Goal: Task Accomplishment & Management: Use online tool/utility

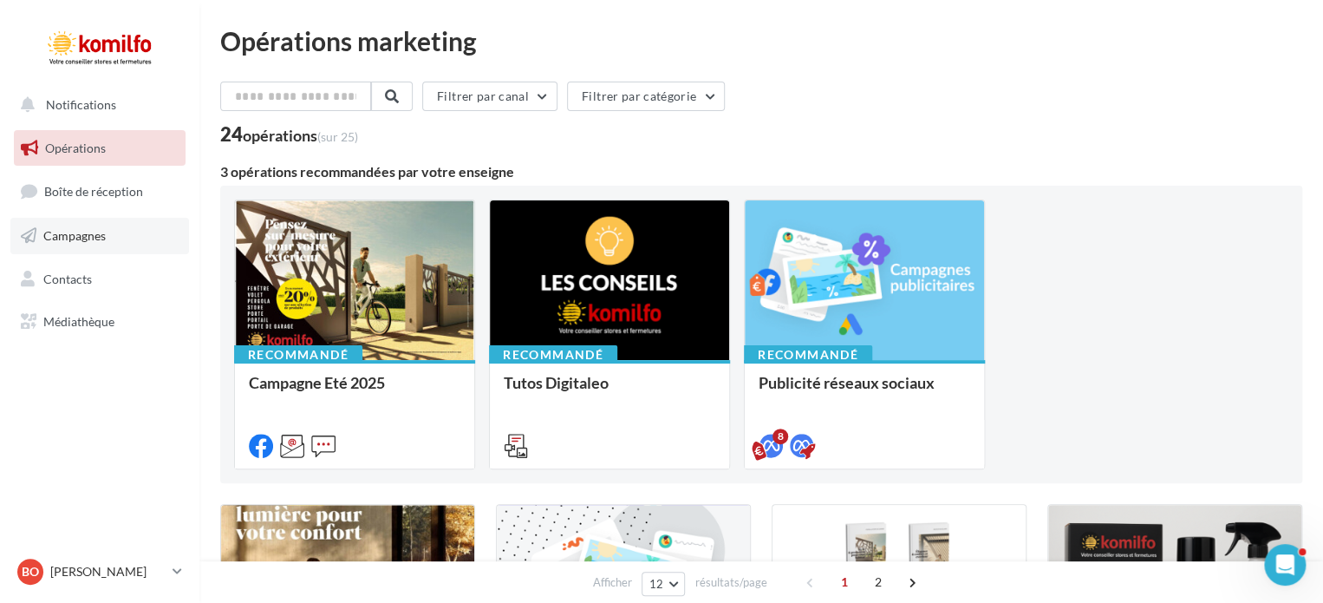
click at [135, 235] on link "Campagnes" at bounding box center [99, 236] width 179 height 36
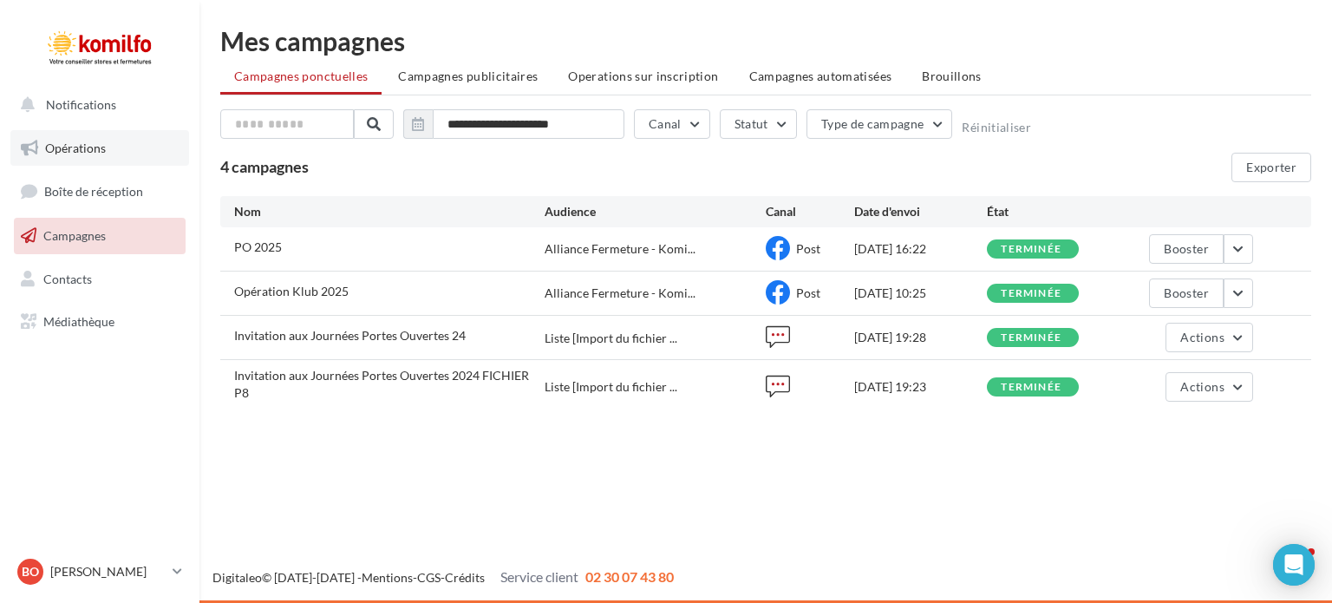
click at [83, 141] on span "Opérations" at bounding box center [75, 147] width 61 height 15
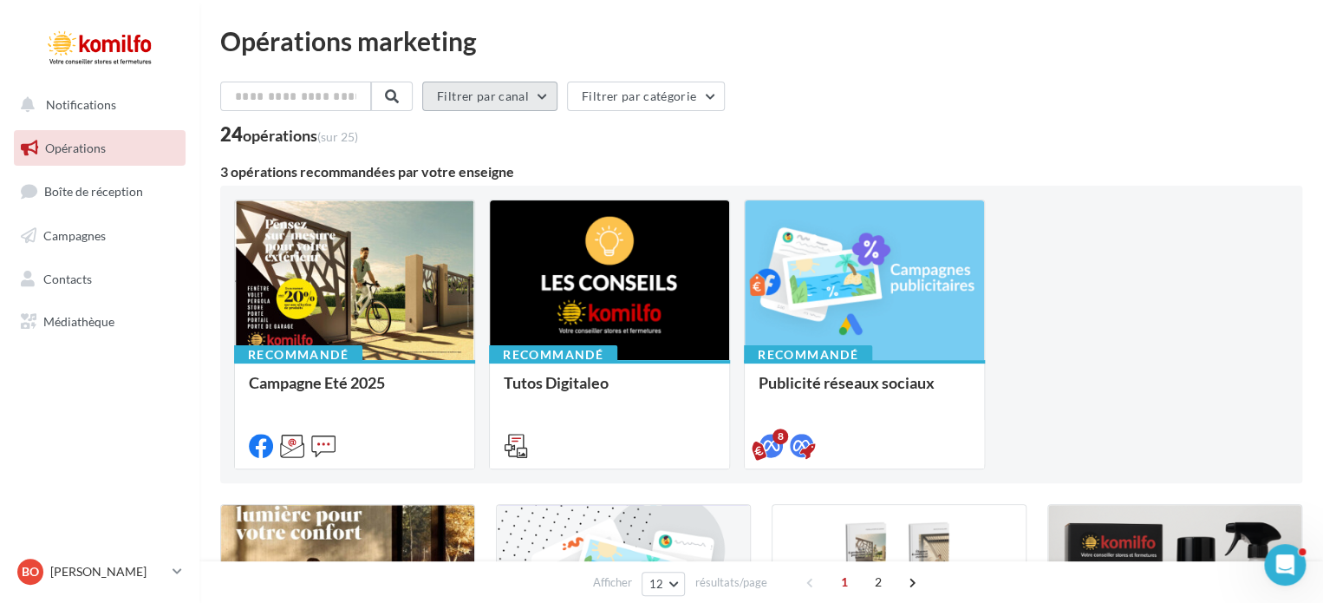
click at [505, 104] on button "Filtrer par canal" at bounding box center [489, 96] width 135 height 29
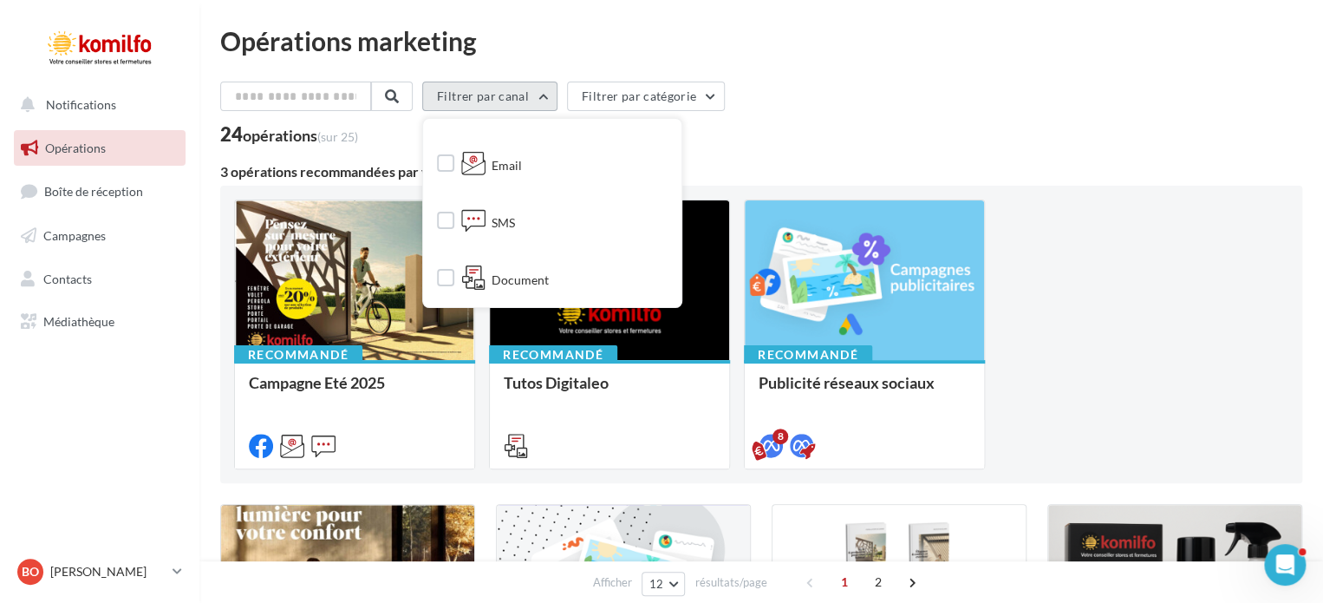
scroll to position [92, 0]
click at [454, 220] on label at bounding box center [445, 218] width 17 height 17
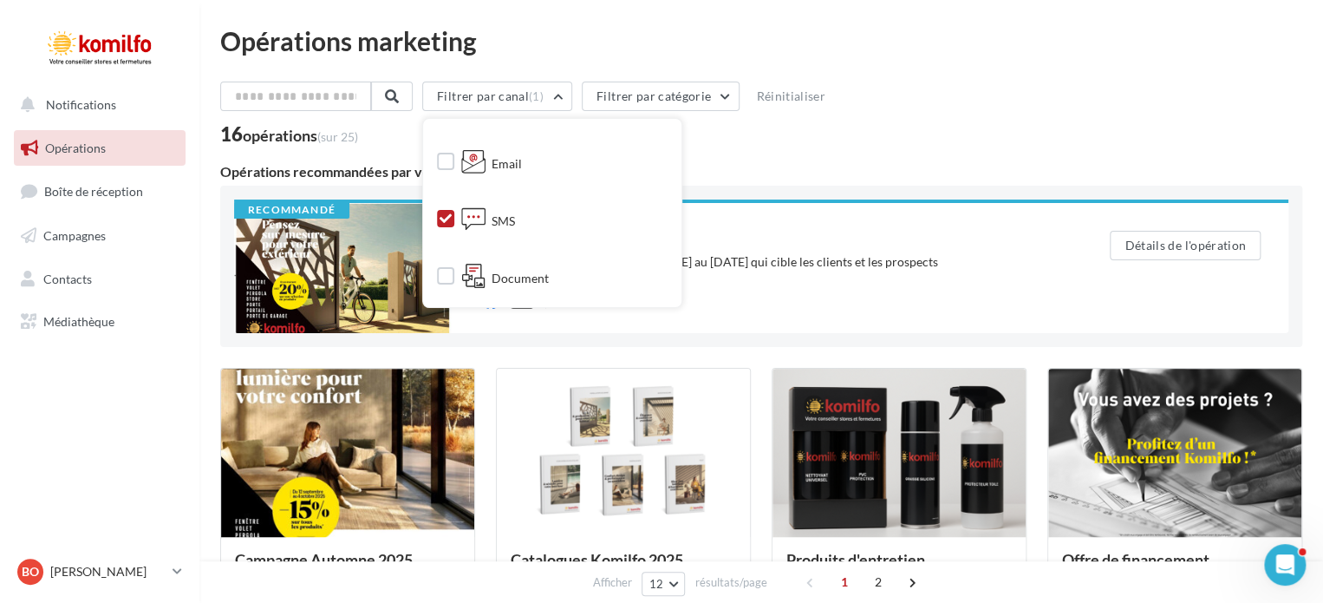
click at [947, 101] on div "Filtrer par canal (1) Tous les canaux Facebook Email SMS Document Meta Ads Boos…" at bounding box center [761, 100] width 1082 height 36
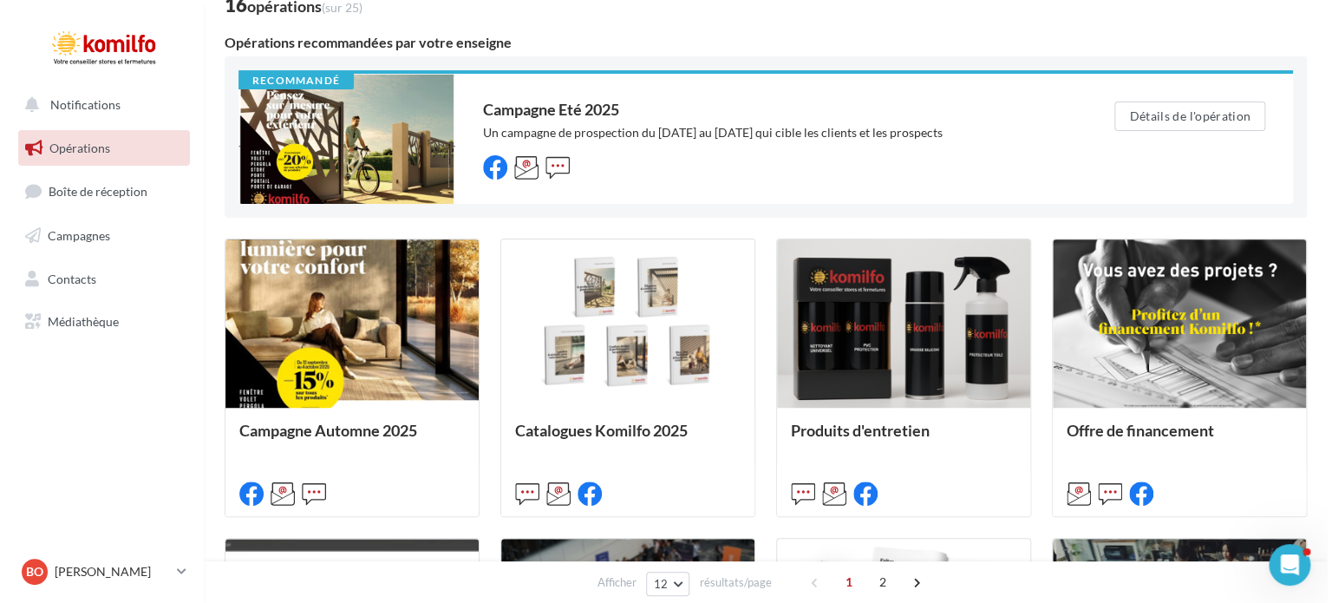
scroll to position [208, 0]
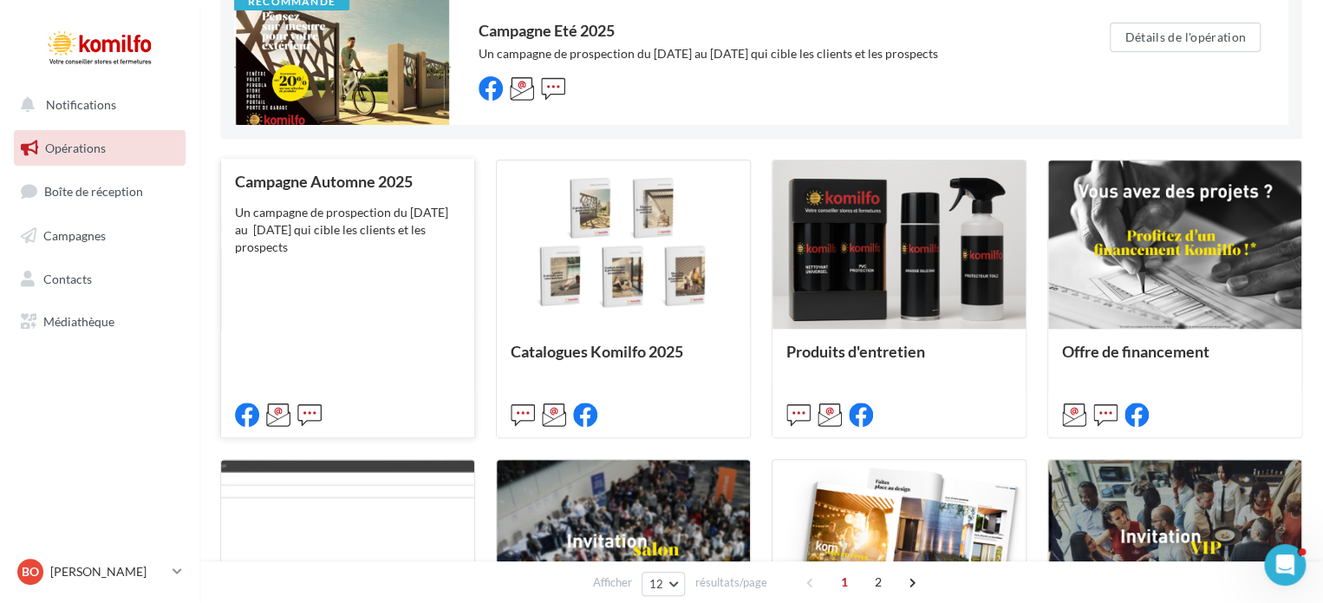
click at [336, 346] on div "Campagne Automne 2025 Un campagne de prospection du 12 septembre au 4 octobre 2…" at bounding box center [347, 297] width 225 height 249
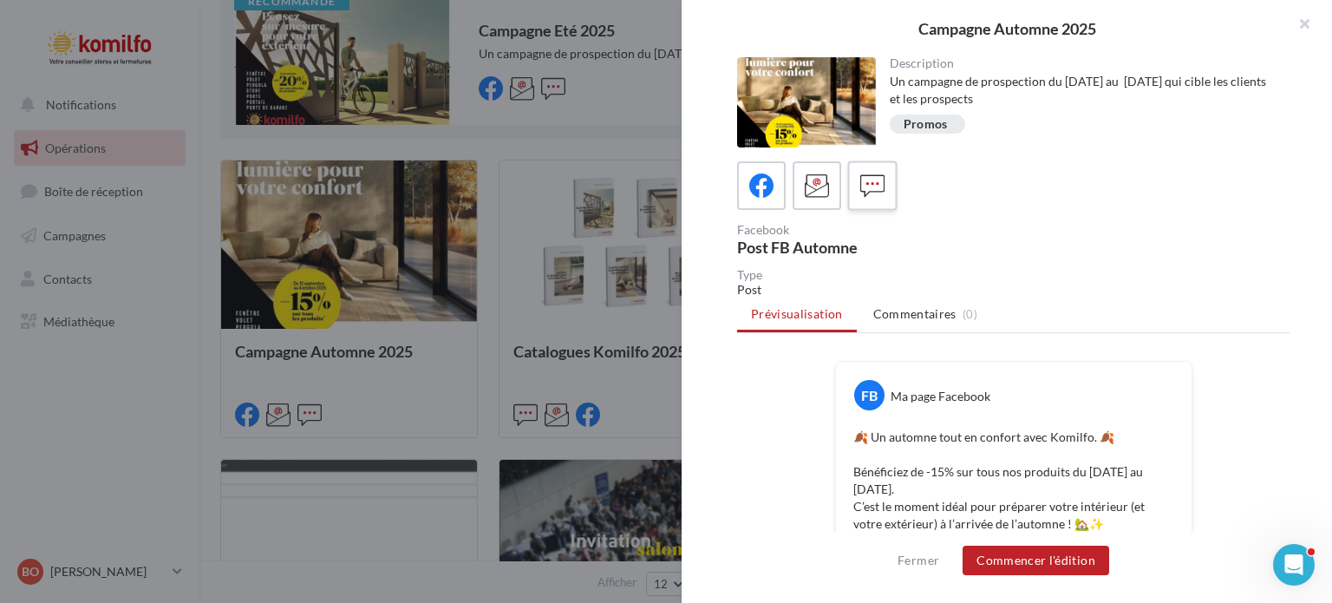
click at [864, 189] on icon at bounding box center [872, 185] width 25 height 25
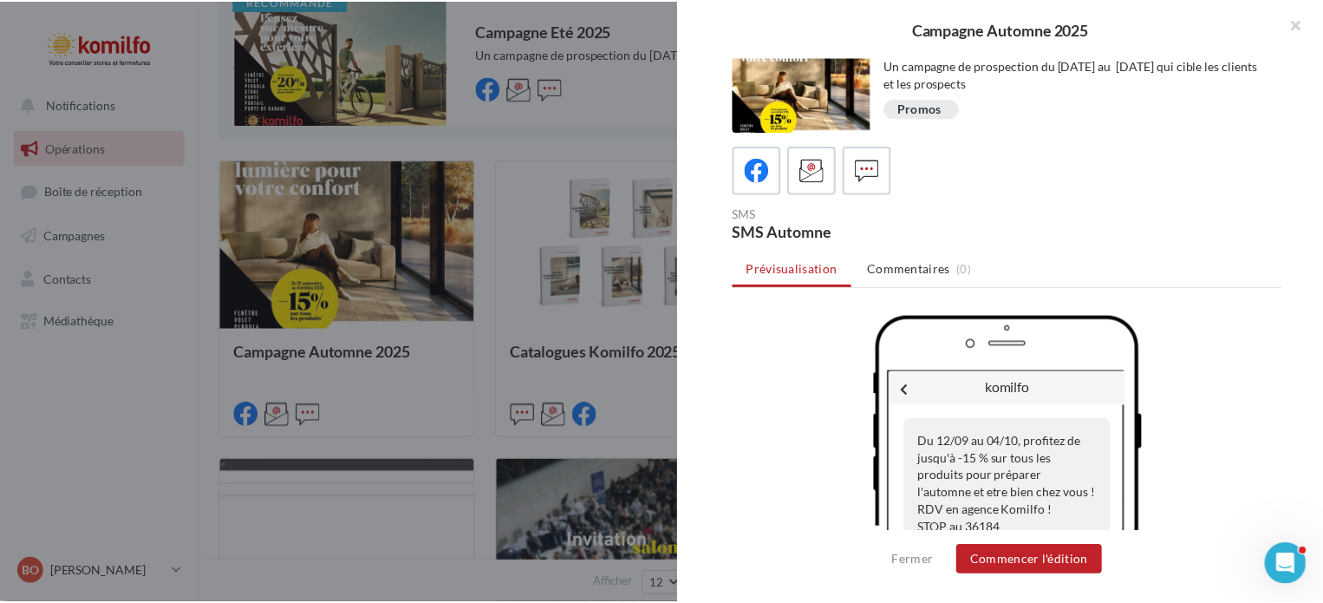
scroll to position [76, 0]
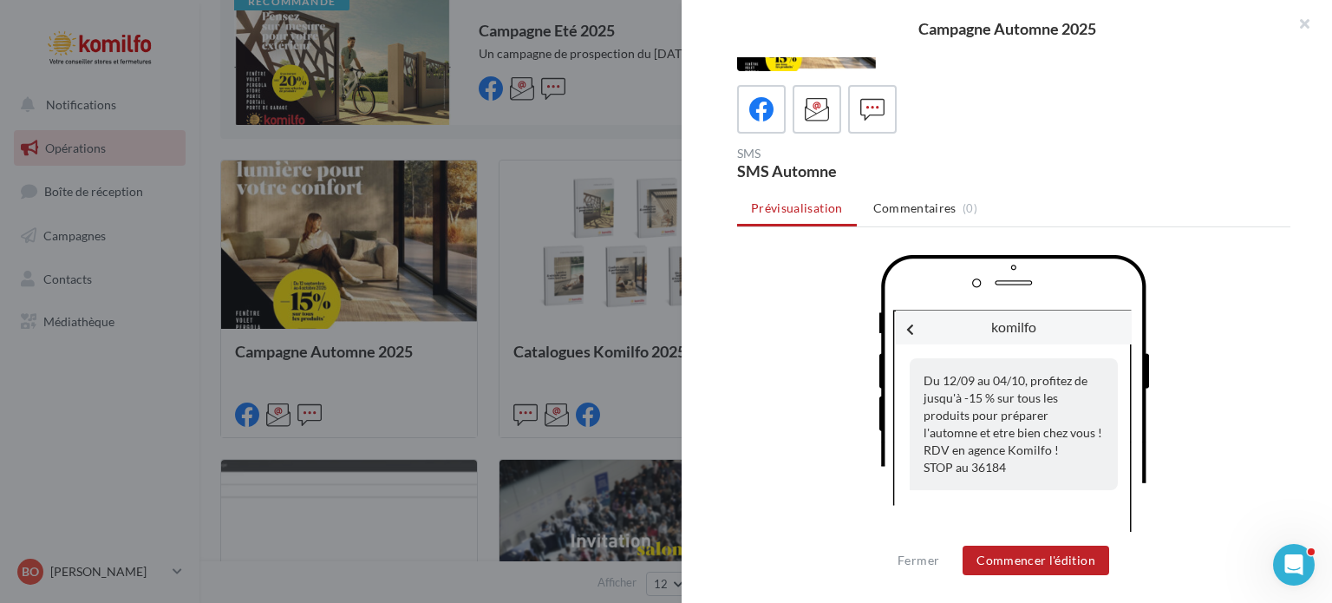
click at [482, 249] on div at bounding box center [666, 301] width 1332 height 603
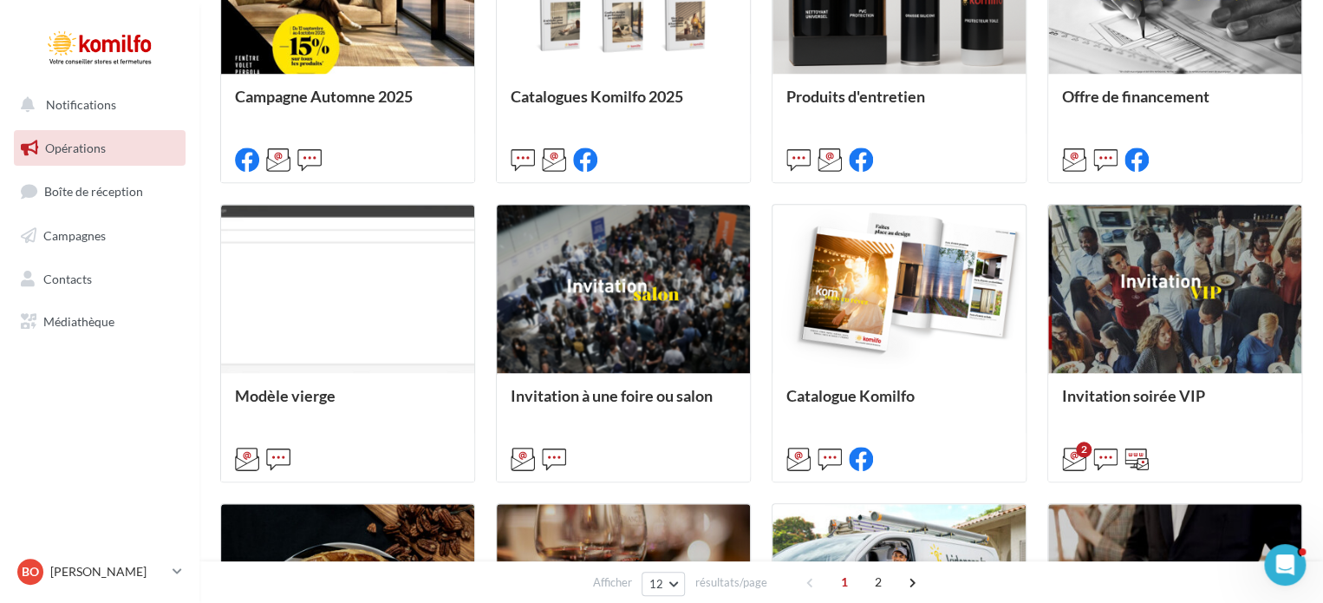
scroll to position [475, 0]
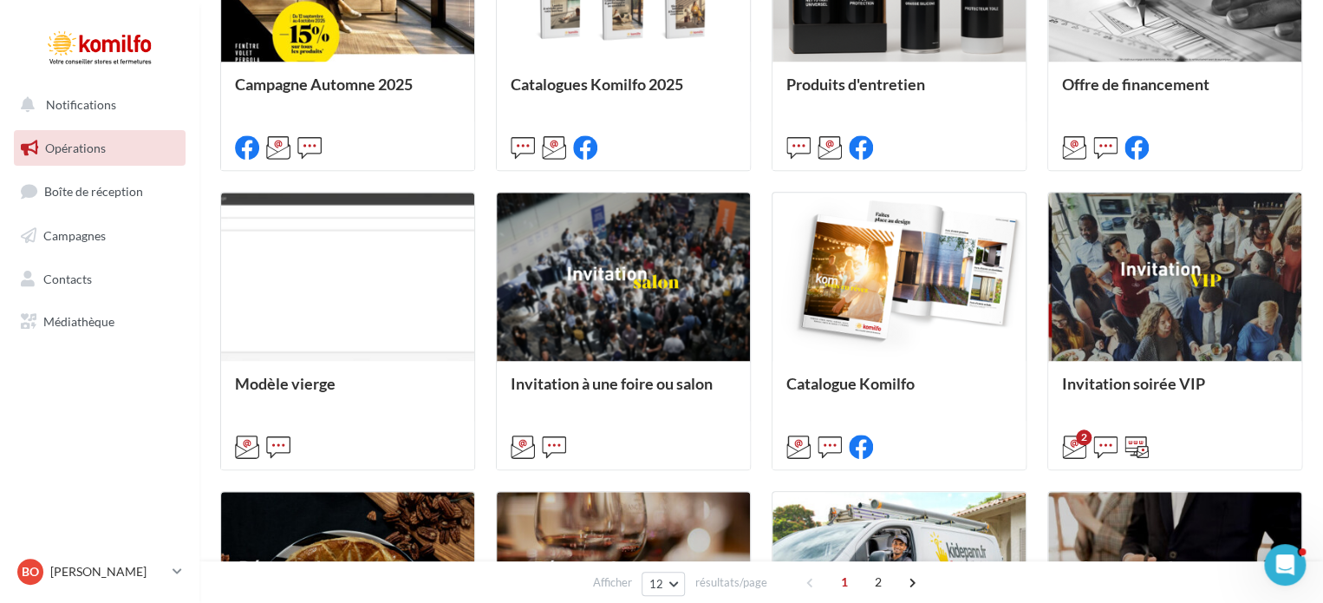
click at [482, 249] on div "Campagne Automne 2025 Un campagne de prospection du 12 septembre au 4 octobre 2…" at bounding box center [761, 331] width 1082 height 878
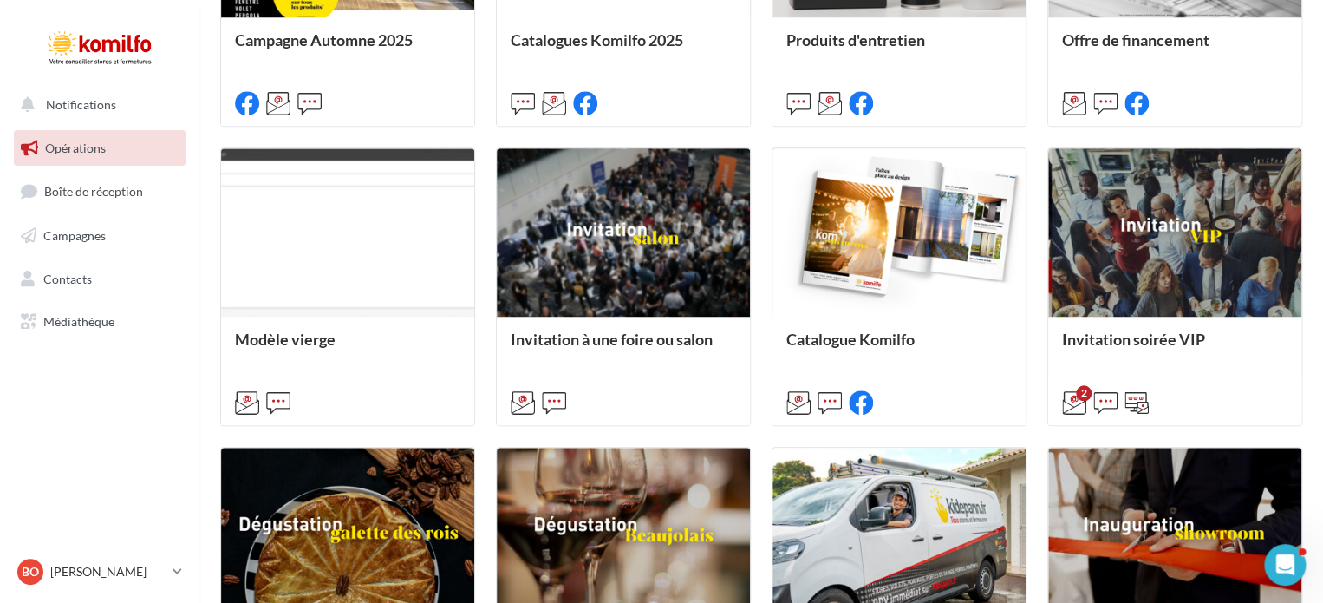
scroll to position [786, 0]
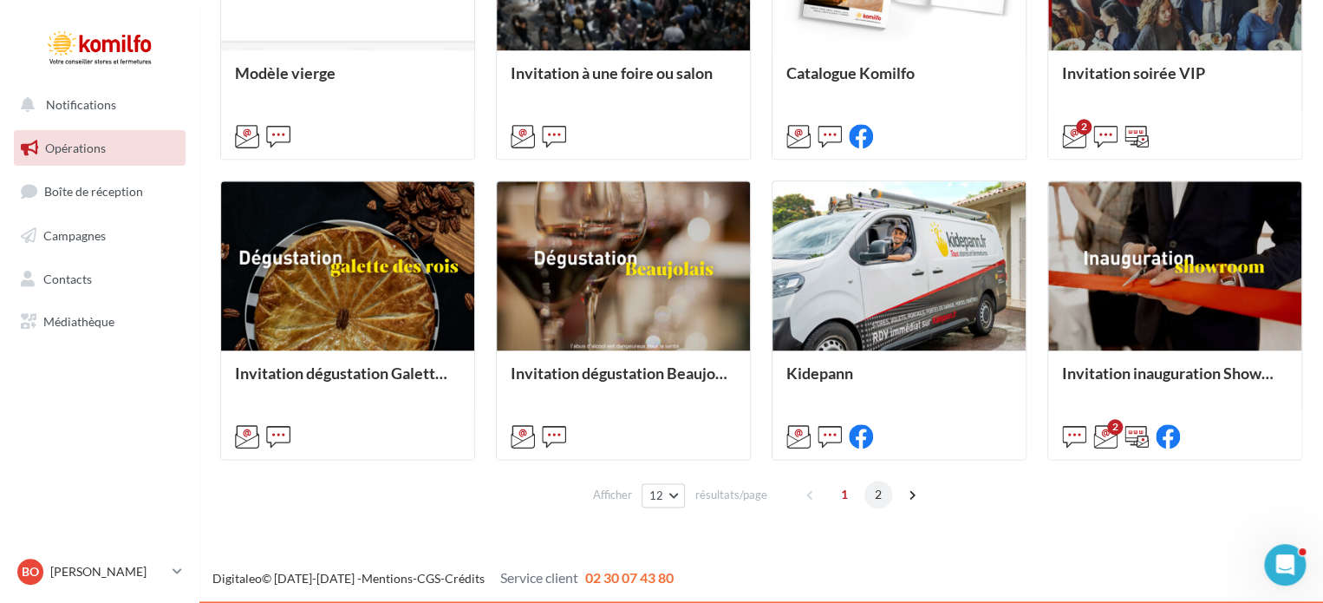
click at [876, 496] on span "2" at bounding box center [879, 494] width 28 height 28
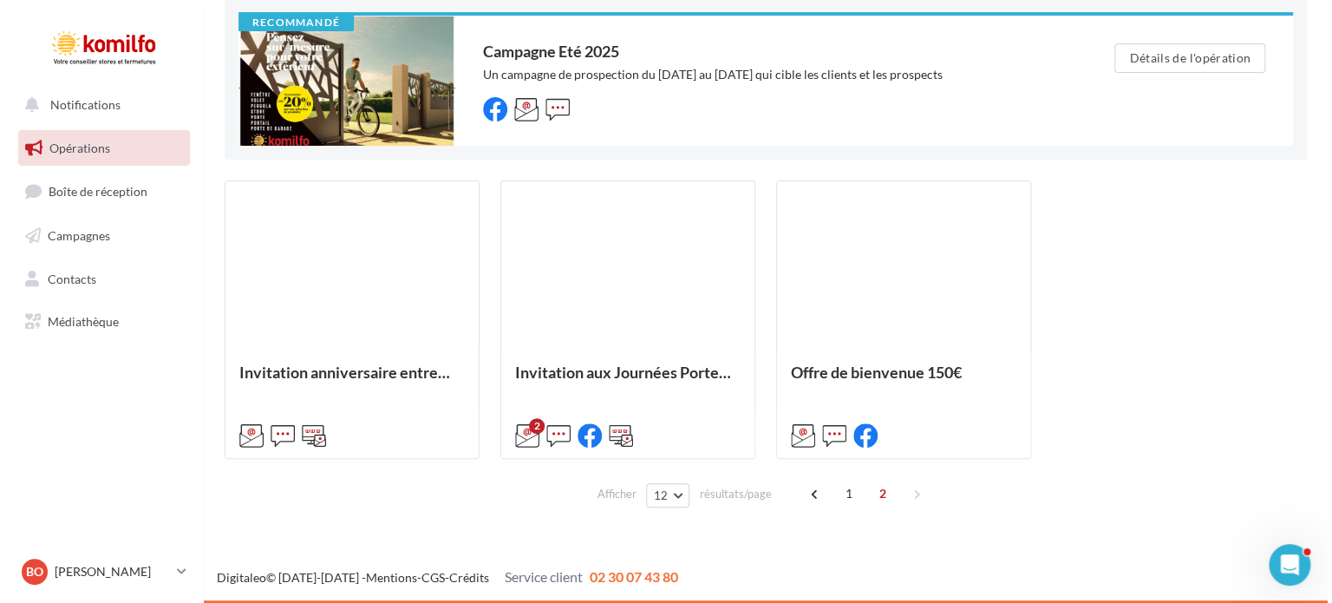
scroll to position [187, 0]
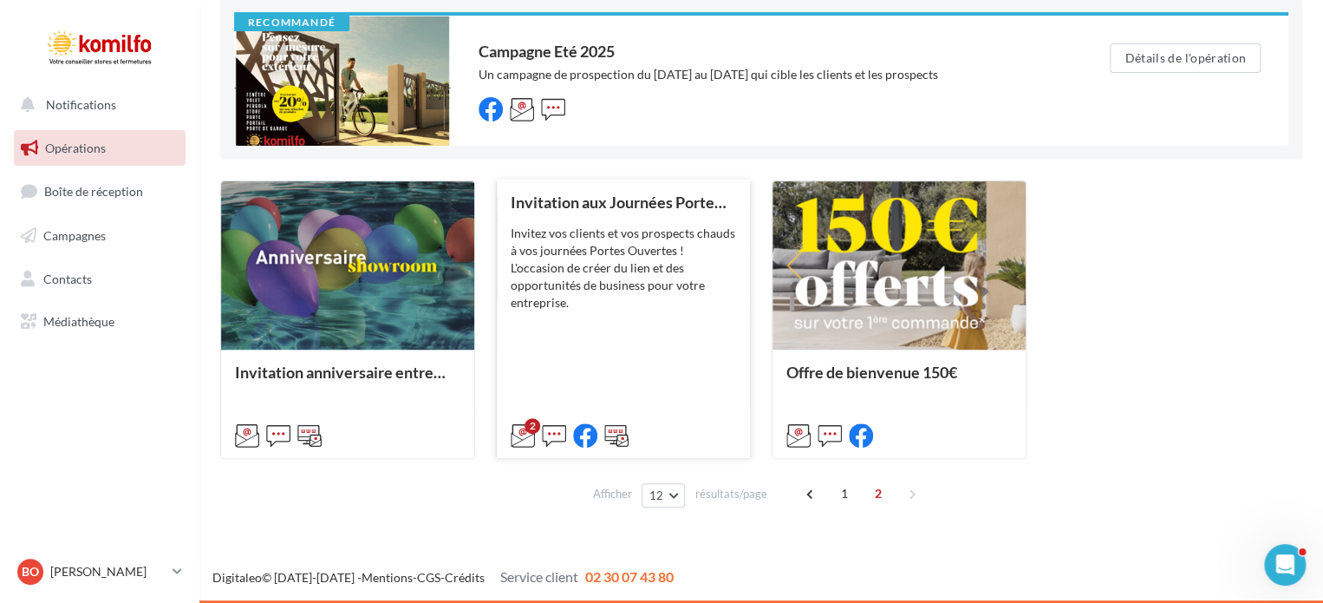
click at [620, 375] on div "Invitation aux Journées Portes Ouvertes Invitez vos clients et vos prospects ch…" at bounding box center [623, 317] width 225 height 249
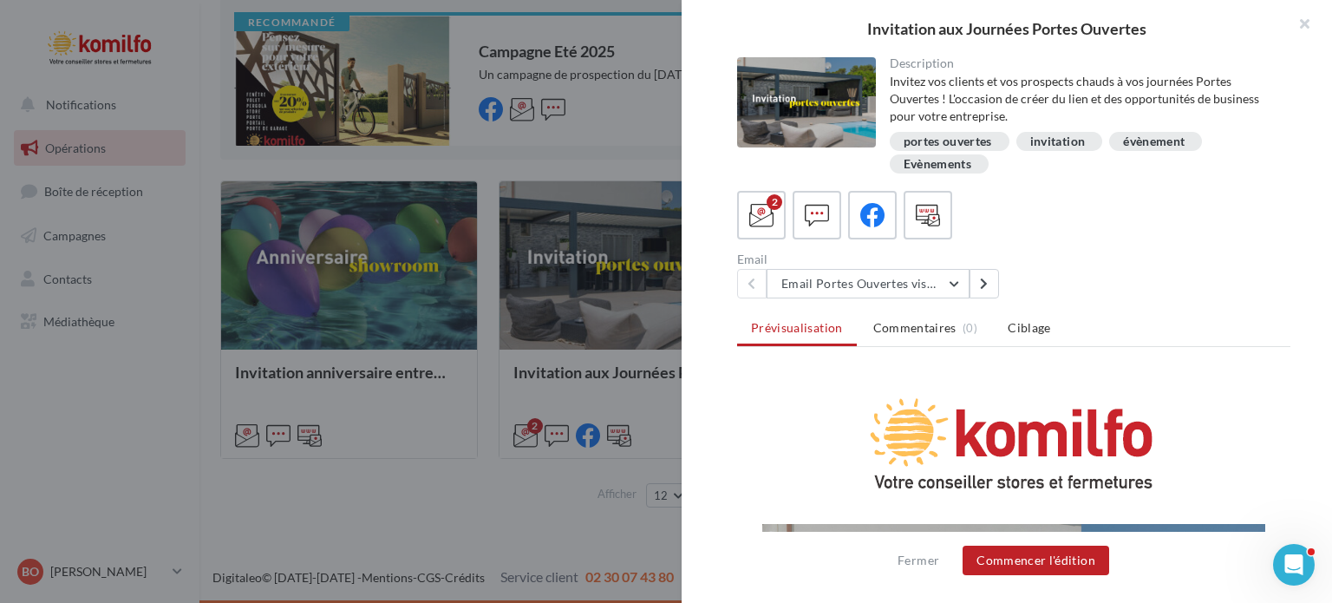
scroll to position [0, 0]
click at [813, 219] on icon at bounding box center [817, 215] width 25 height 25
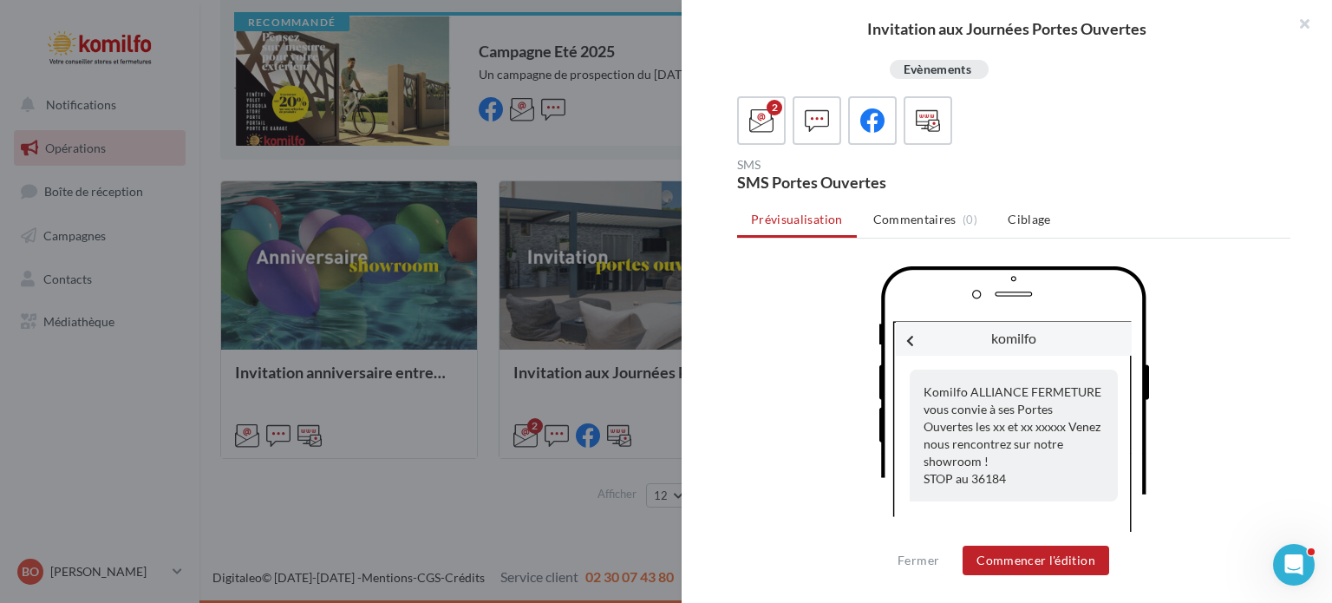
scroll to position [107, 0]
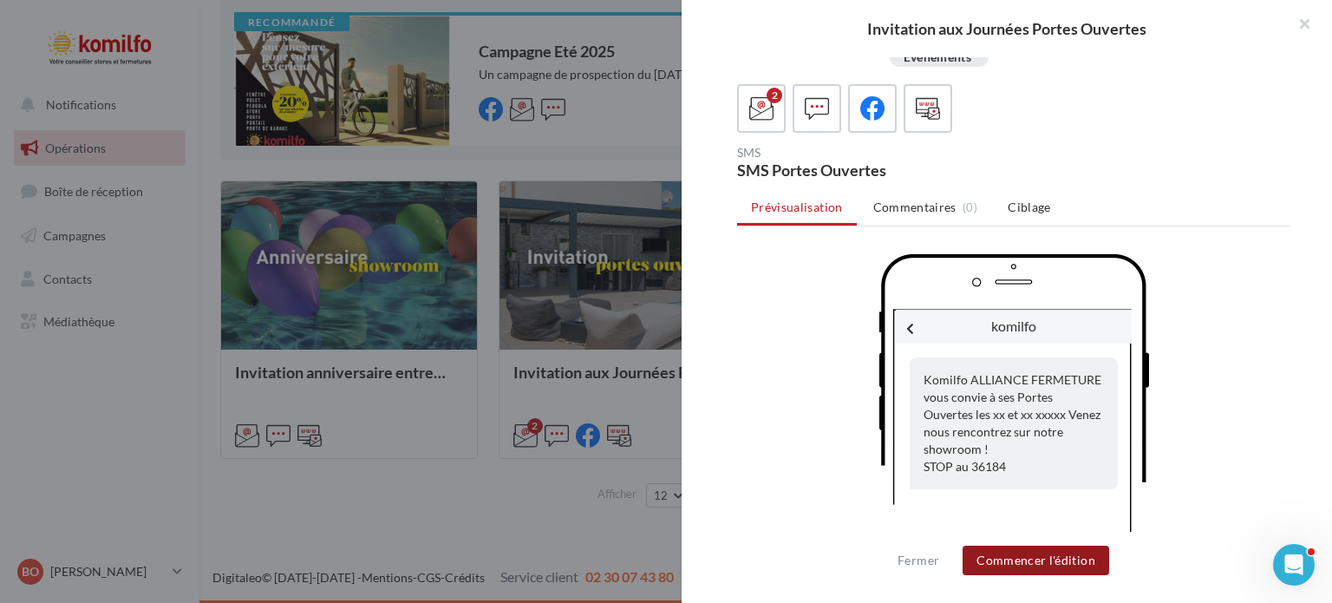
click at [1041, 567] on button "Commencer l'édition" at bounding box center [1036, 559] width 147 height 29
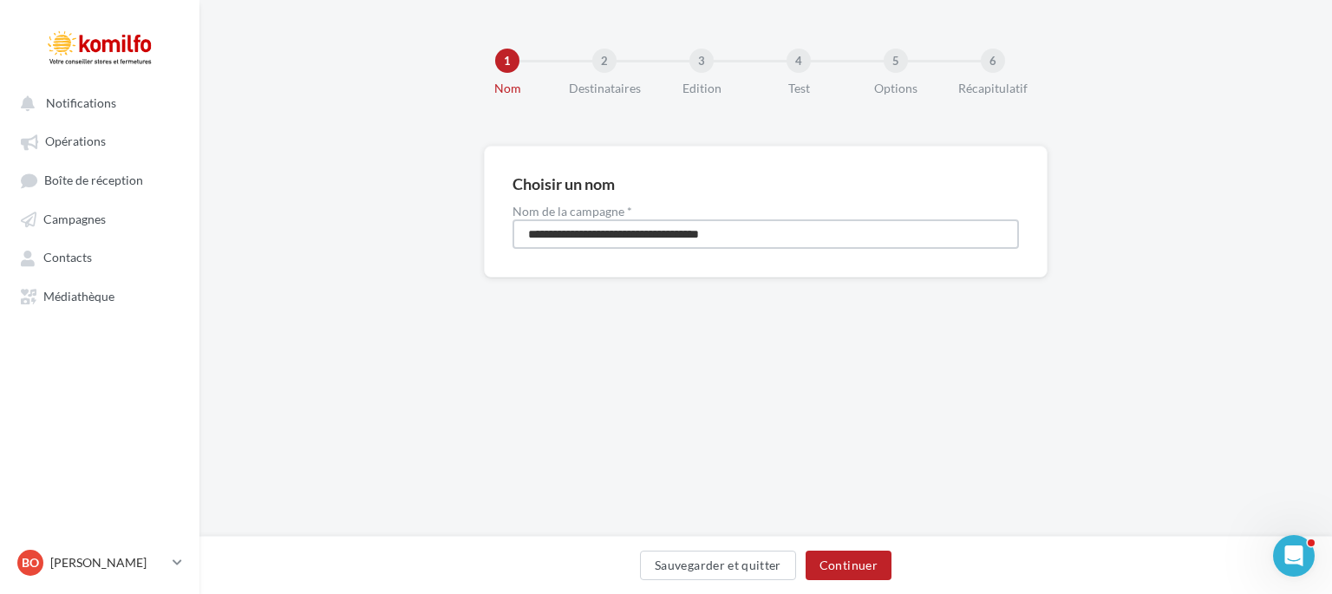
click at [805, 232] on input "**********" at bounding box center [765, 233] width 506 height 29
type input "**********"
click at [853, 561] on button "Continuer" at bounding box center [849, 565] width 86 height 29
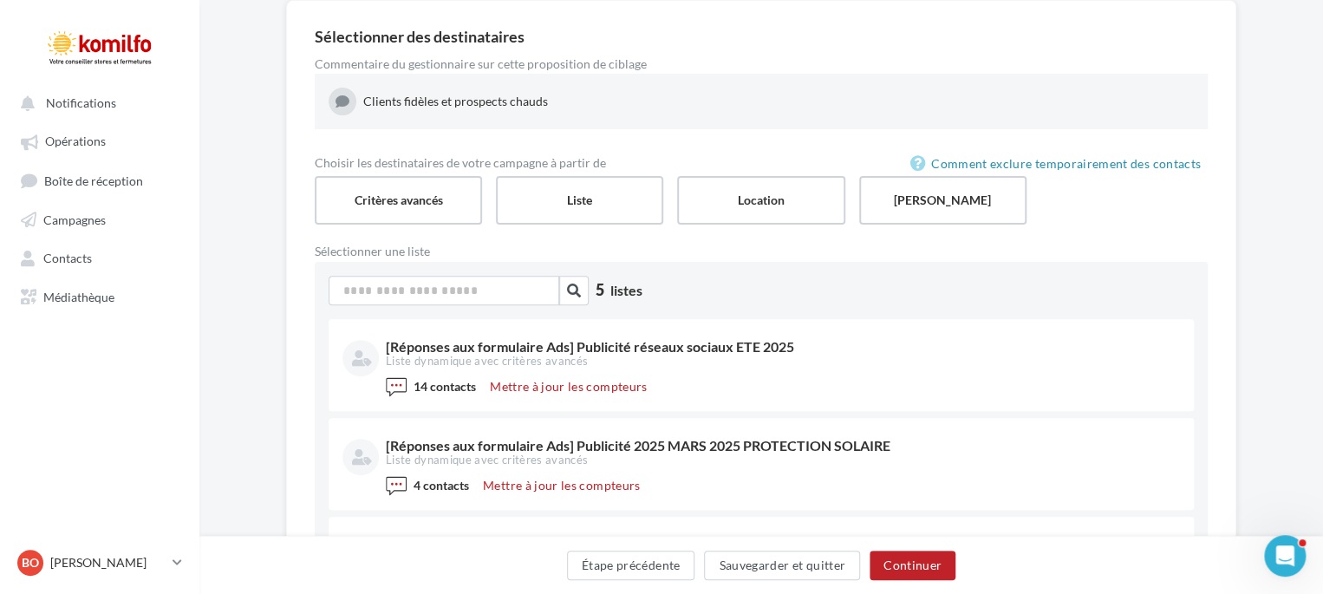
scroll to position [118, 0]
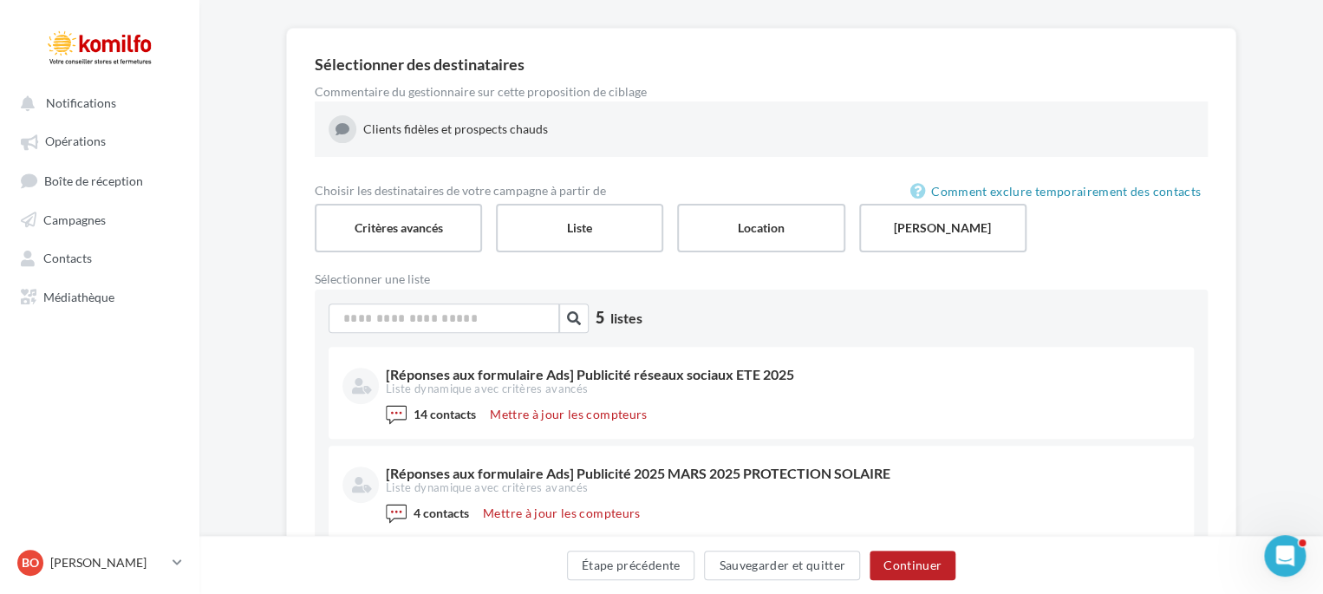
click at [395, 277] on label "Sélectionner une liste" at bounding box center [538, 279] width 447 height 12
click at [64, 270] on link "Contacts" at bounding box center [99, 256] width 179 height 31
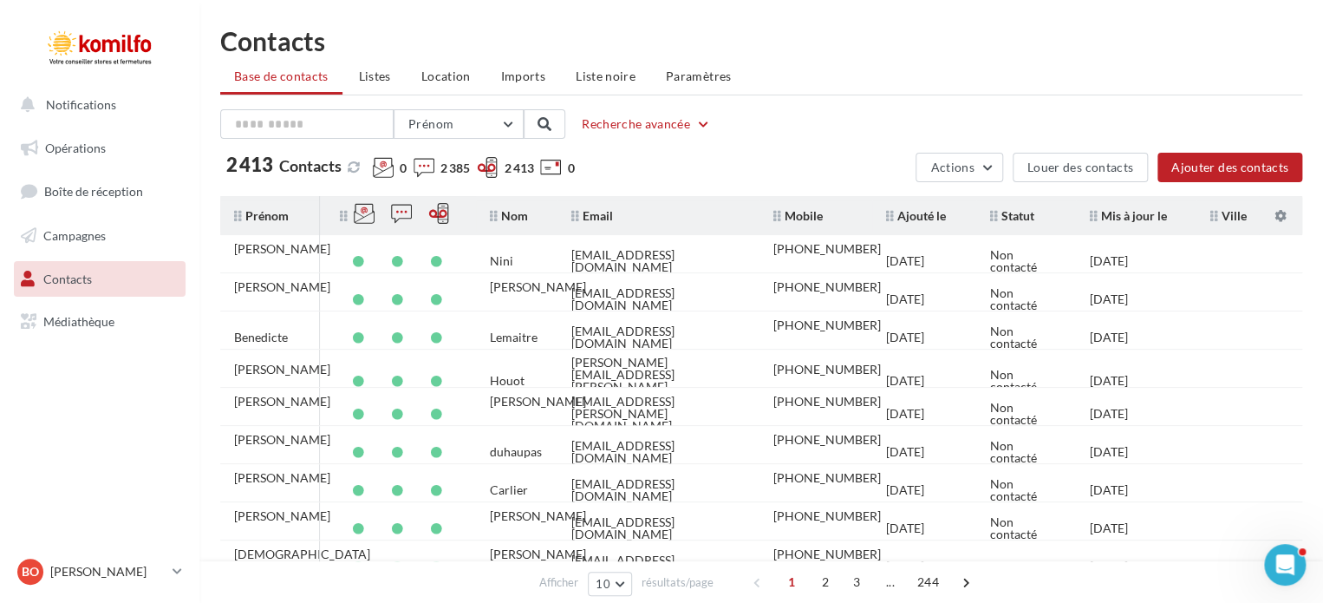
click at [834, 157] on div "2 413 Contacts 0 2 385 2 413 0" at bounding box center [564, 170] width 688 height 31
click at [378, 75] on span "Listes" at bounding box center [375, 76] width 32 height 15
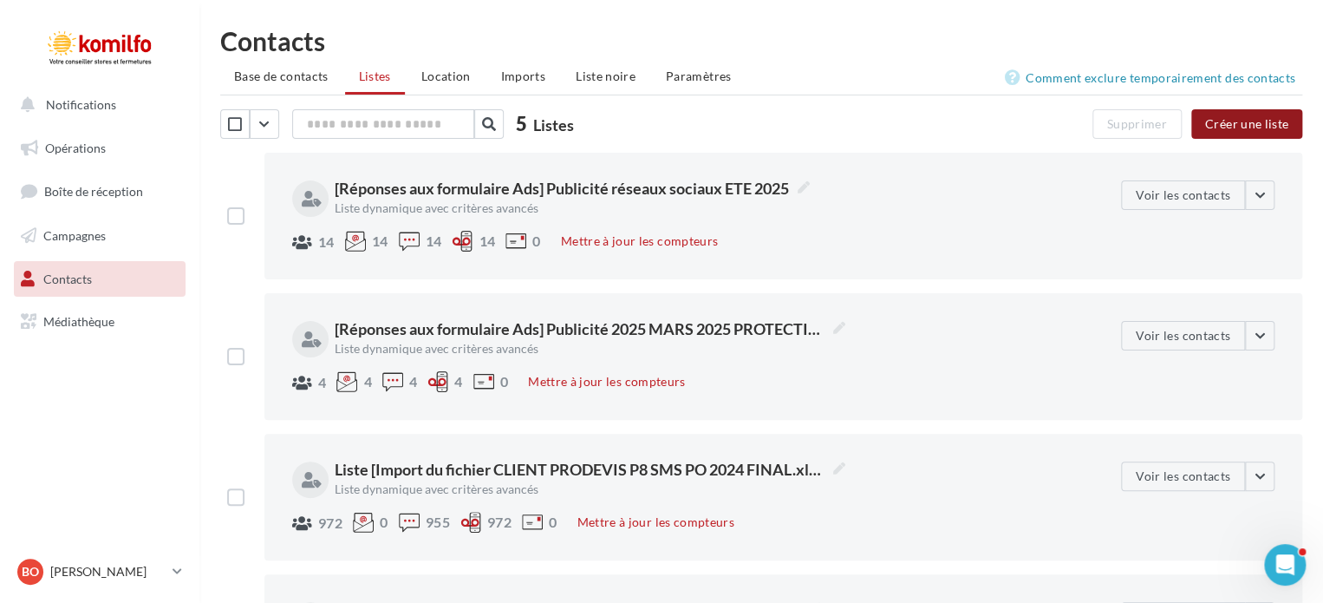
click at [1232, 123] on button "Créer une liste" at bounding box center [1246, 123] width 111 height 29
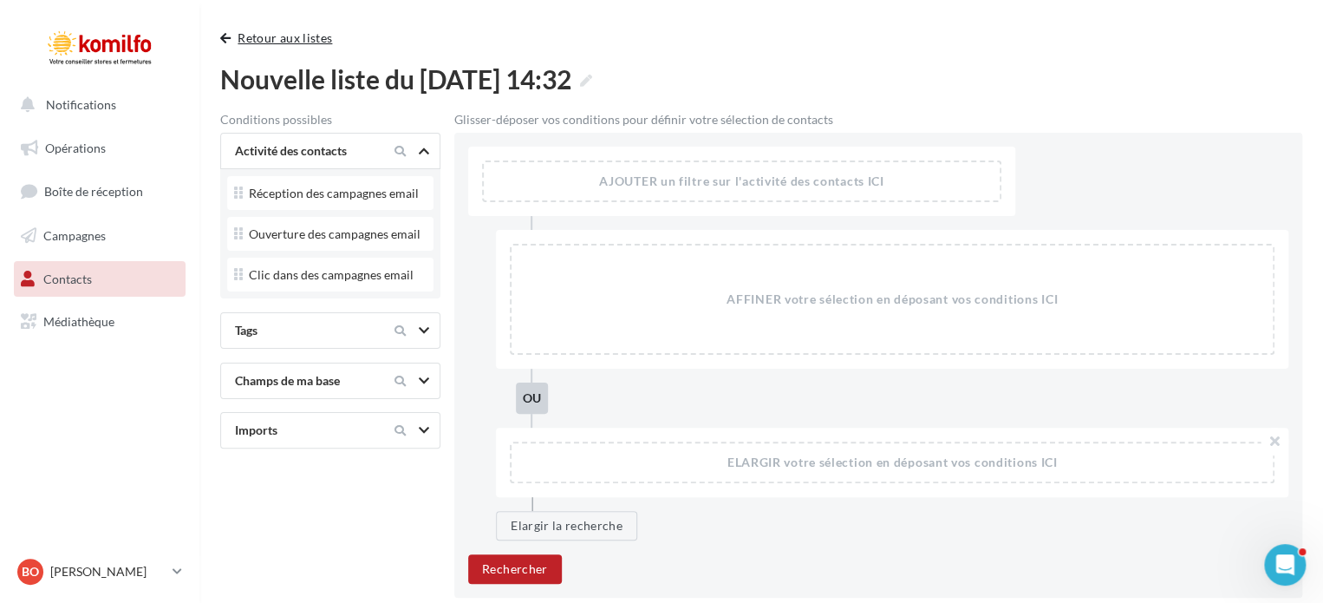
click at [245, 37] on button "Retour aux listes" at bounding box center [279, 38] width 119 height 21
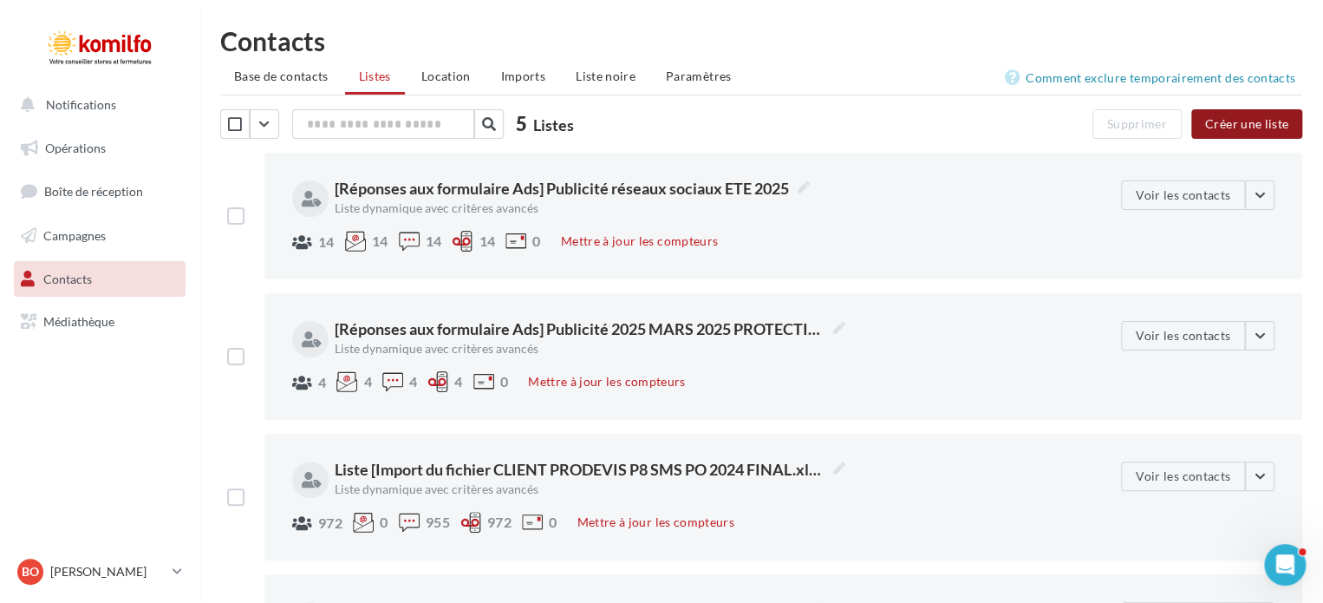
click at [1228, 127] on button "Créer une liste" at bounding box center [1246, 123] width 111 height 29
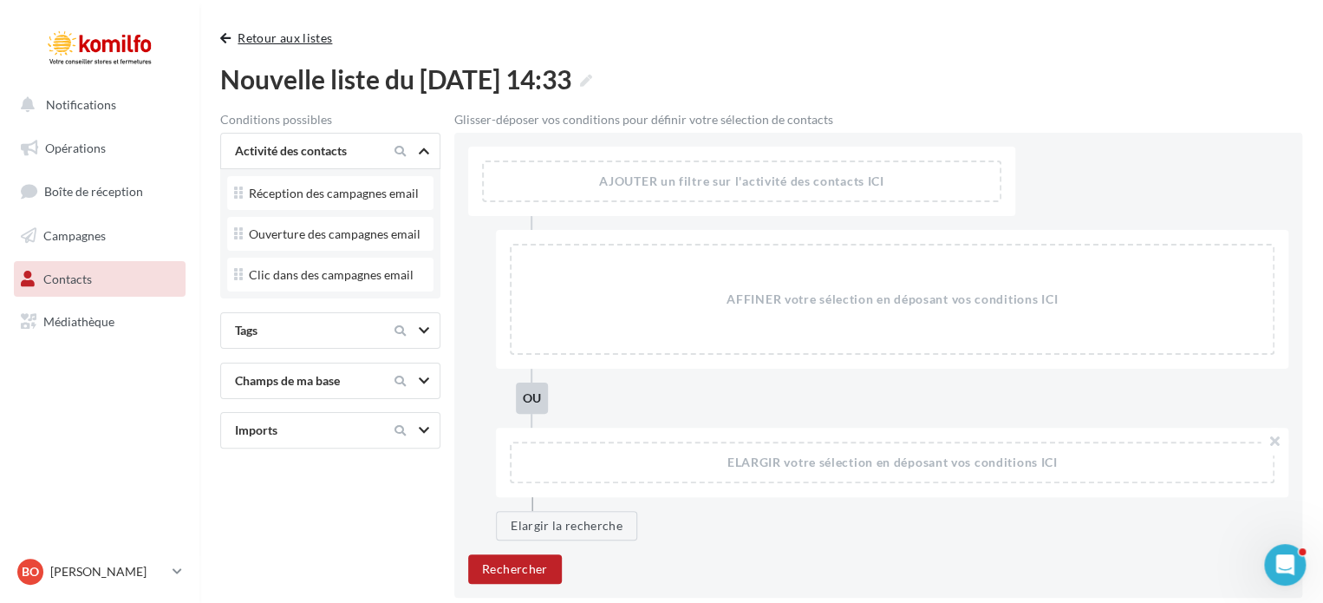
click at [243, 35] on button "Retour aux listes" at bounding box center [279, 38] width 119 height 21
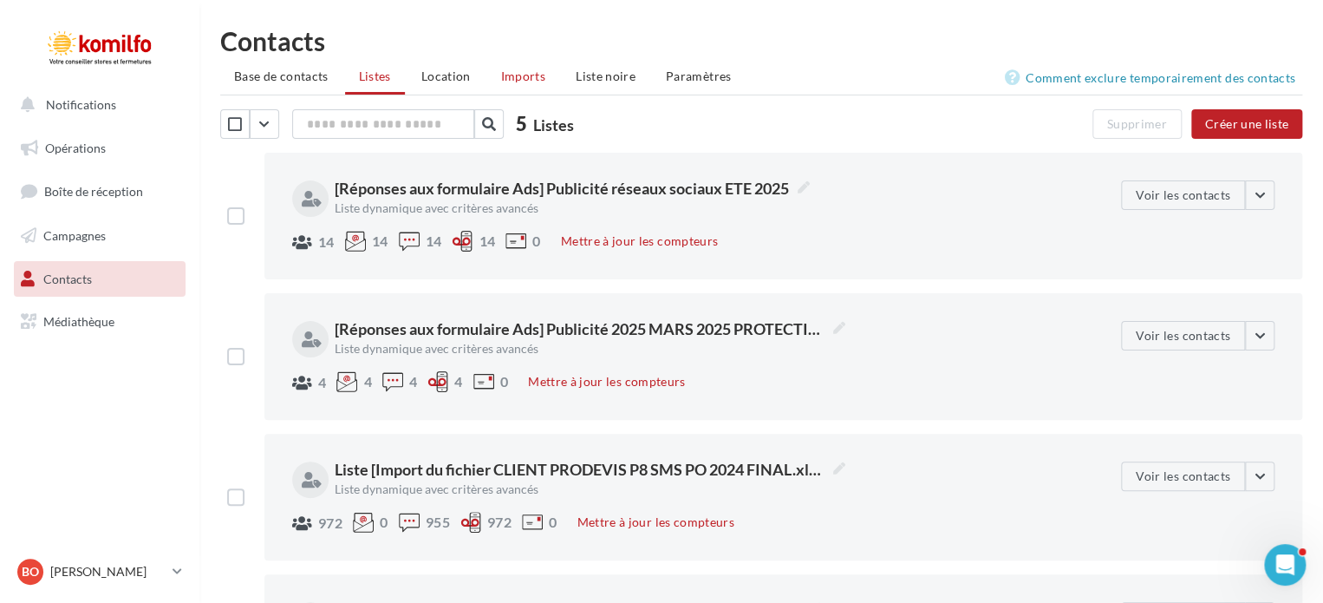
click at [527, 79] on span "Imports" at bounding box center [523, 76] width 44 height 15
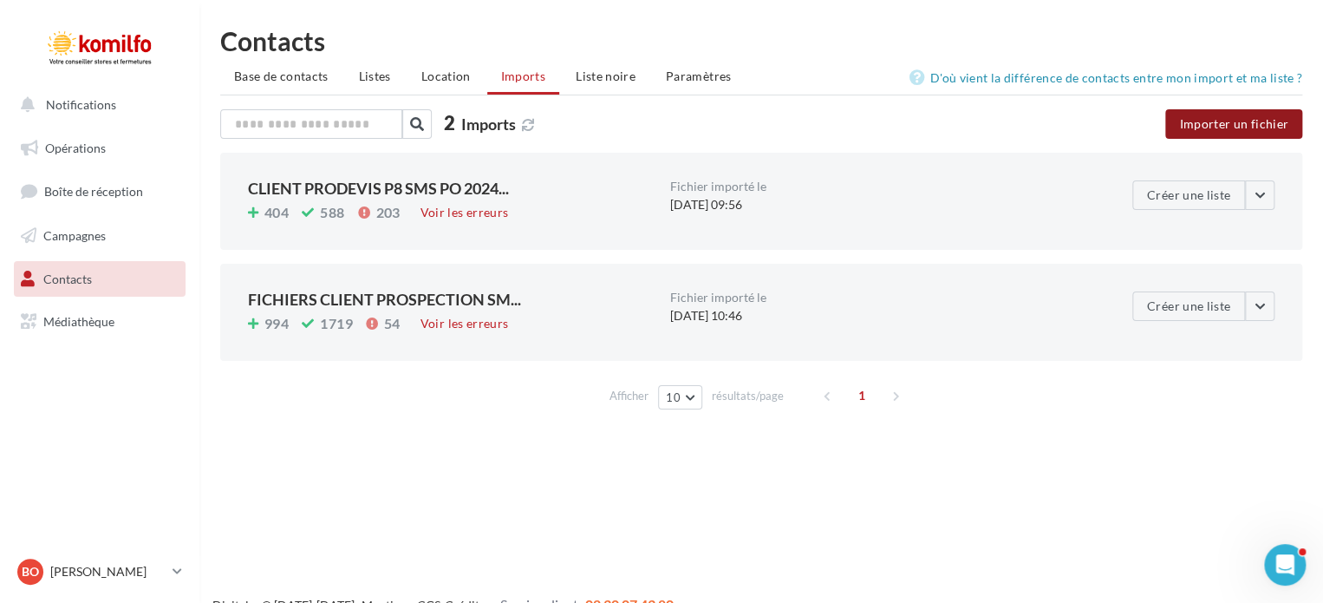
click at [1238, 126] on button "Importer un fichier" at bounding box center [1233, 123] width 137 height 29
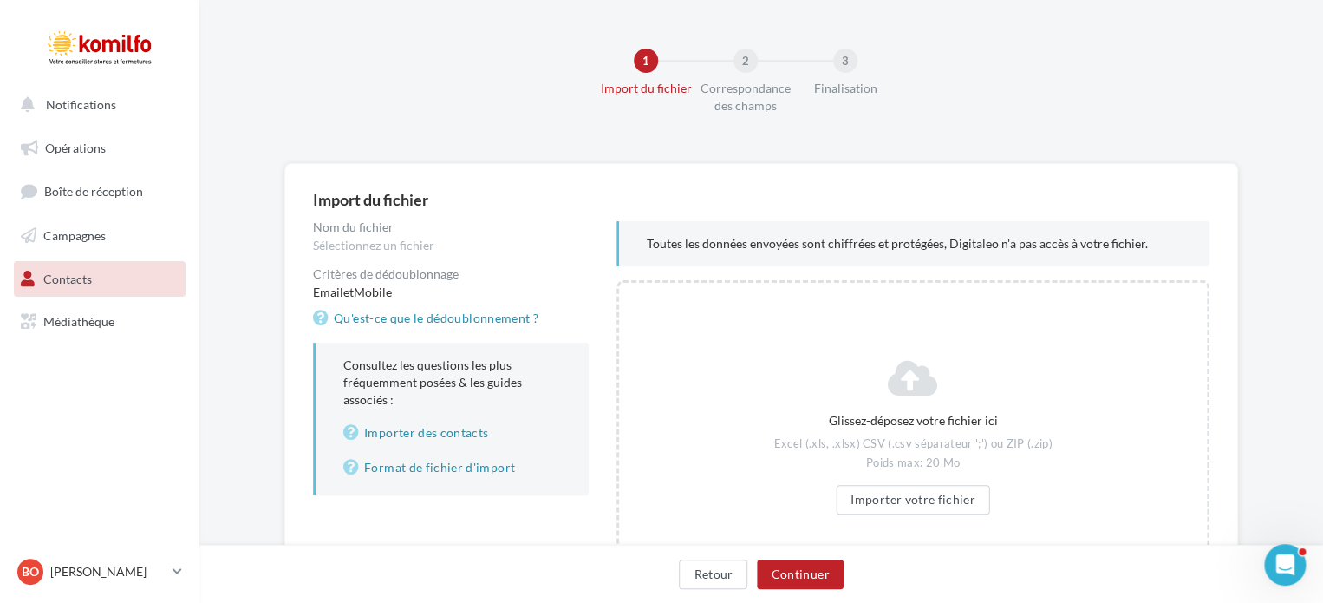
click at [1238, 126] on div "1 Import du fichier 2 Correspondance des champs 3 Finalisation" at bounding box center [761, 88] width 1068 height 121
click at [936, 493] on button "Importer votre fichier" at bounding box center [913, 499] width 154 height 29
click at [933, 492] on button "Importer votre fichier" at bounding box center [913, 499] width 154 height 29
click at [891, 509] on button "Importer votre fichier" at bounding box center [913, 499] width 154 height 29
click at [872, 512] on button "Importer votre fichier" at bounding box center [913, 499] width 154 height 29
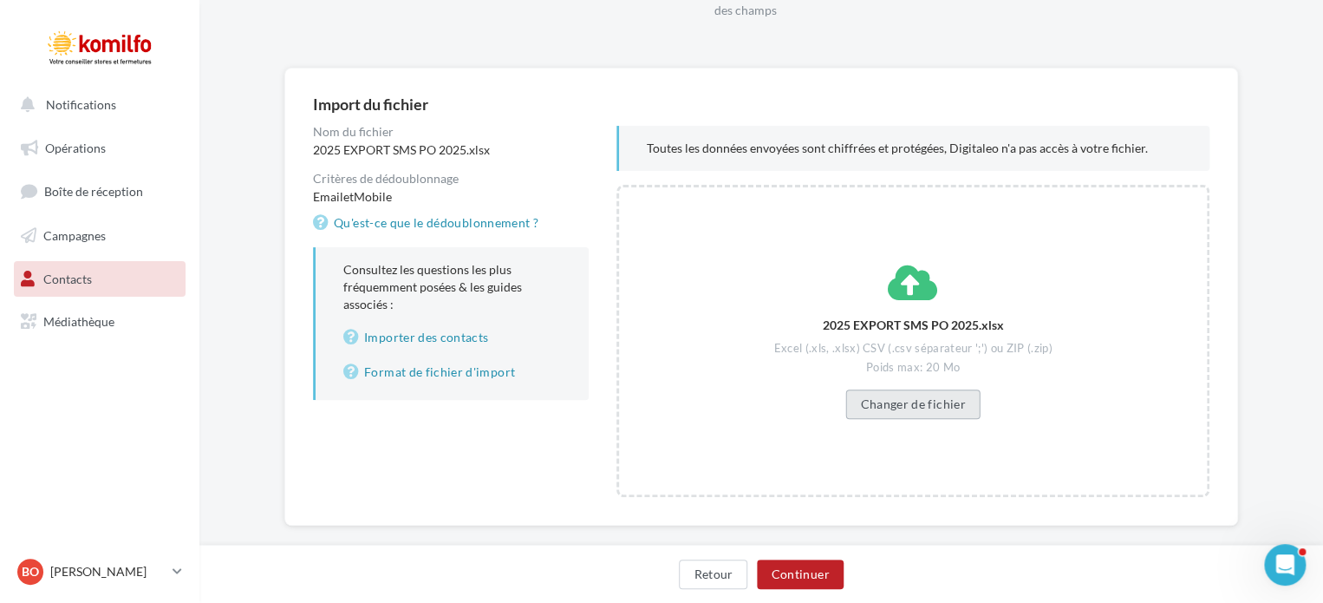
scroll to position [120, 0]
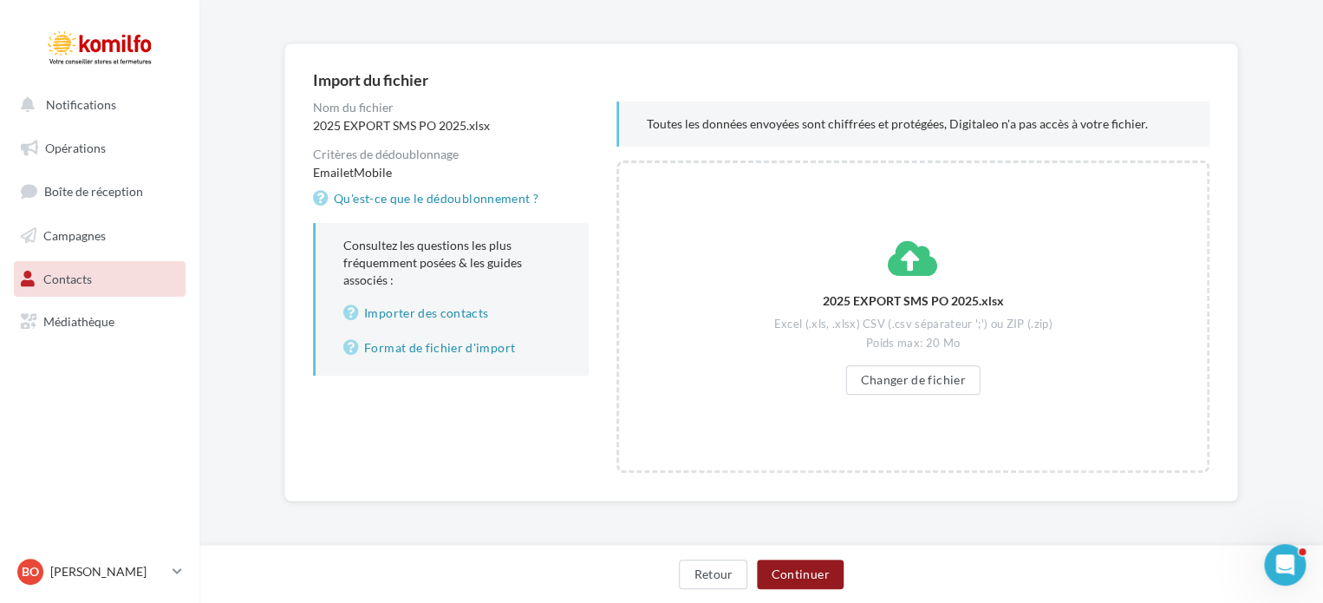
click at [804, 584] on button "Continuer" at bounding box center [800, 573] width 86 height 29
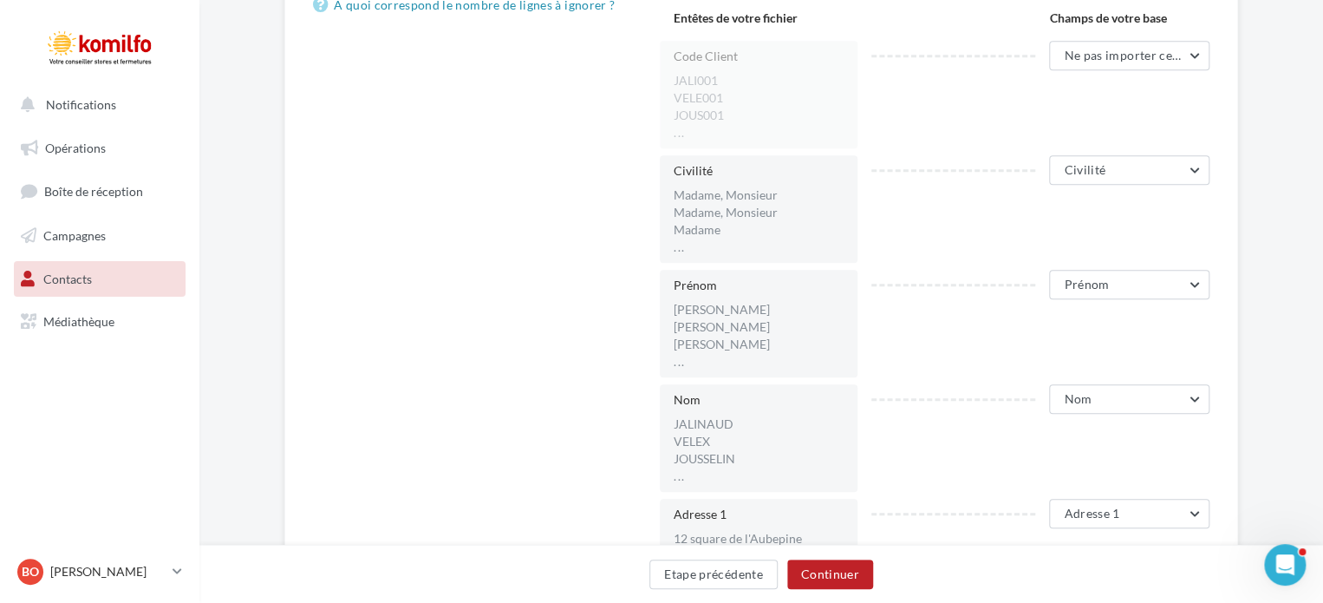
scroll to position [435, 0]
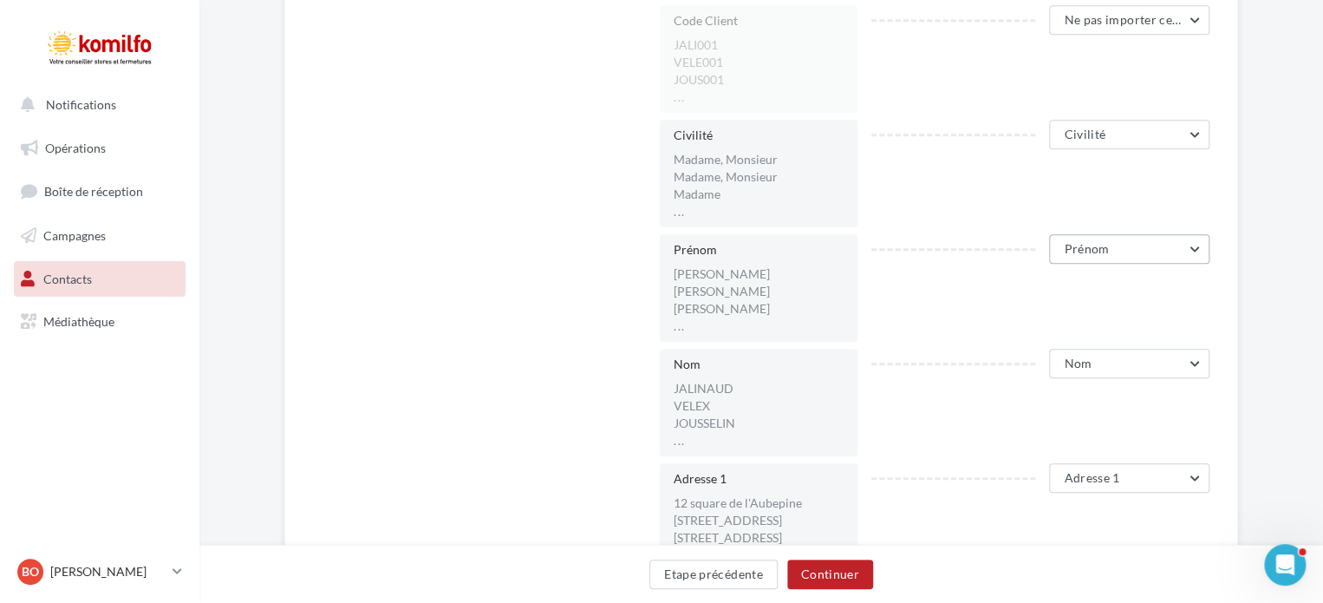
click at [1136, 244] on button "Prénom" at bounding box center [1129, 248] width 160 height 29
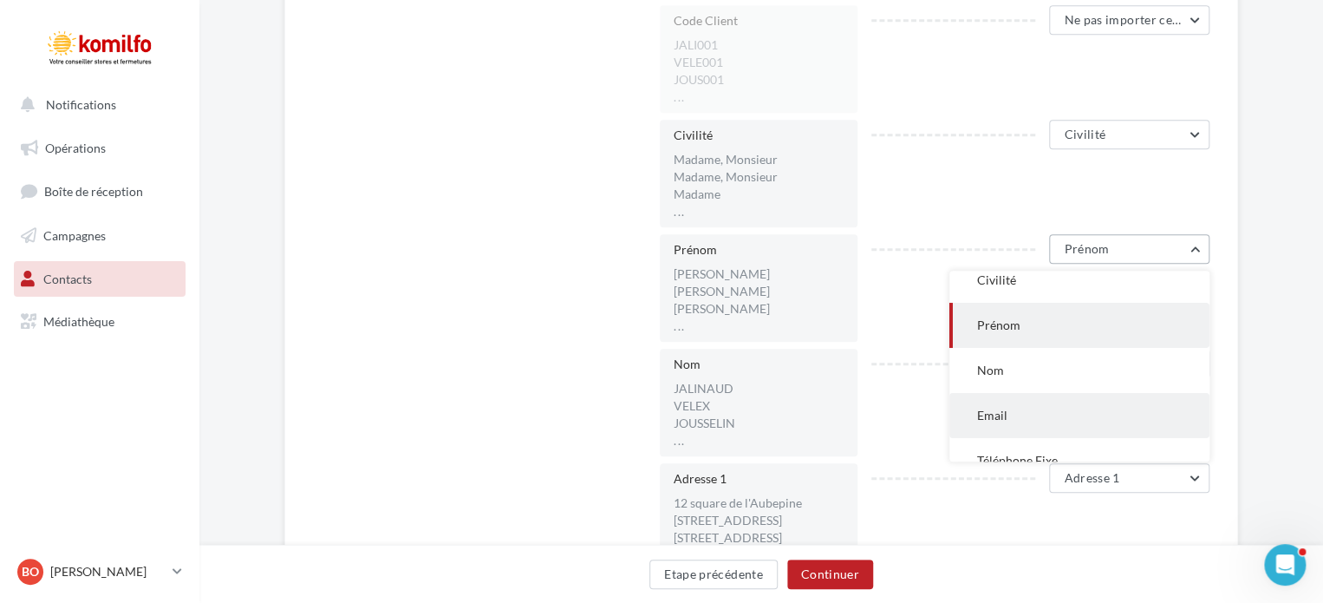
scroll to position [0, 0]
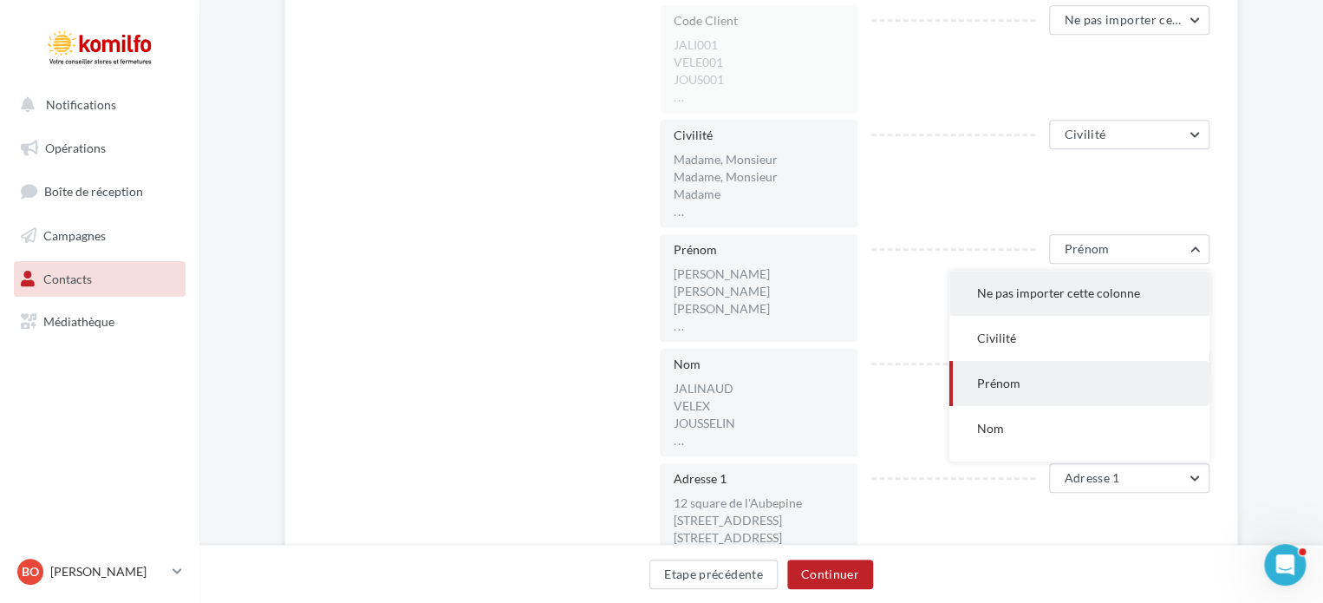
click at [1110, 290] on span "Ne pas importer cette colonne" at bounding box center [1058, 292] width 163 height 15
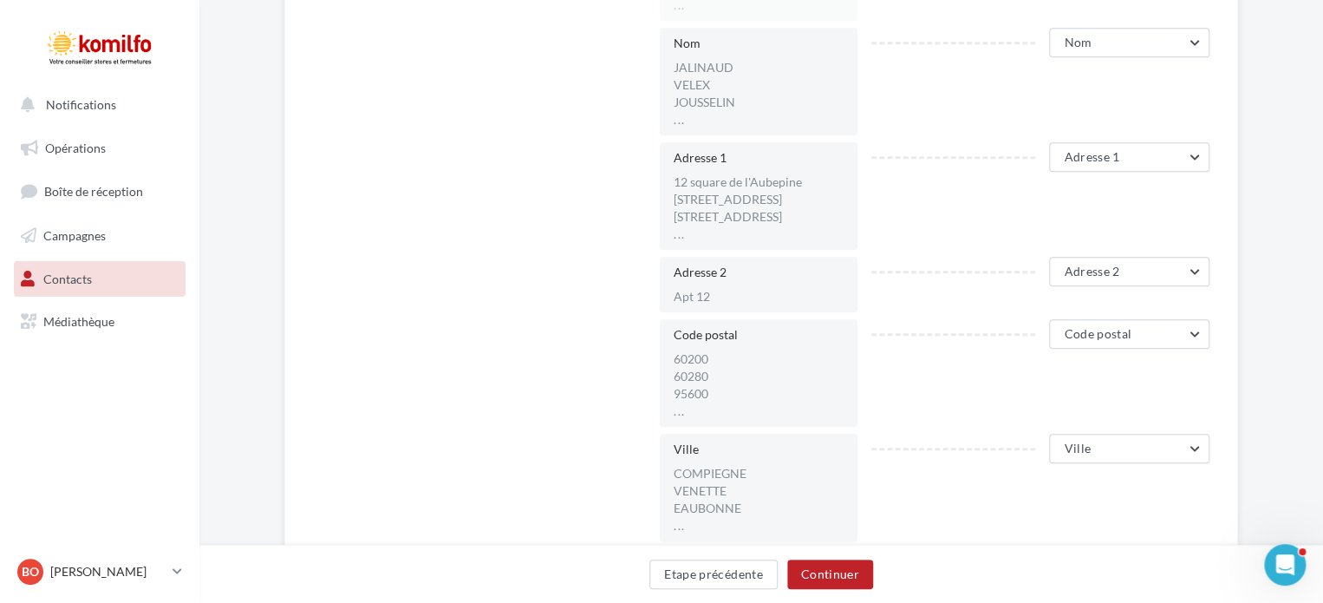
scroll to position [756, 0]
click at [1113, 269] on span "Adresse 2" at bounding box center [1091, 271] width 55 height 15
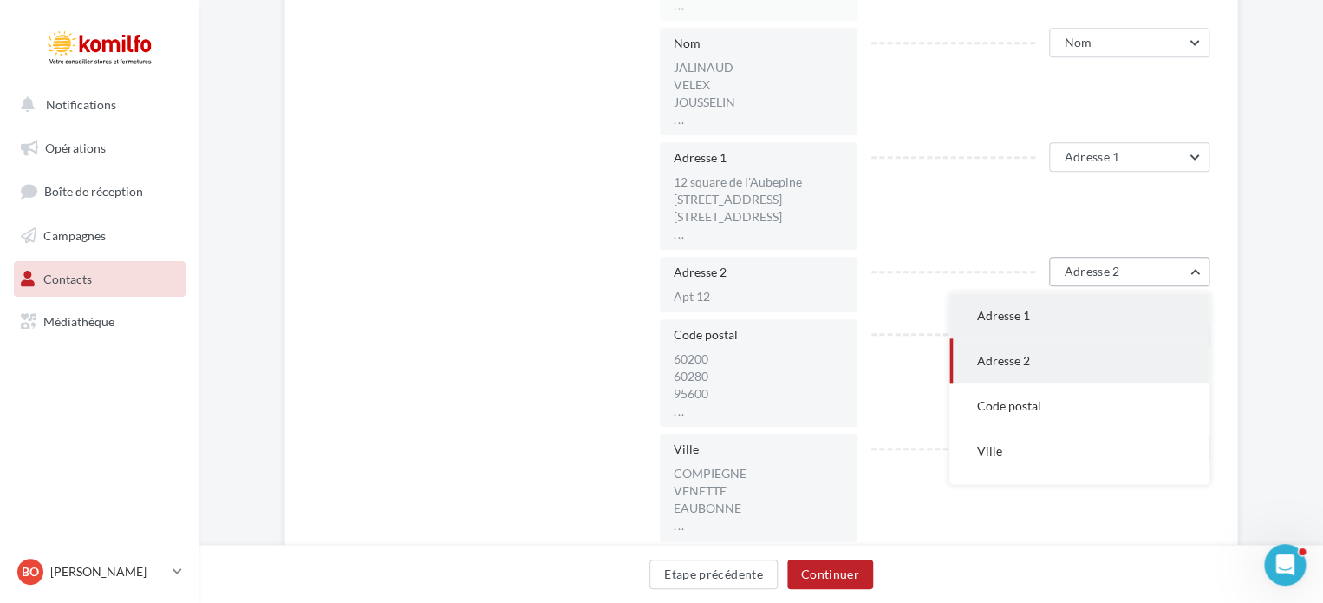
scroll to position [0, 0]
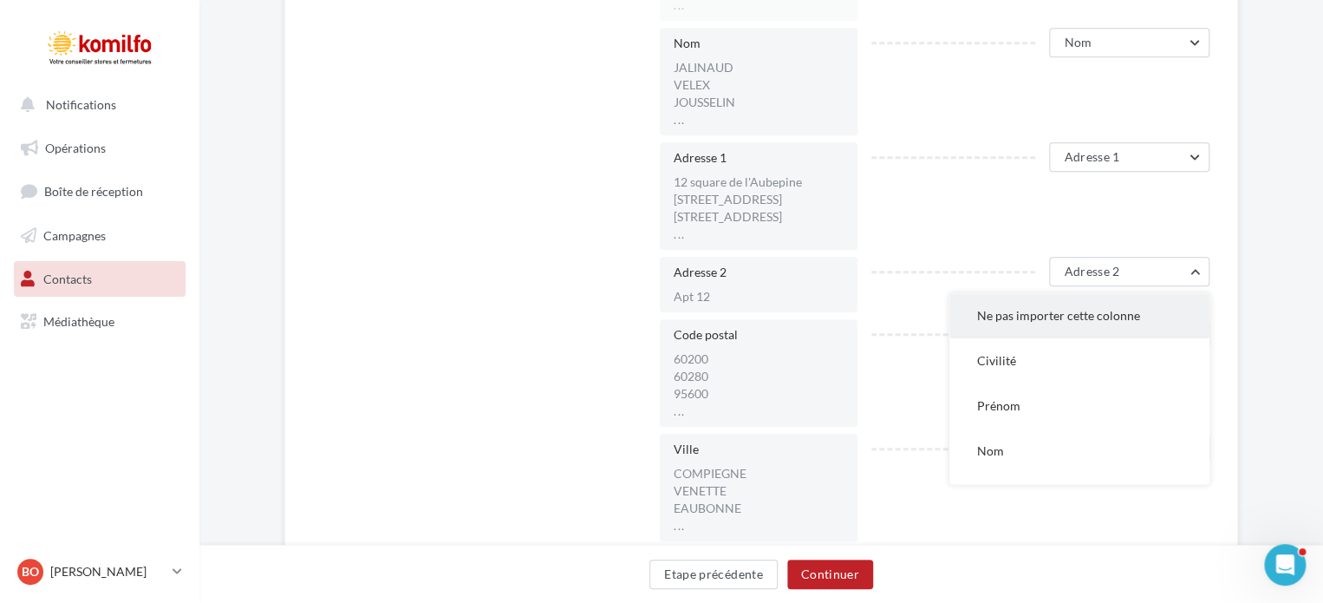
click at [1079, 316] on span "Ne pas importer cette colonne" at bounding box center [1058, 315] width 163 height 15
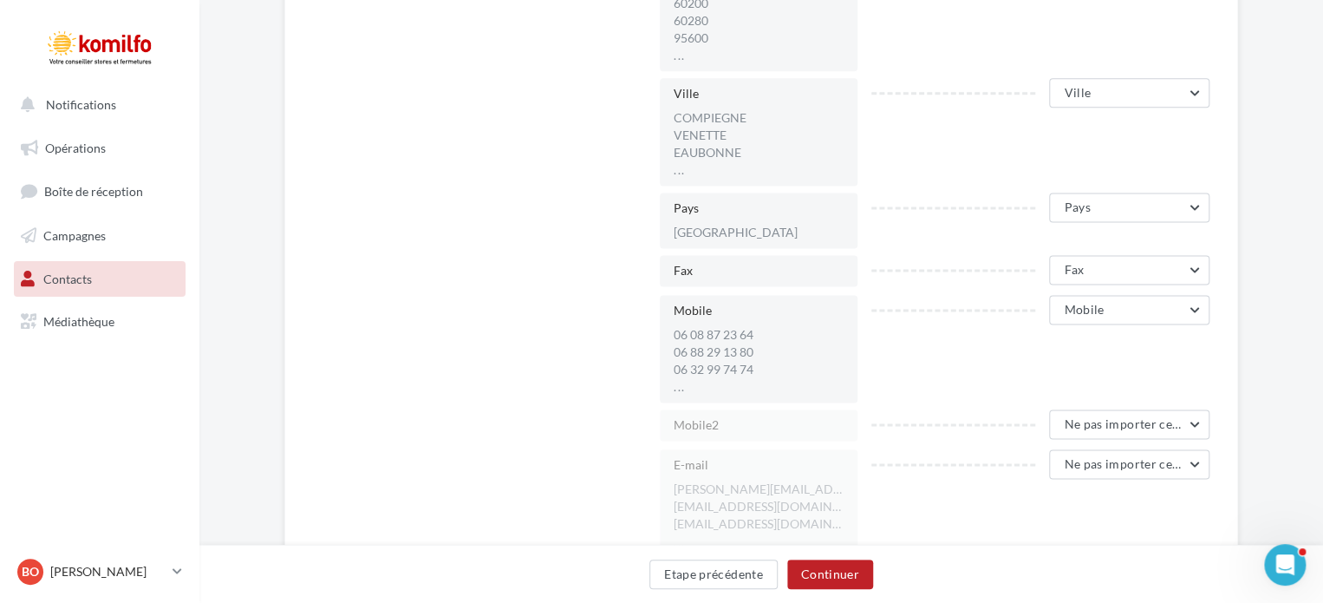
scroll to position [1113, 0]
click at [1133, 214] on button "Pays" at bounding box center [1129, 206] width 160 height 29
click at [1093, 252] on span "Ne pas importer cette colonne" at bounding box center [1058, 250] width 163 height 15
click at [1092, 266] on button "Fax" at bounding box center [1129, 268] width 160 height 29
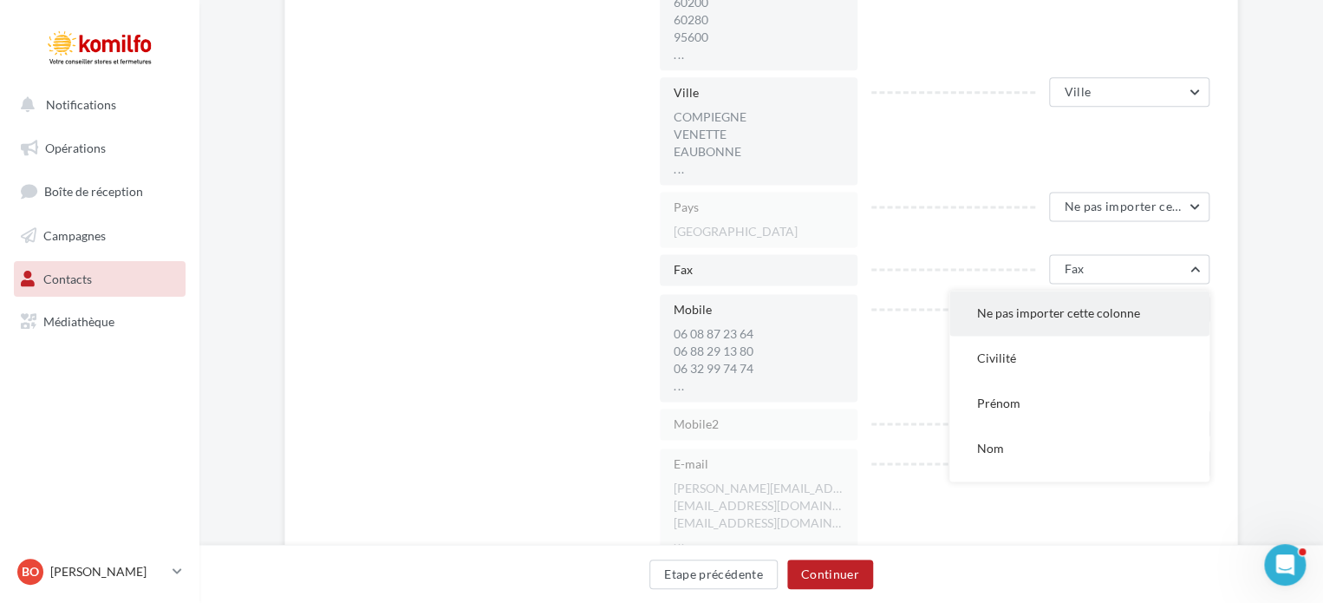
click at [1080, 311] on span "Ne pas importer cette colonne" at bounding box center [1058, 312] width 163 height 15
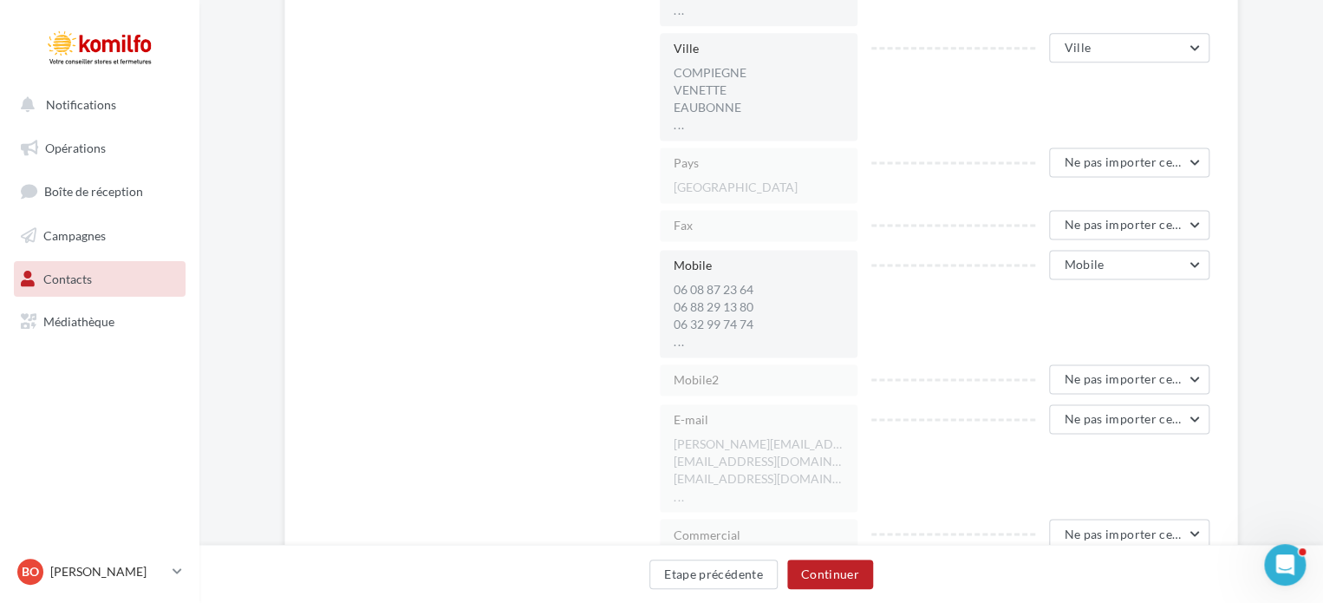
scroll to position [1214, 0]
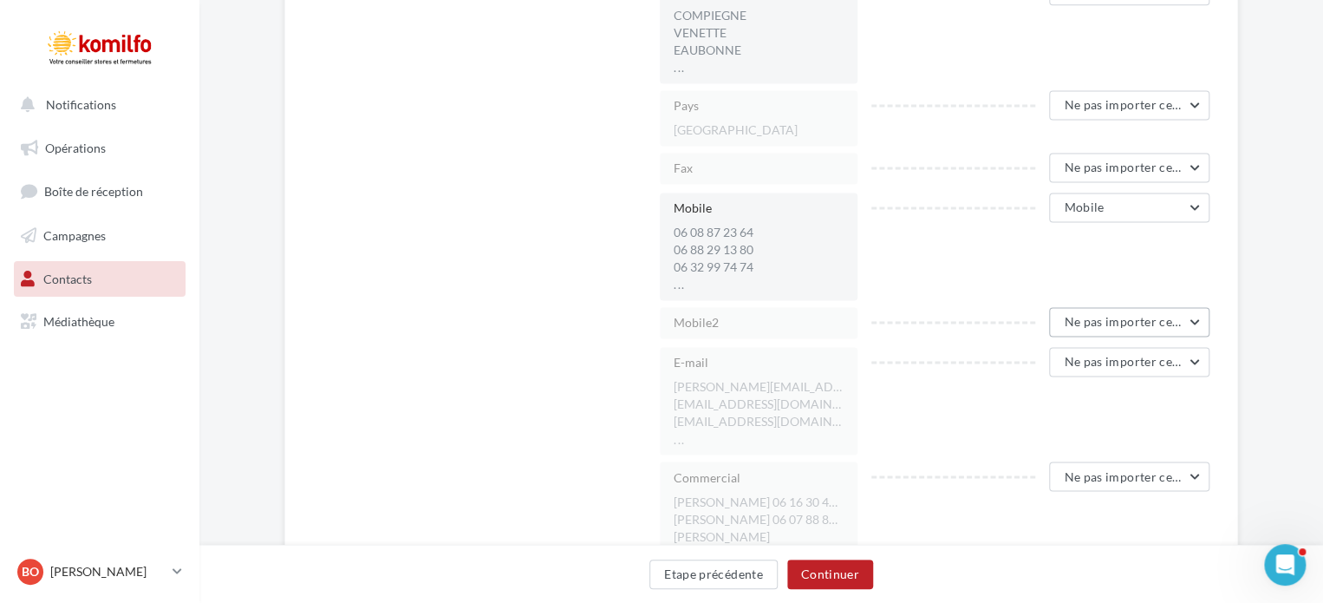
click at [1075, 318] on span "Ne pas importer cette colonne" at bounding box center [1150, 321] width 172 height 15
click at [1073, 439] on button "Mobile" at bounding box center [1079, 446] width 260 height 45
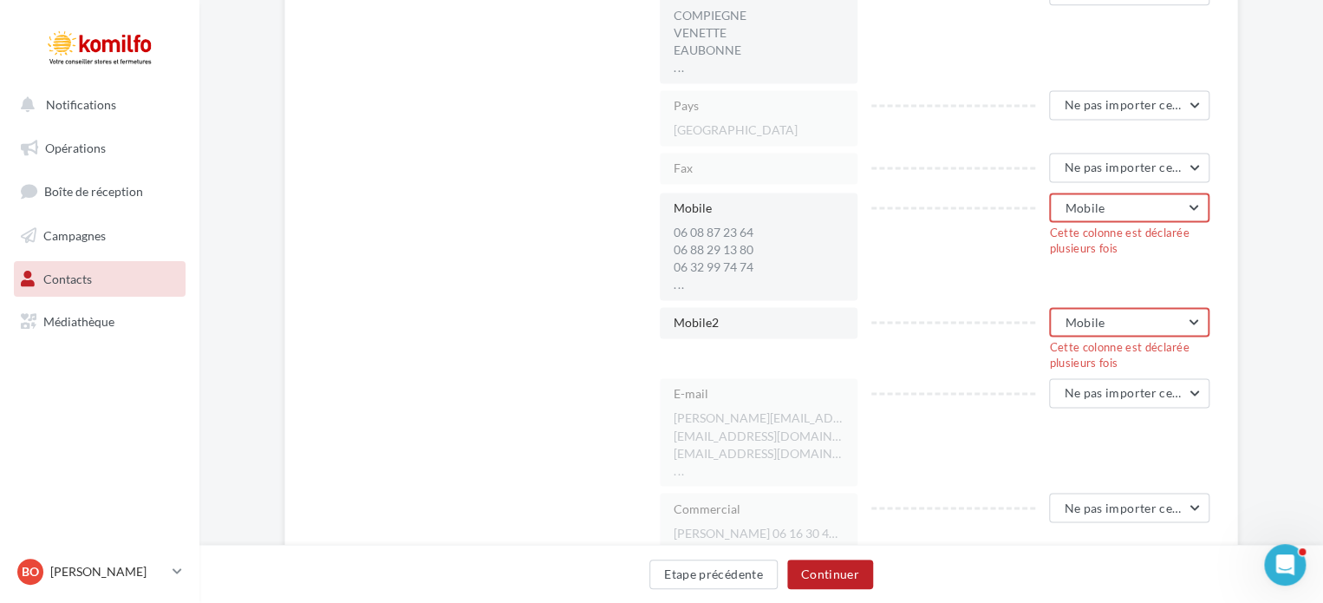
click at [1120, 323] on button "Mobile" at bounding box center [1129, 321] width 160 height 29
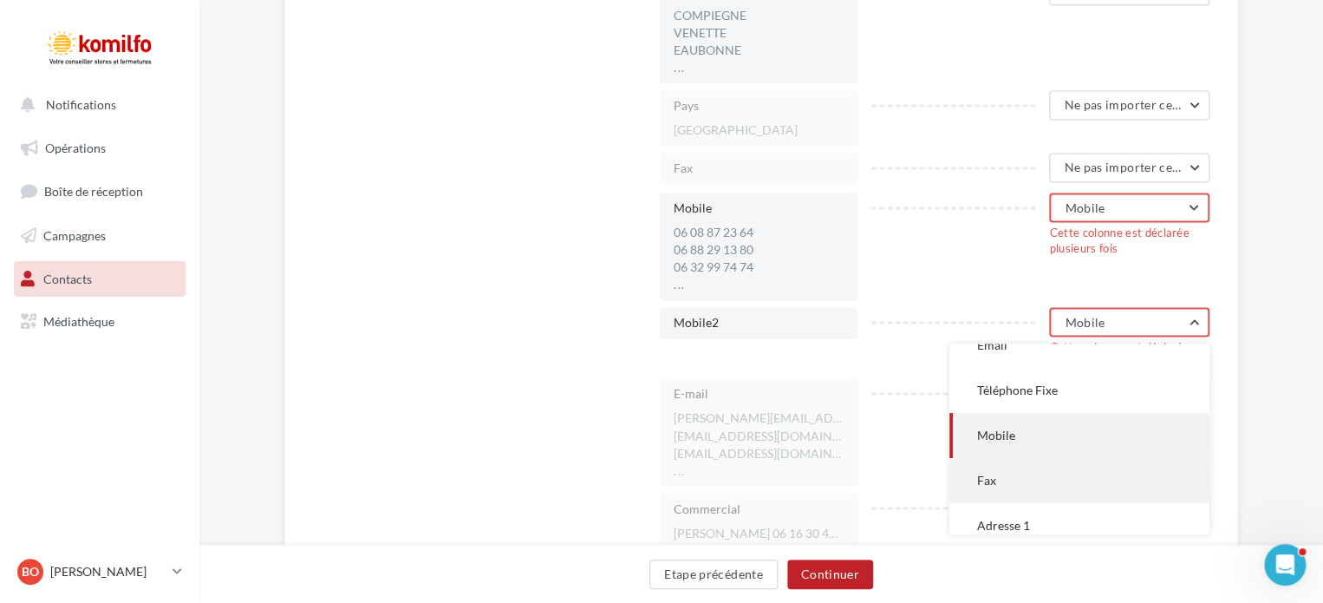
scroll to position [201, 0]
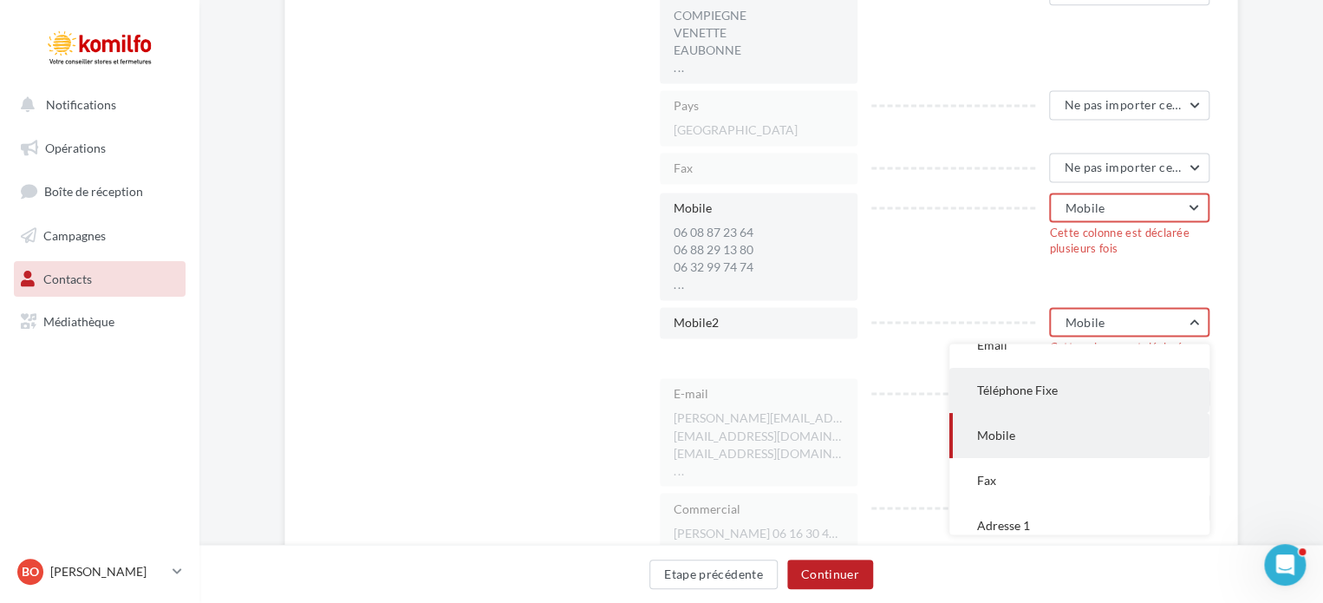
click at [1106, 393] on button "Téléphone Fixe" at bounding box center [1079, 390] width 260 height 45
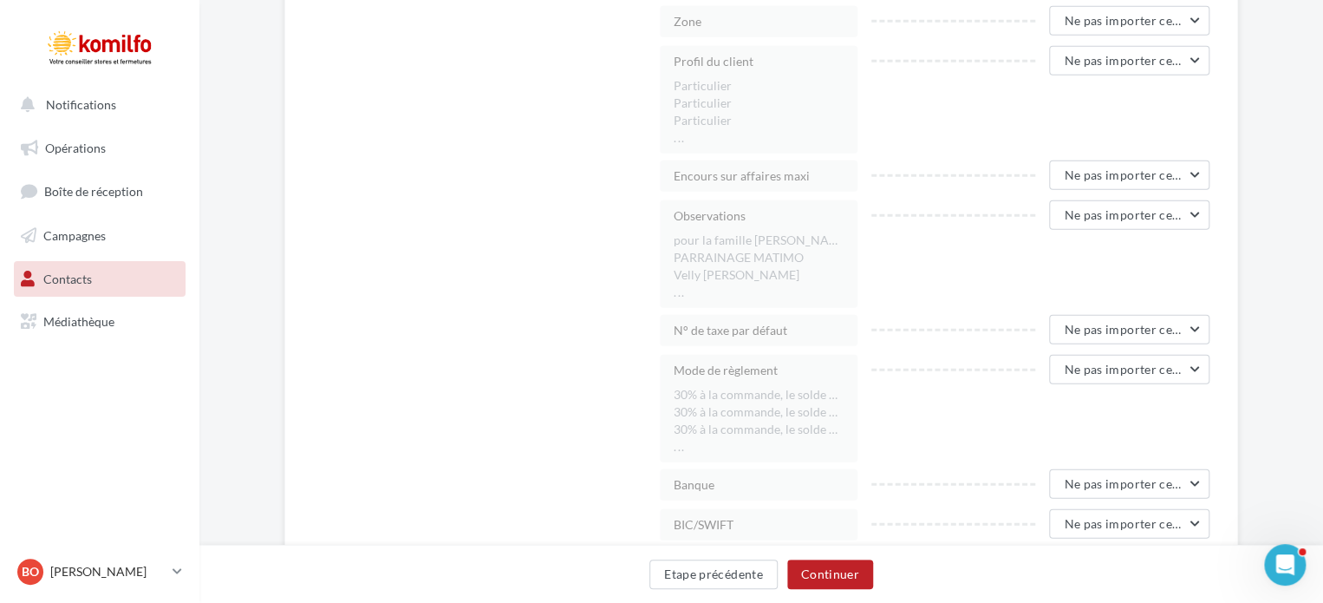
scroll to position [2288, 0]
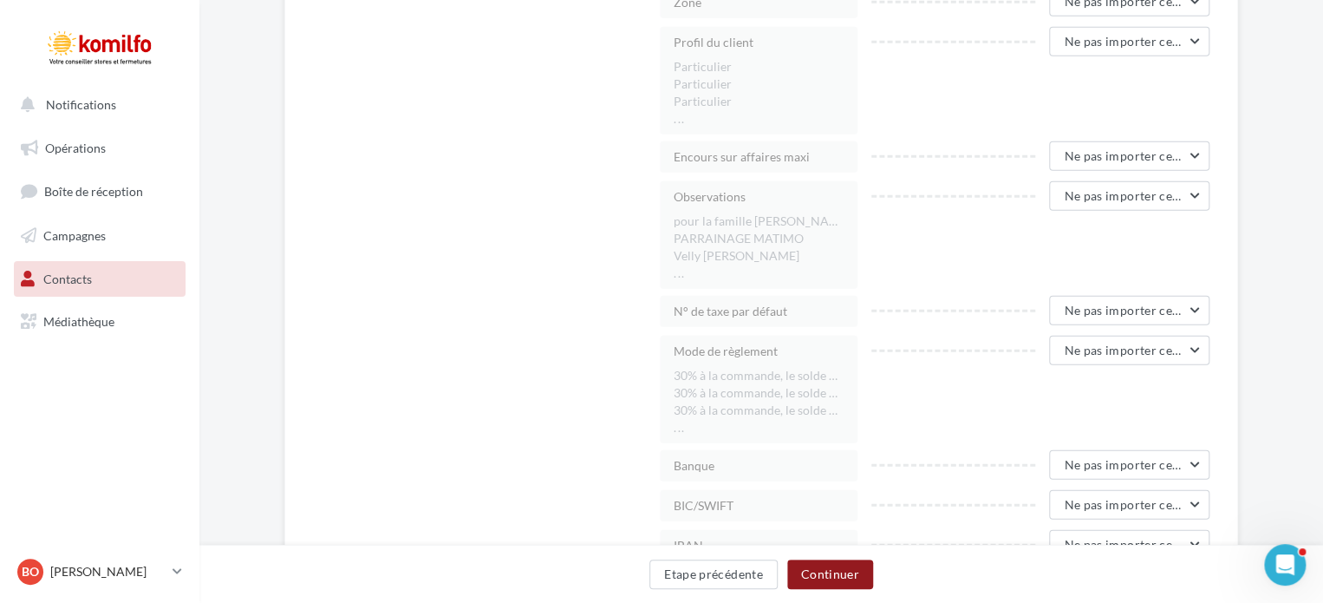
click at [819, 576] on button "Continuer" at bounding box center [830, 573] width 86 height 29
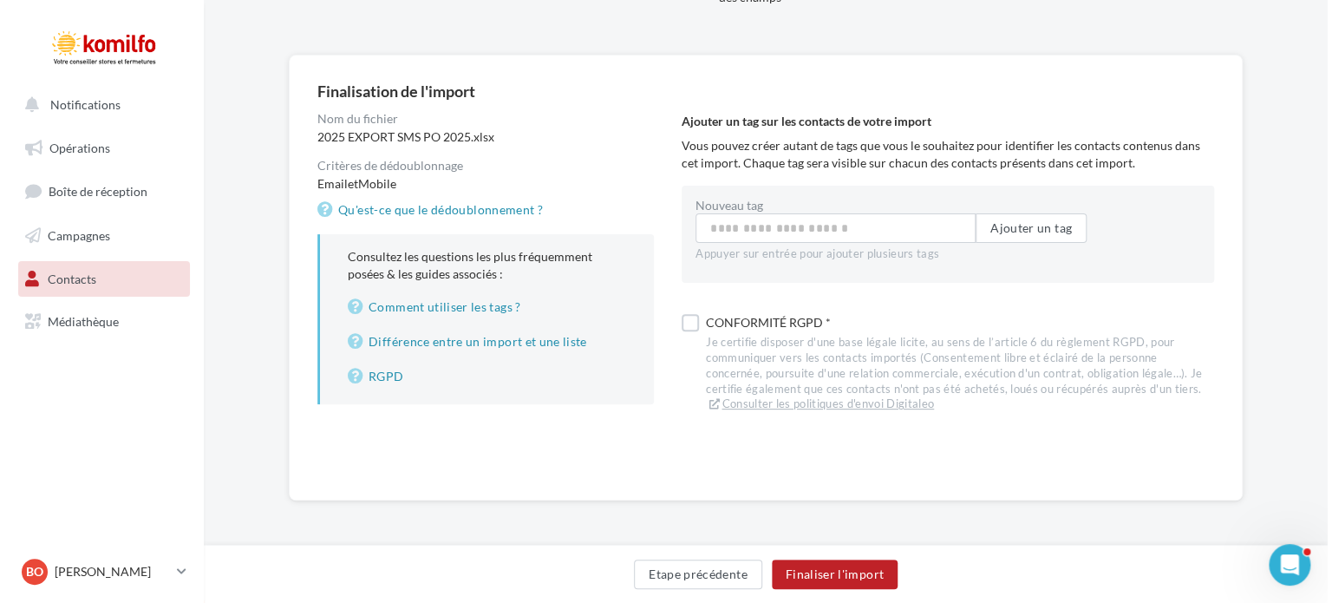
scroll to position [108, 0]
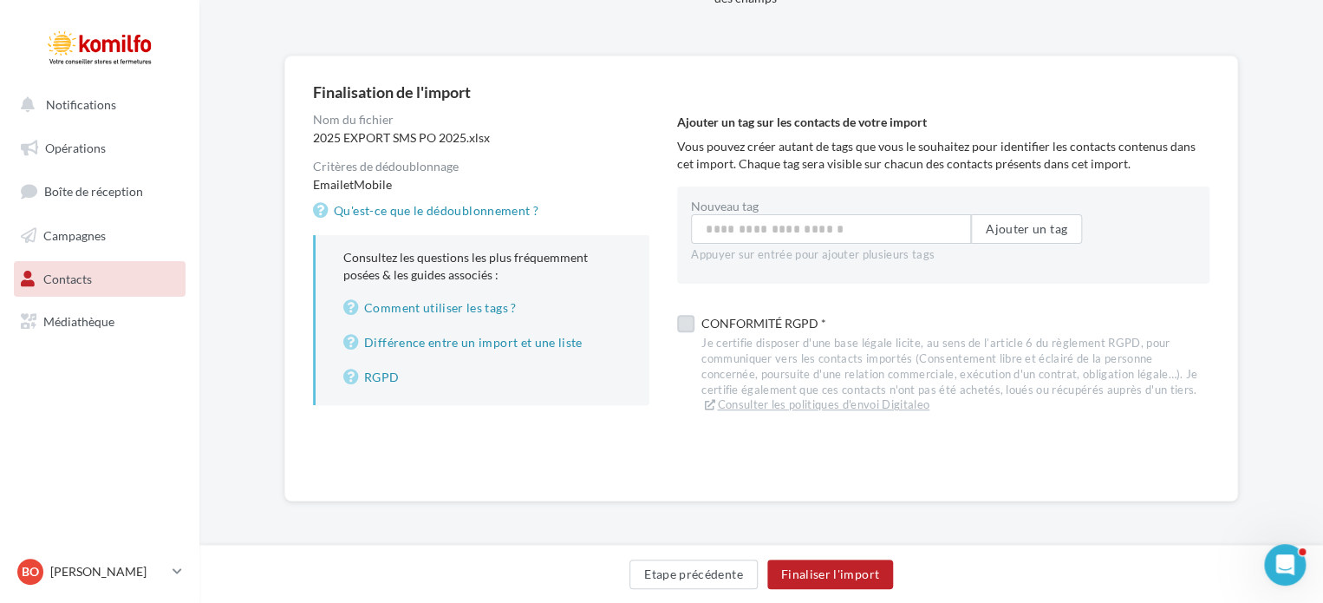
click at [693, 327] on label at bounding box center [685, 323] width 17 height 17
click at [852, 578] on button "Finaliser l'import" at bounding box center [830, 573] width 126 height 29
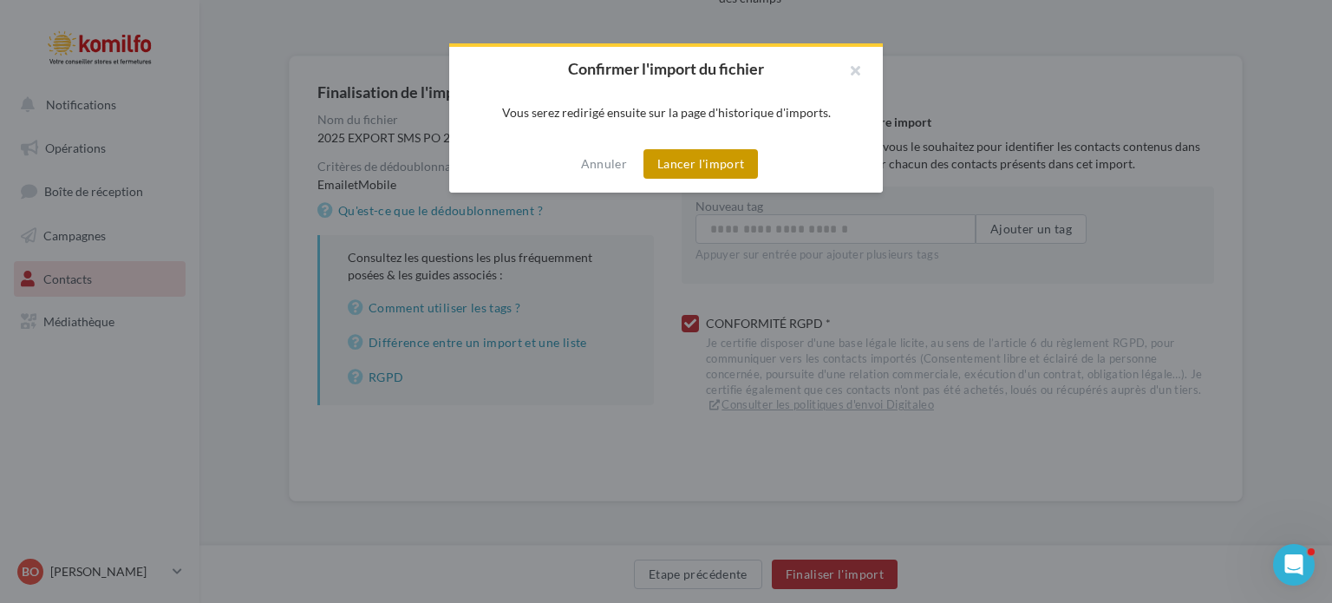
click at [674, 173] on button "Lancer l'import" at bounding box center [700, 163] width 114 height 29
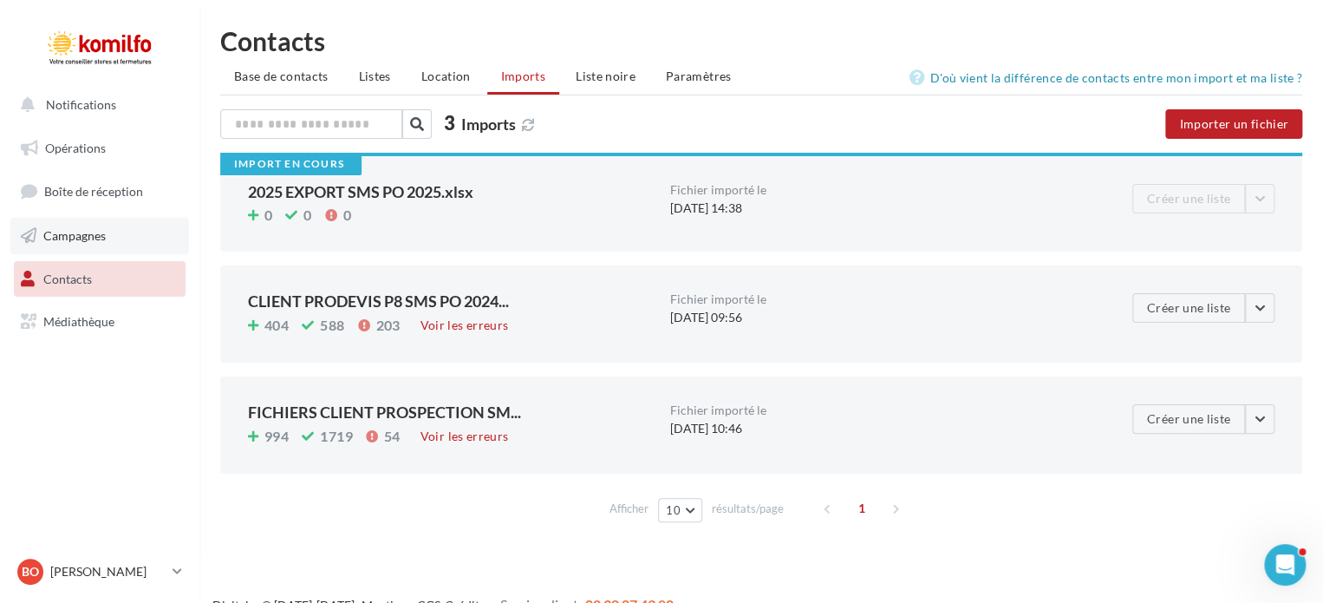
click at [83, 238] on span "Campagnes" at bounding box center [74, 235] width 62 height 15
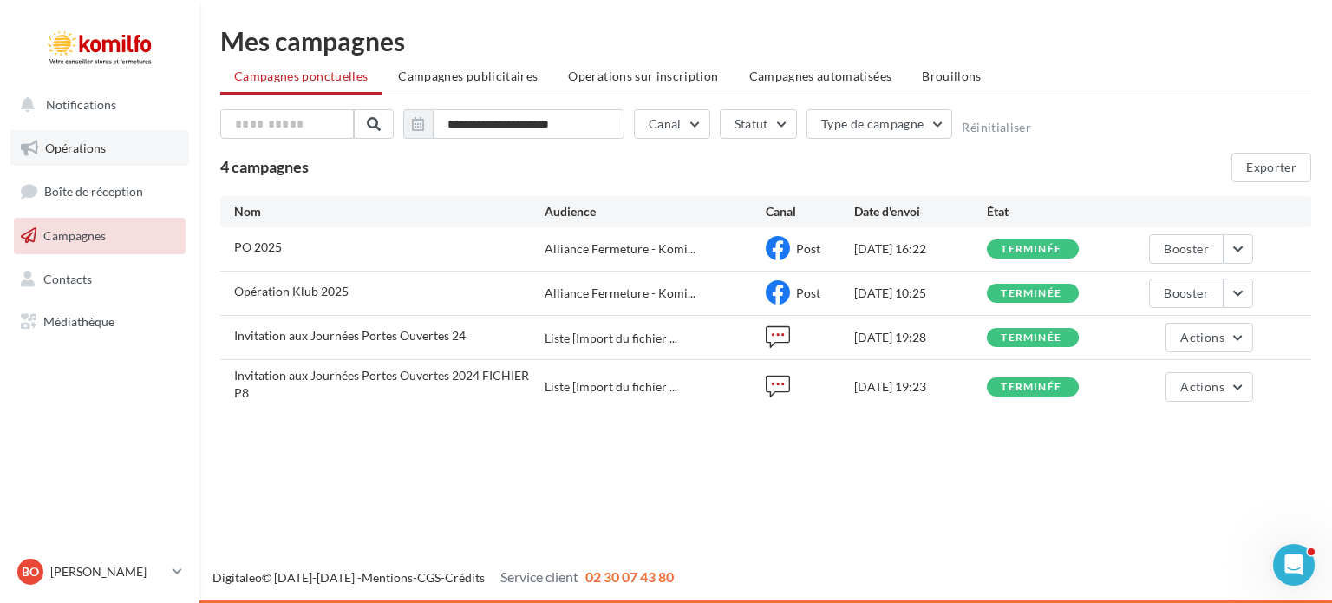
click at [69, 160] on link "Opérations" at bounding box center [99, 148] width 179 height 36
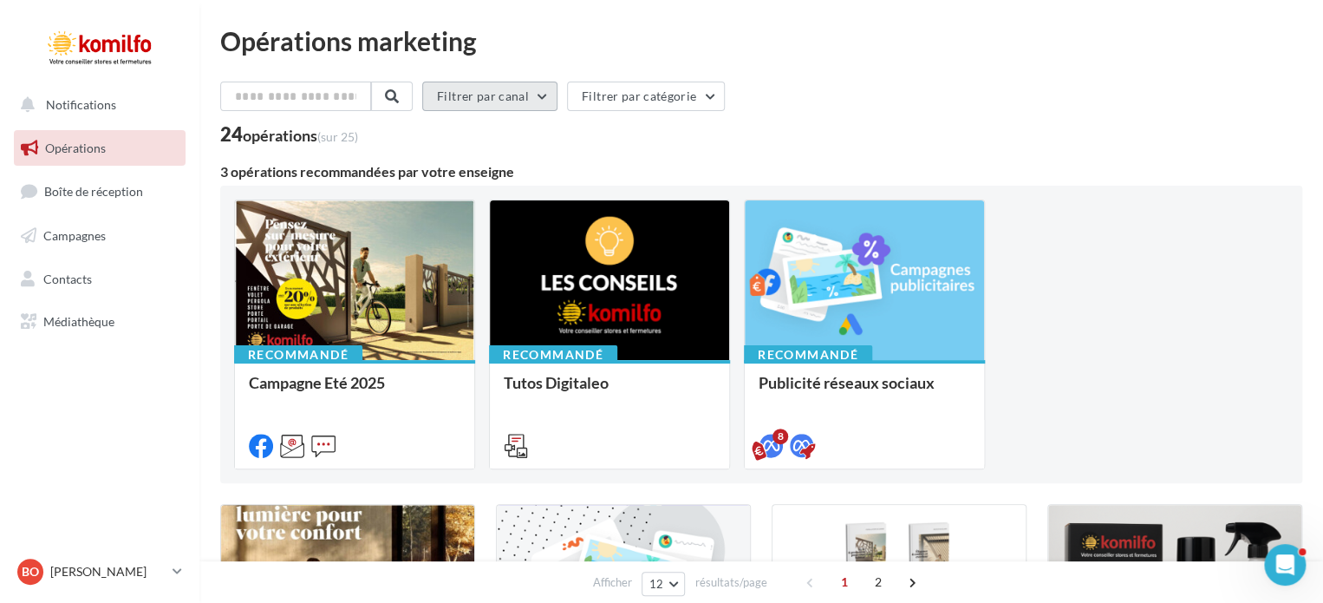
click at [558, 97] on button "Filtrer par canal" at bounding box center [489, 96] width 135 height 29
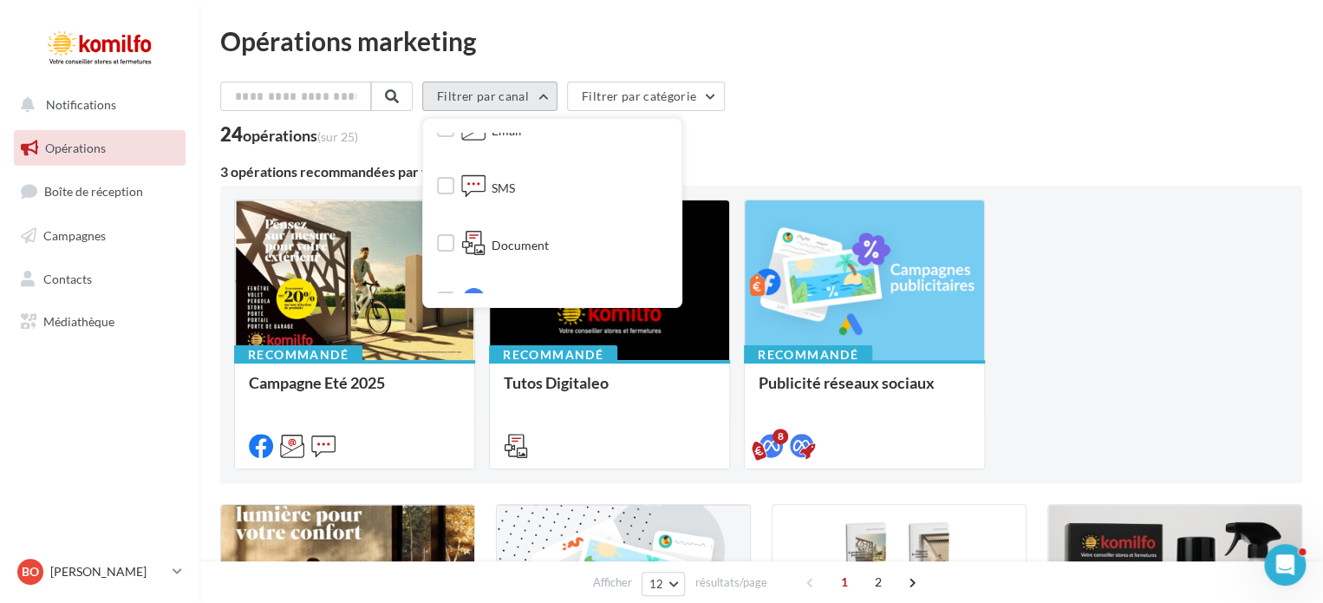
scroll to position [118, 0]
click at [451, 203] on div at bounding box center [445, 195] width 17 height 22
click at [454, 189] on label at bounding box center [445, 192] width 17 height 17
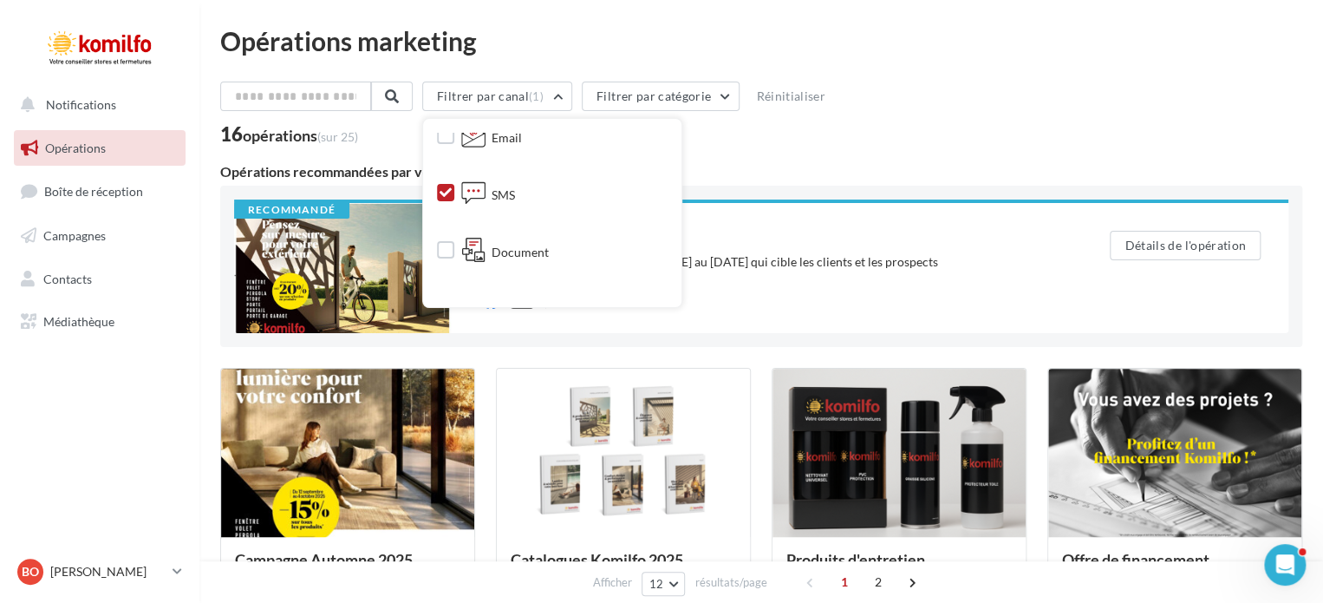
click at [993, 114] on div "Filtrer par canal (1) Tous les canaux Facebook Email SMS Document Meta Ads Boos…" at bounding box center [761, 100] width 1082 height 36
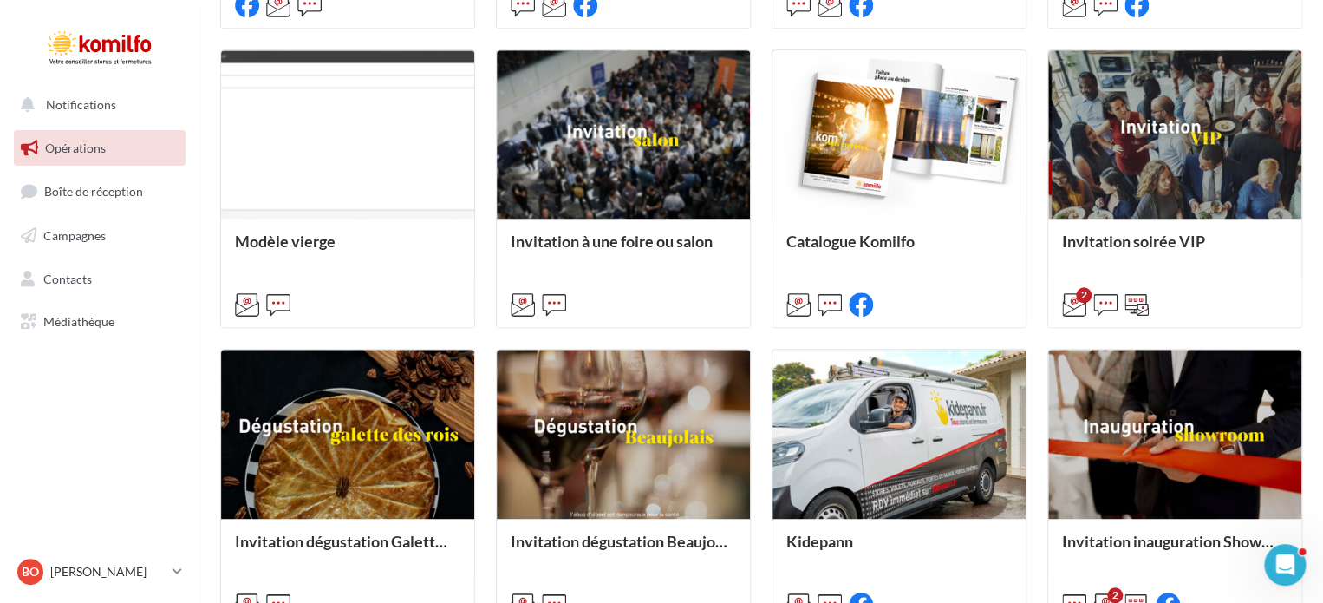
scroll to position [786, 0]
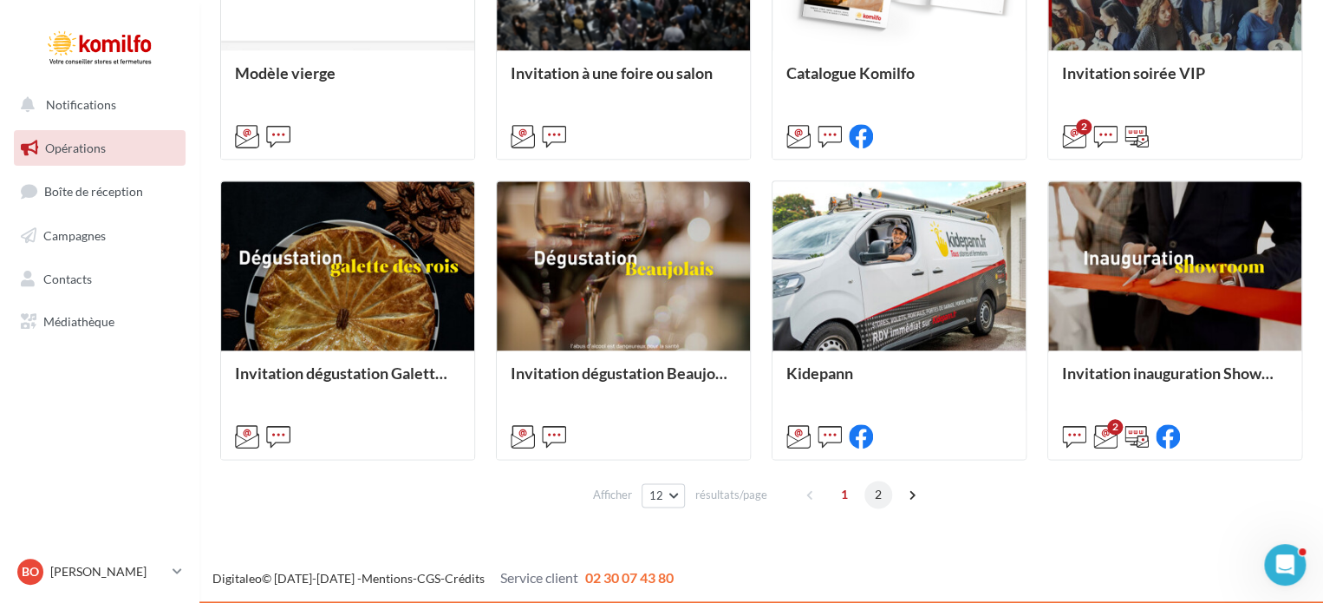
click at [874, 497] on span "2" at bounding box center [879, 494] width 28 height 28
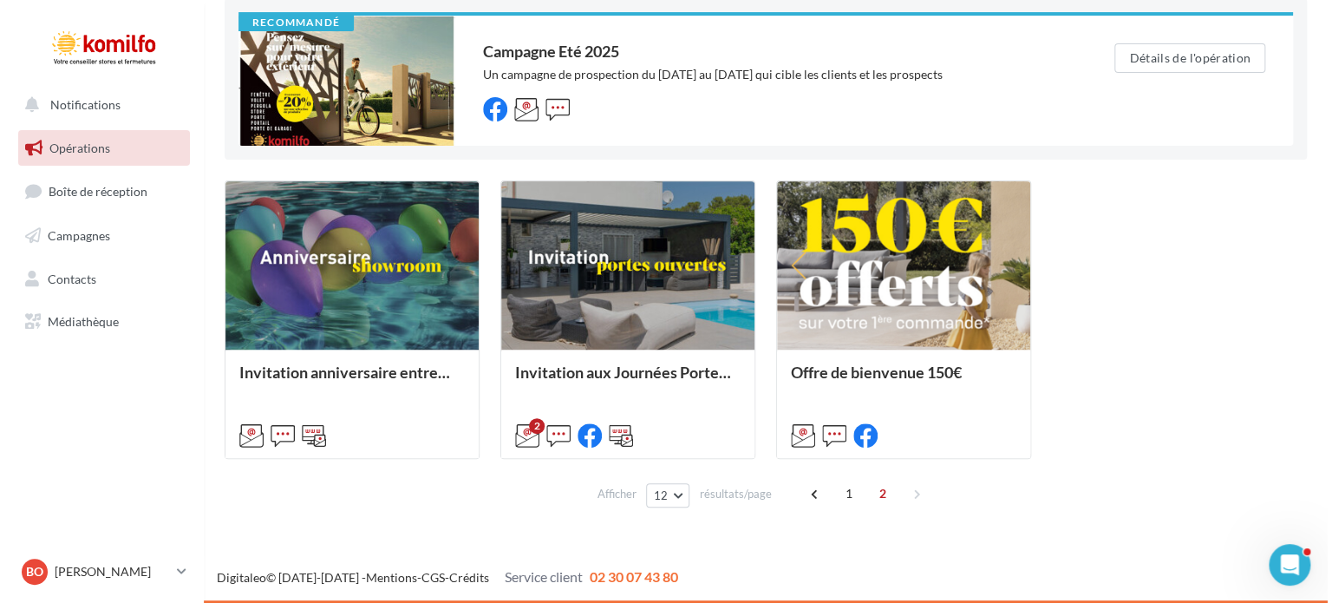
scroll to position [187, 0]
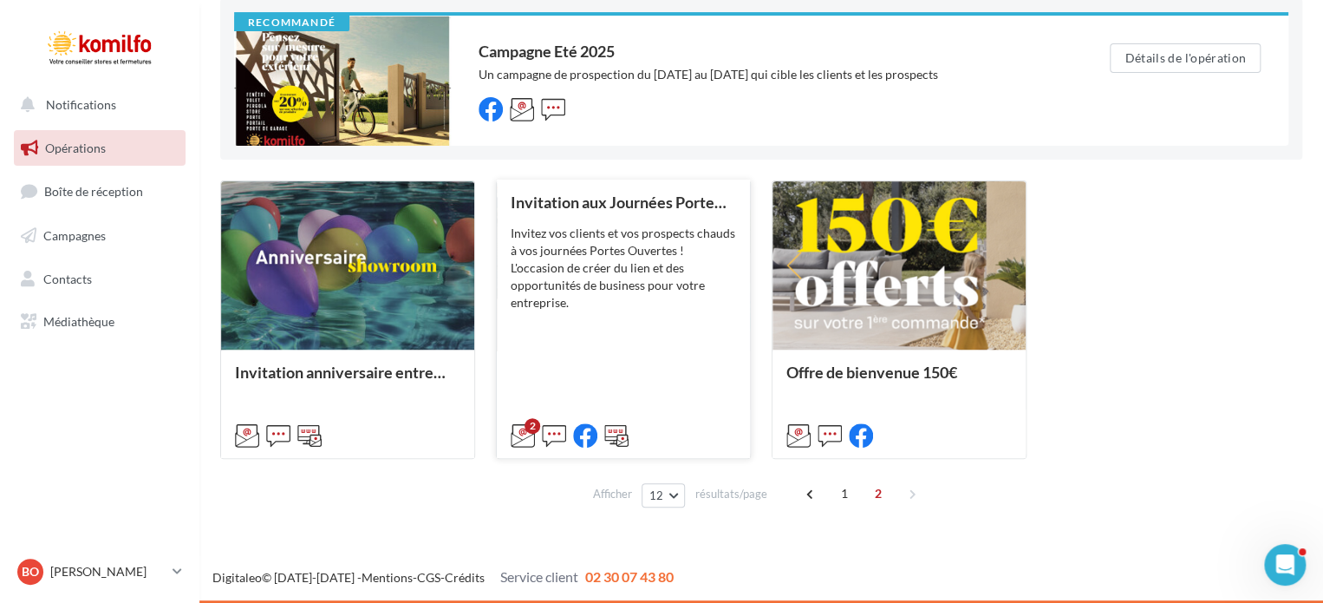
click at [661, 311] on div "Invitation aux Journées Portes Ouvertes Invitez vos clients et vos prospects ch…" at bounding box center [623, 317] width 225 height 249
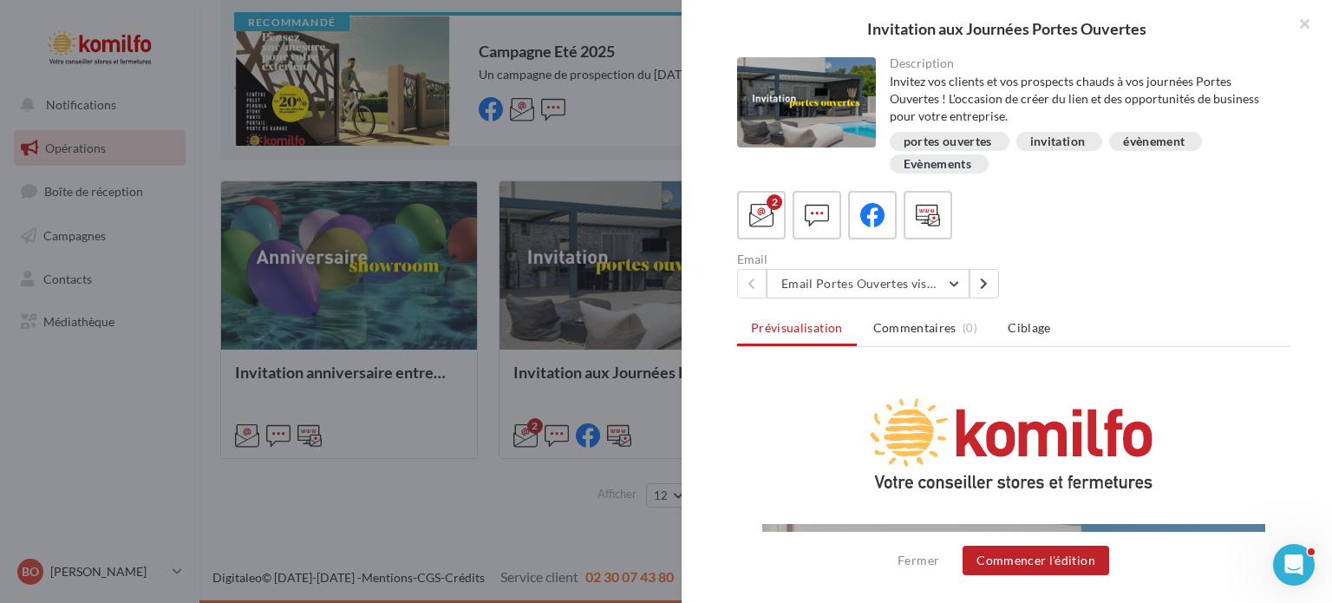
scroll to position [0, 0]
click at [815, 217] on icon at bounding box center [817, 215] width 25 height 25
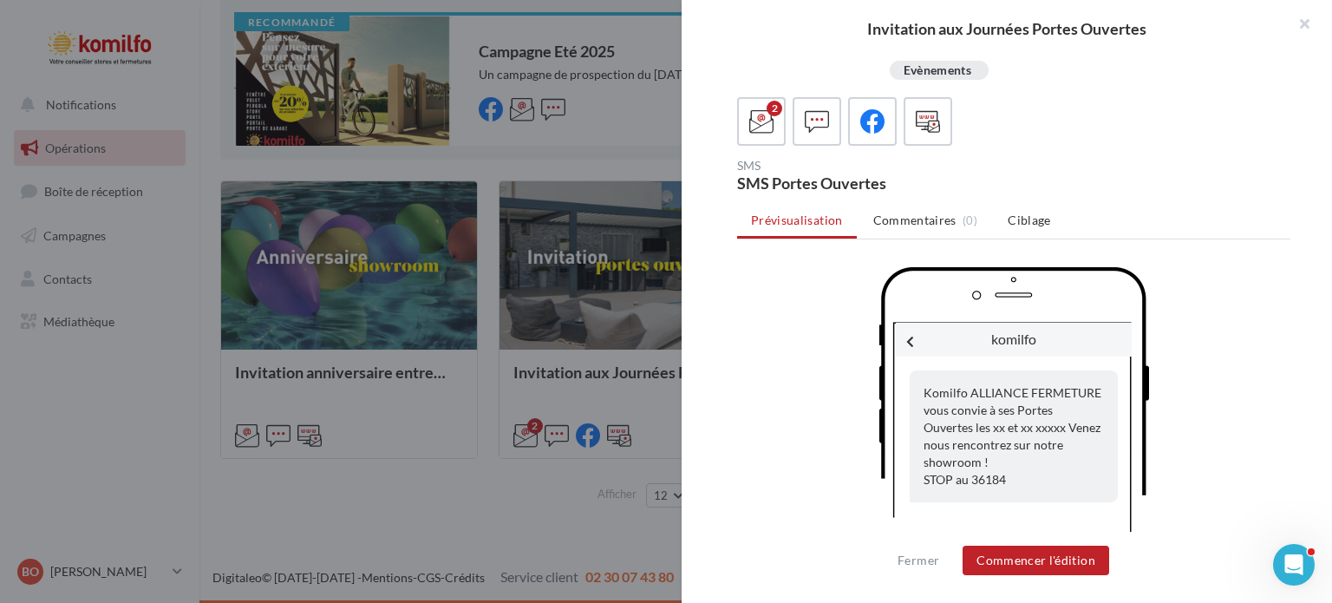
scroll to position [107, 0]
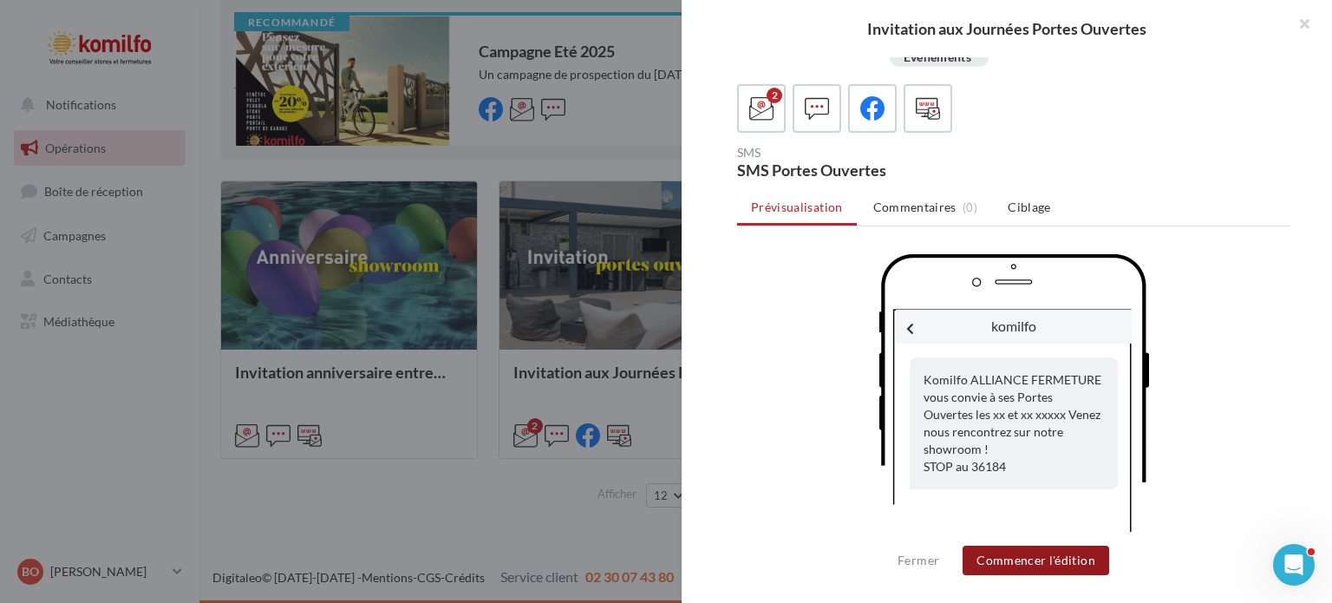
click at [1053, 562] on button "Commencer l'édition" at bounding box center [1036, 559] width 147 height 29
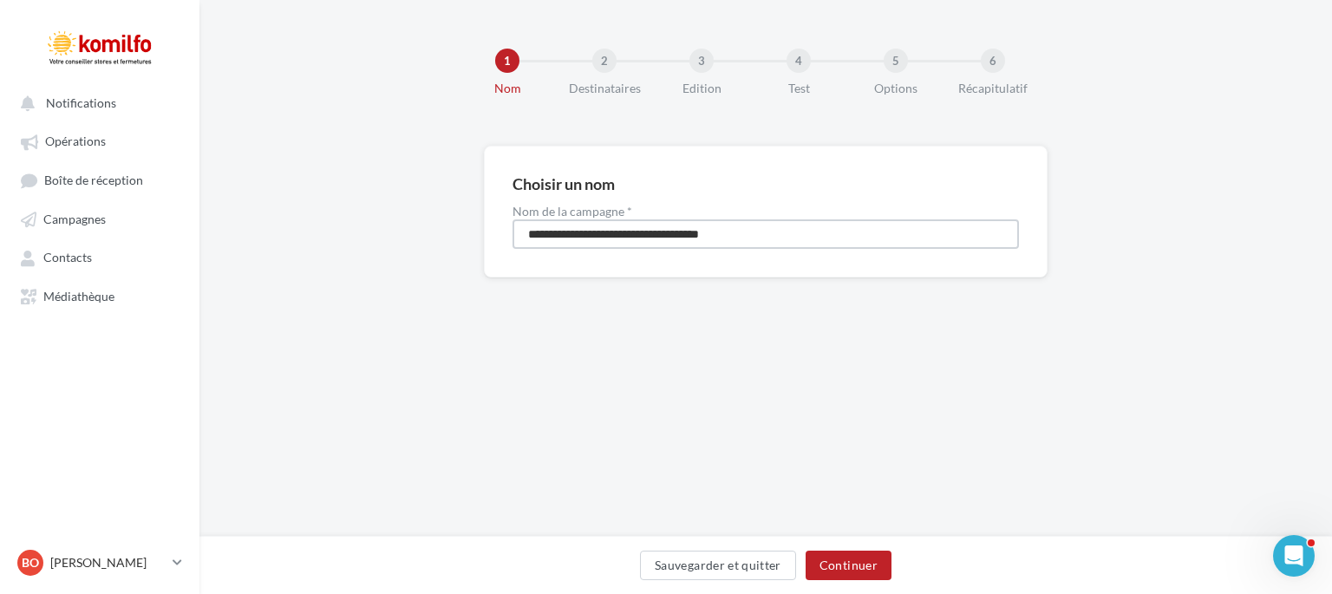
click at [767, 240] on input "**********" at bounding box center [765, 233] width 506 height 29
type input "**********"
click at [819, 561] on button "Continuer" at bounding box center [849, 565] width 86 height 29
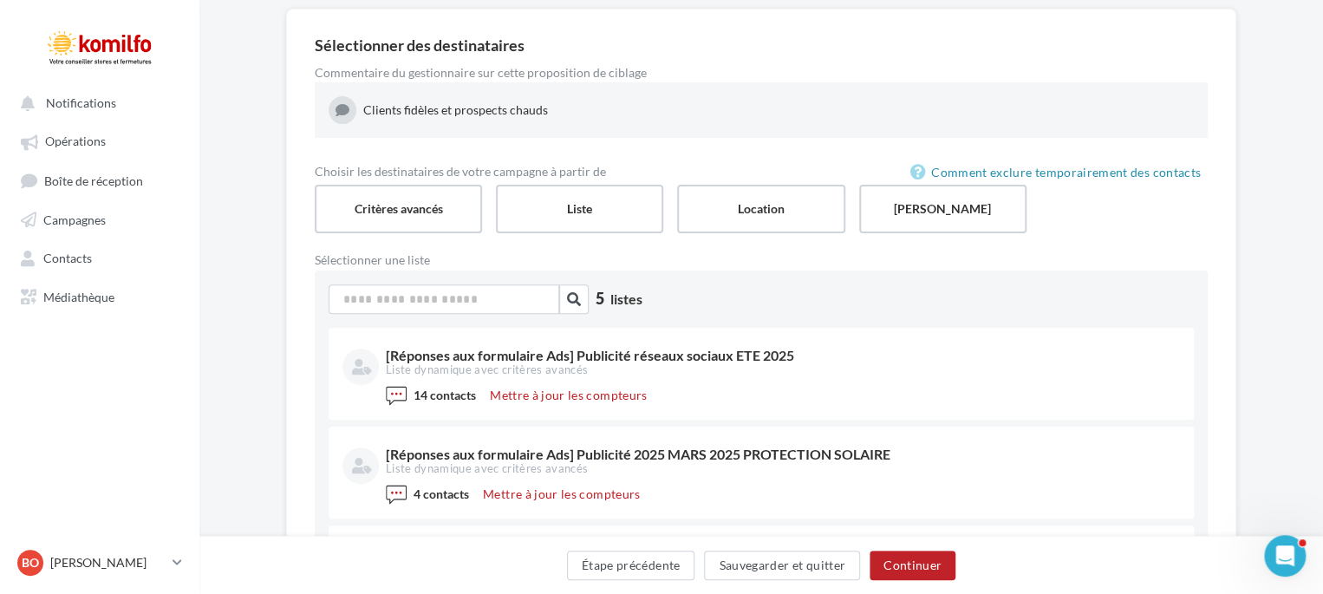
scroll to position [136, 0]
click at [392, 203] on label "Critères avancés" at bounding box center [398, 209] width 171 height 49
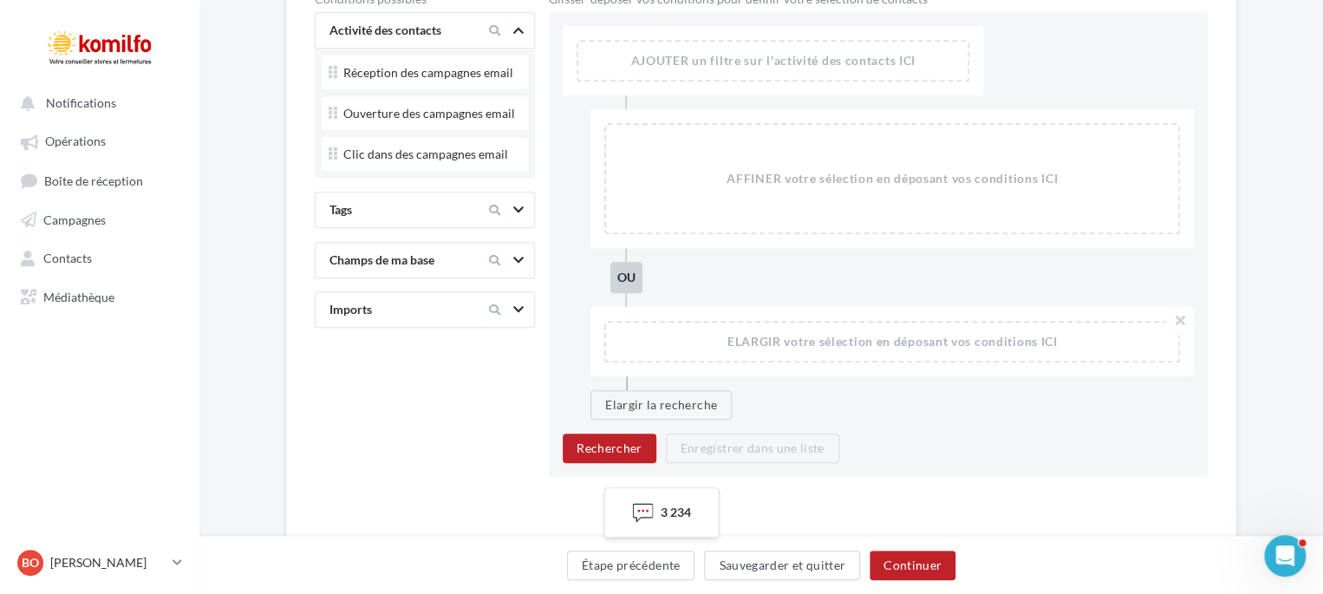
scroll to position [399, 0]
click at [525, 306] on div at bounding box center [520, 309] width 14 height 14
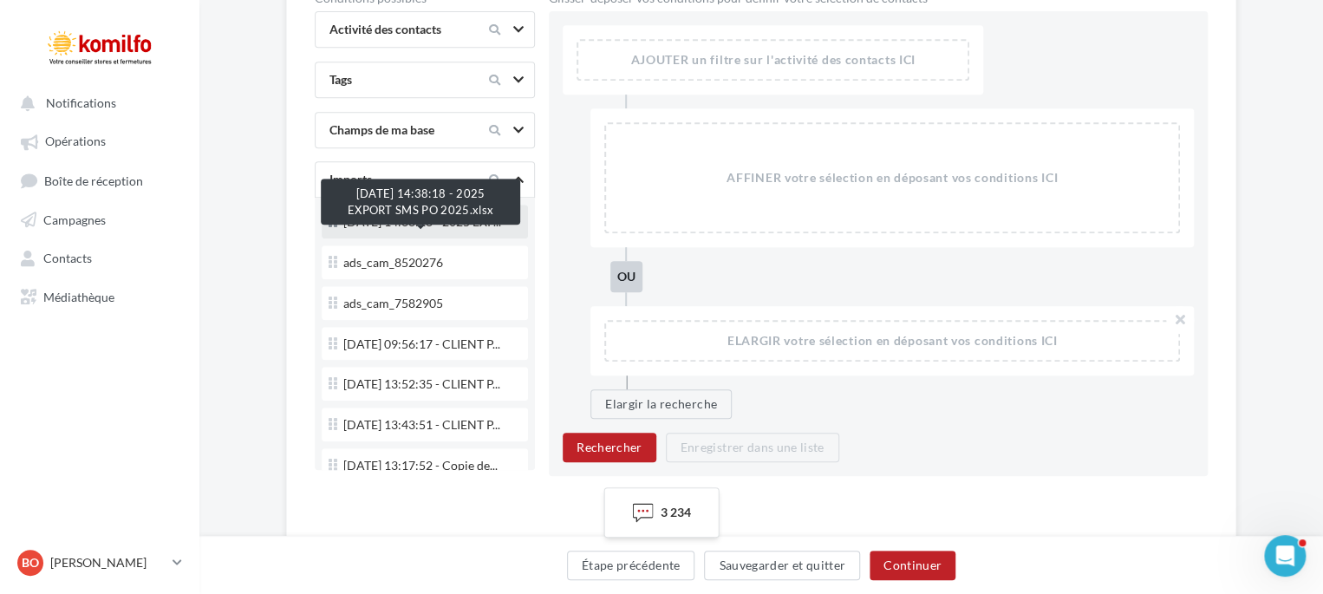
click at [373, 228] on span "04/09/2025 14:38:18 - 2025 EXP..." at bounding box center [422, 222] width 158 height 12
click at [483, 228] on span "04/09/2025 14:38:18 - 2025 EXP..." at bounding box center [422, 222] width 158 height 12
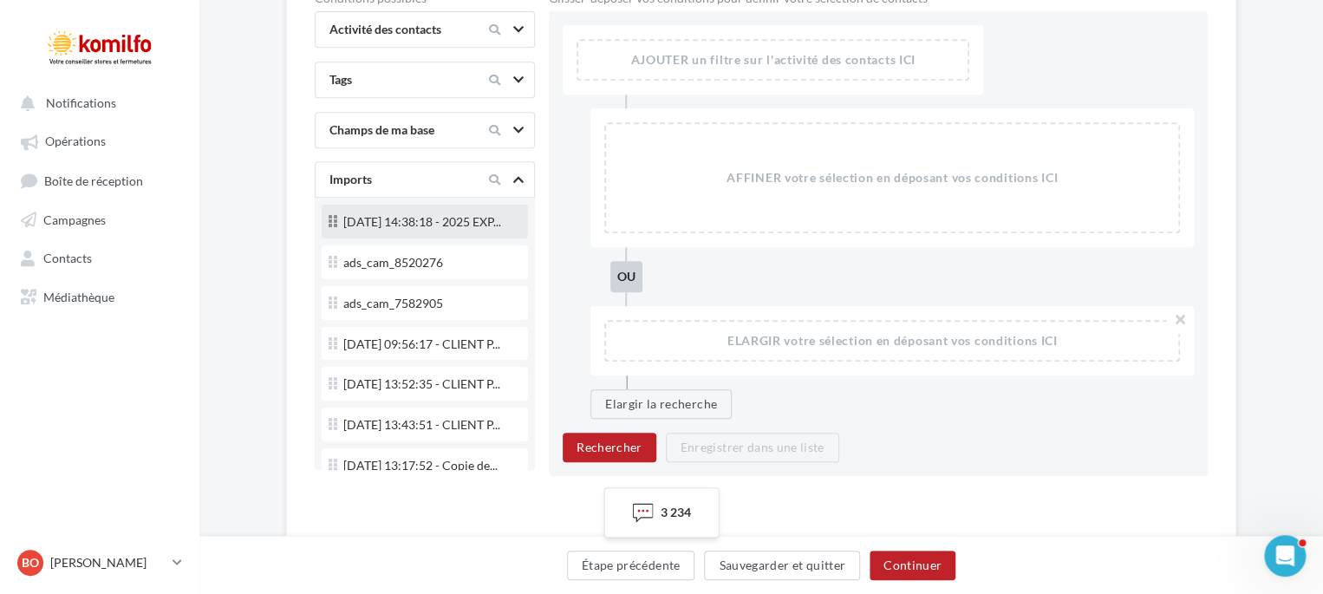
click at [483, 228] on span "04/09/2025 14:38:18 - 2025 EXP..." at bounding box center [422, 222] width 158 height 12
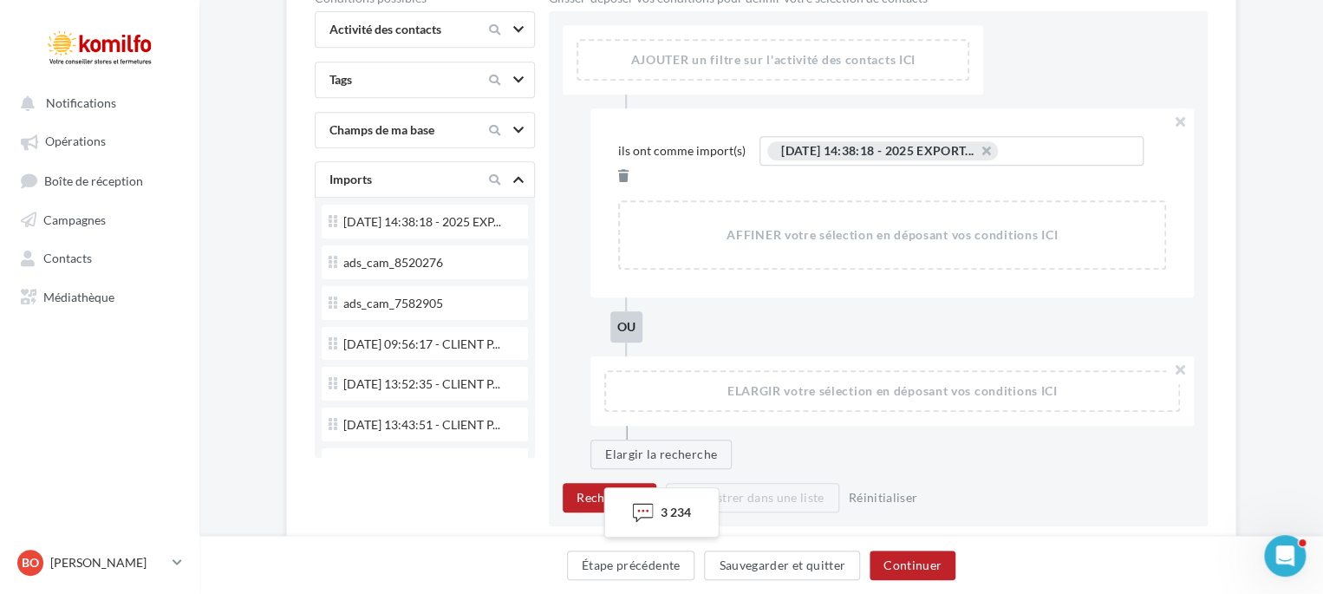
click at [740, 204] on div "AFFINER votre sélection en déposant vos conditions ICI" at bounding box center [892, 235] width 545 height 66
click at [763, 316] on div "ou" at bounding box center [893, 326] width 604 height 31
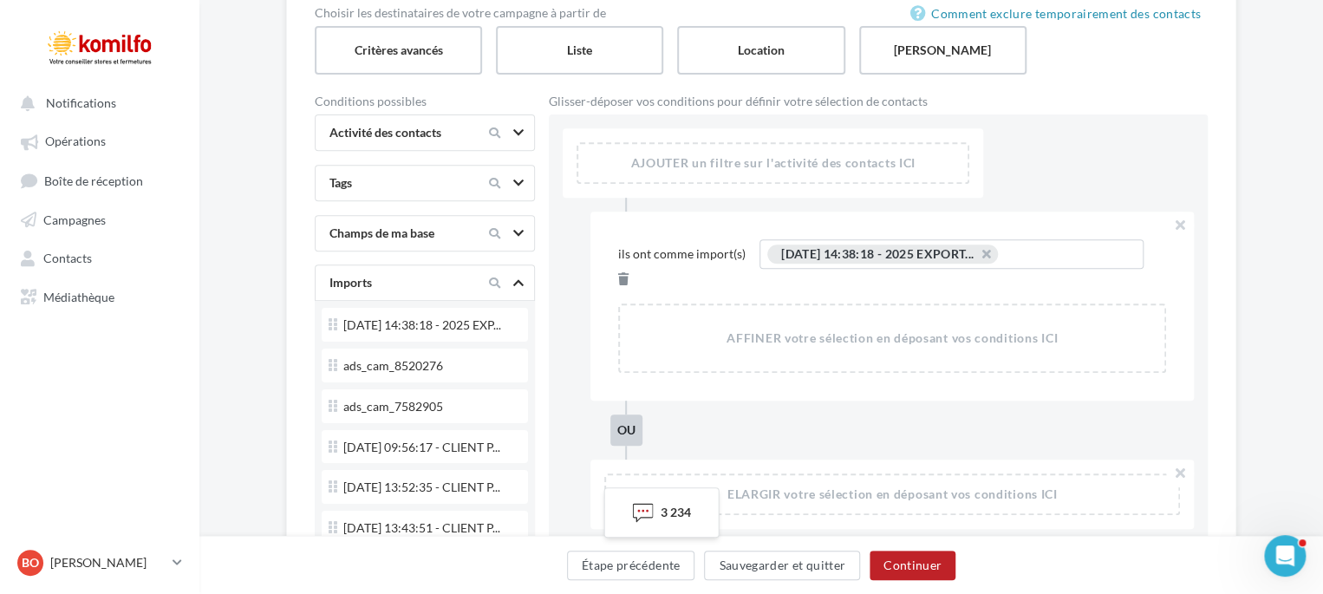
scroll to position [146, 0]
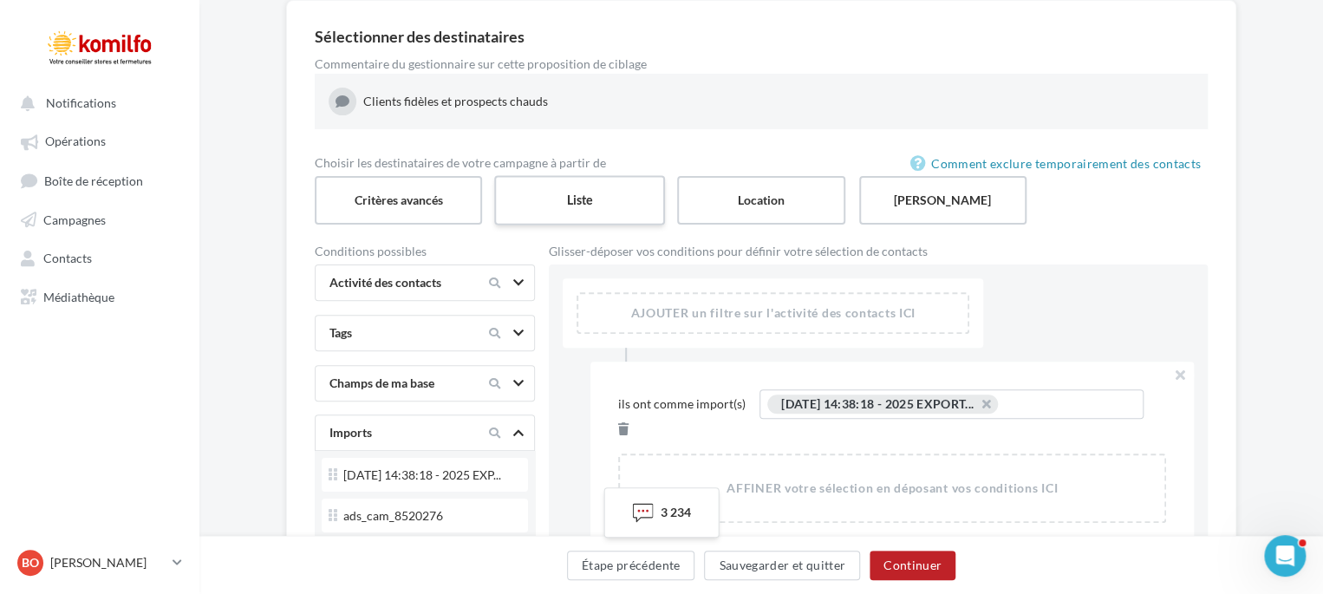
click at [581, 197] on label "Liste" at bounding box center [579, 199] width 171 height 49
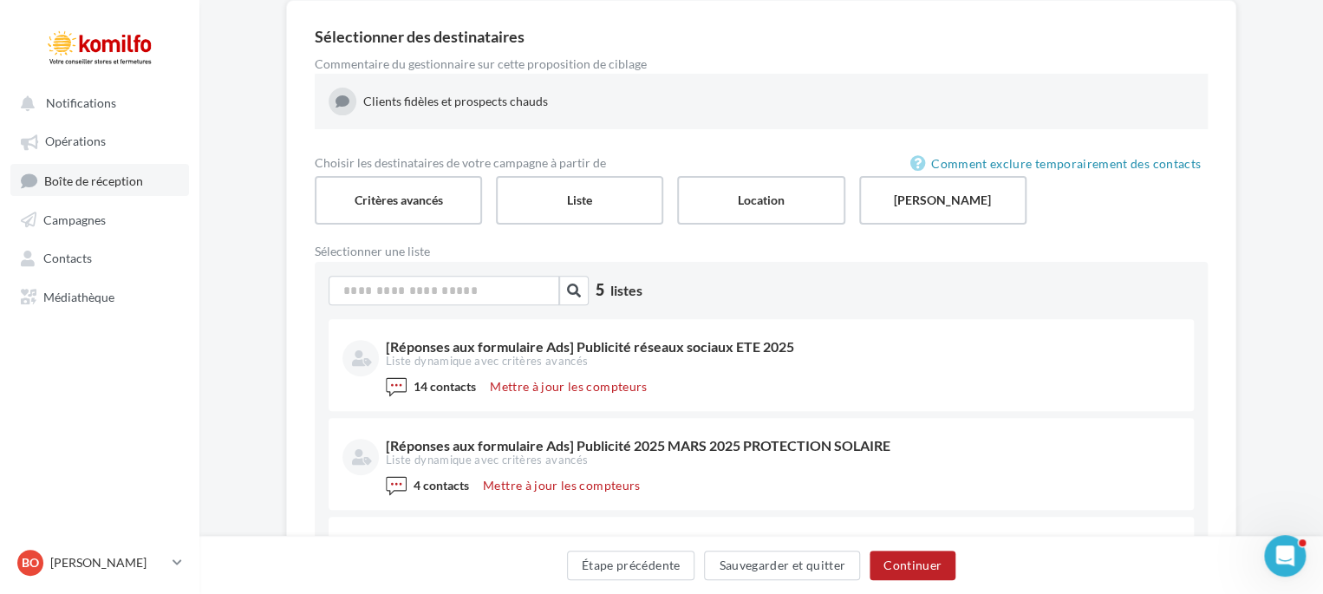
drag, startPoint x: 76, startPoint y: 106, endPoint x: 49, endPoint y: 178, distance: 77.1
drag, startPoint x: 49, startPoint y: 178, endPoint x: 3, endPoint y: 263, distance: 96.2
click at [3, 263] on div "Notifications Opérations Boîte de réception Campagnes Contacts Mes cibles Média…" at bounding box center [100, 203] width 198 height 232
click at [53, 263] on span "Contacts" at bounding box center [67, 258] width 49 height 15
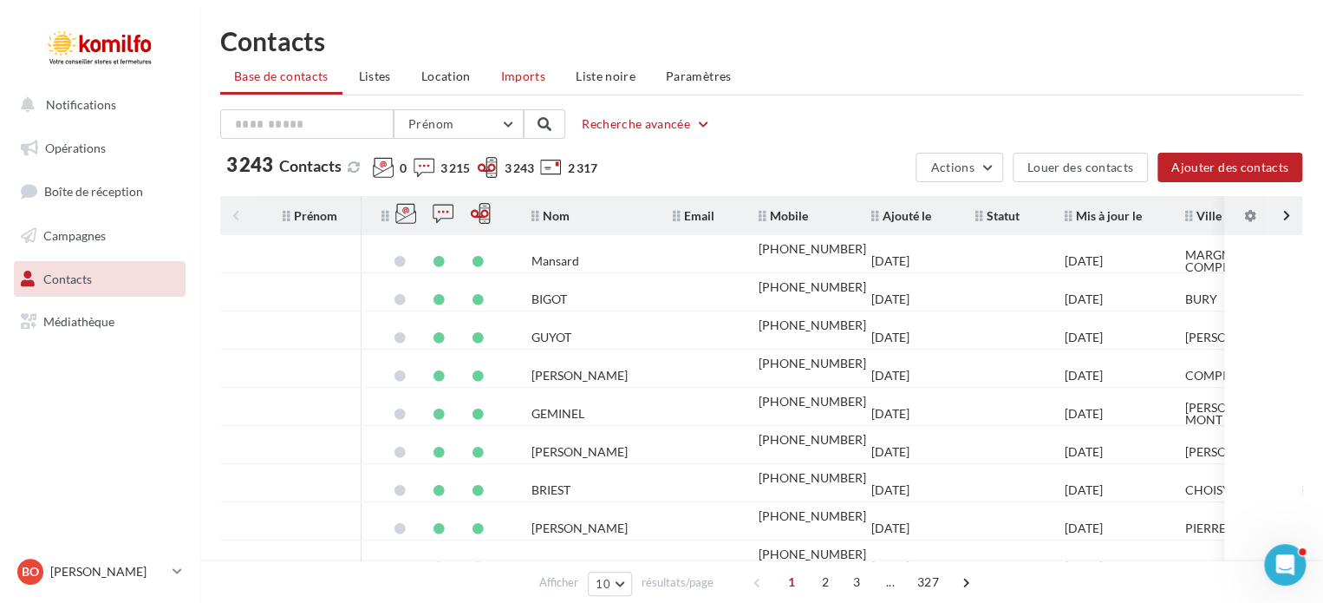
click at [520, 76] on span "Imports" at bounding box center [523, 76] width 44 height 15
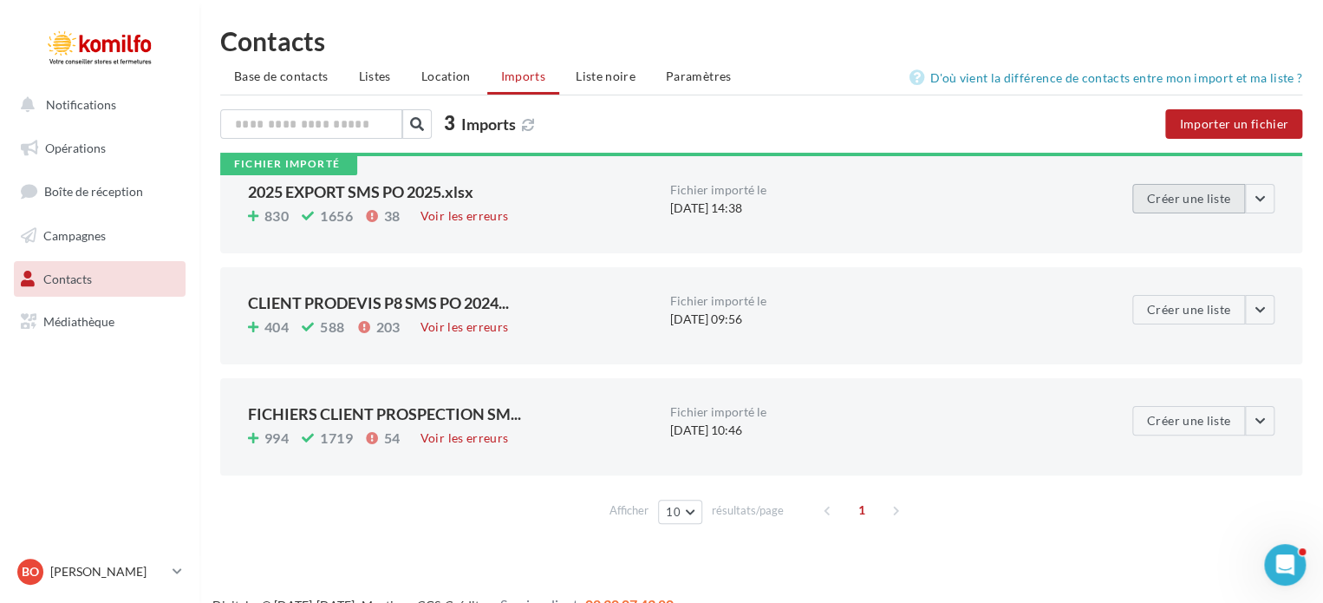
click at [1216, 197] on button "Créer une liste" at bounding box center [1188, 198] width 113 height 29
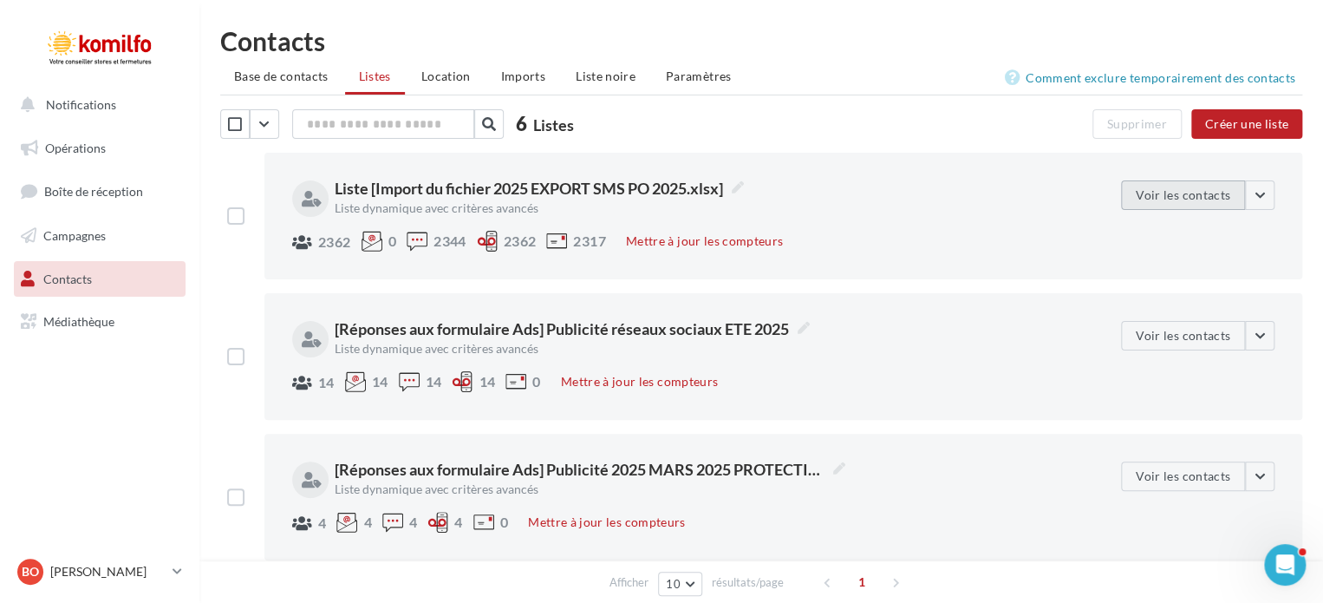
click at [1160, 193] on button "Voir les contacts" at bounding box center [1183, 194] width 124 height 29
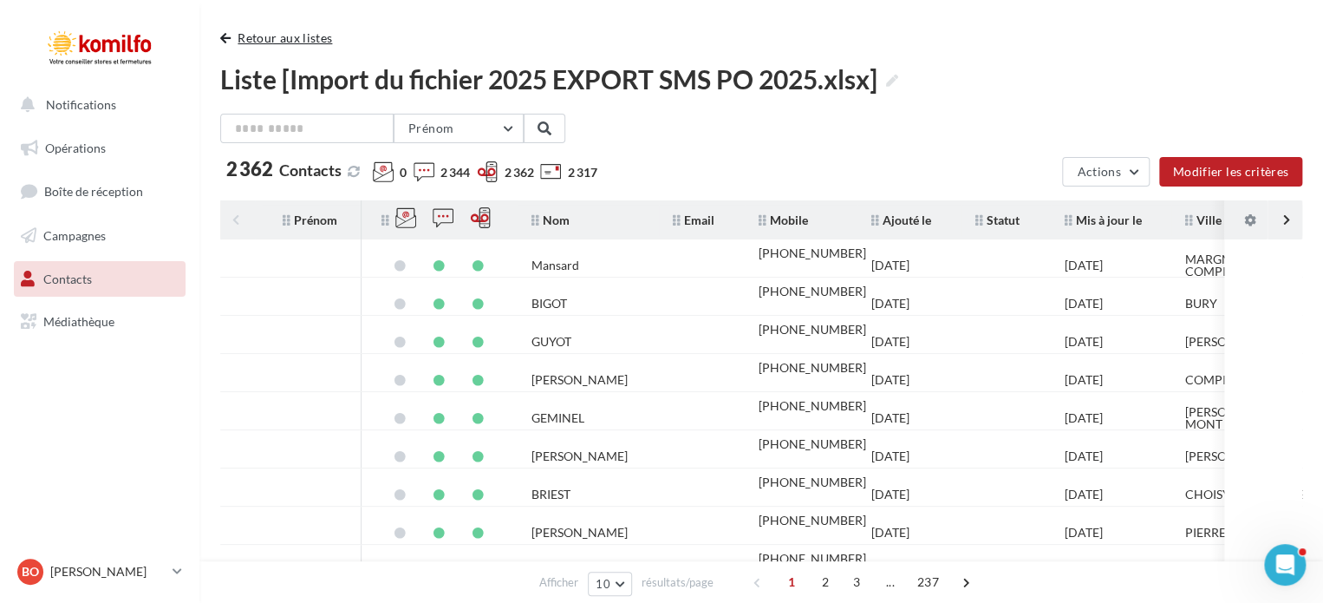
click at [264, 40] on button "Retour aux listes" at bounding box center [279, 38] width 119 height 21
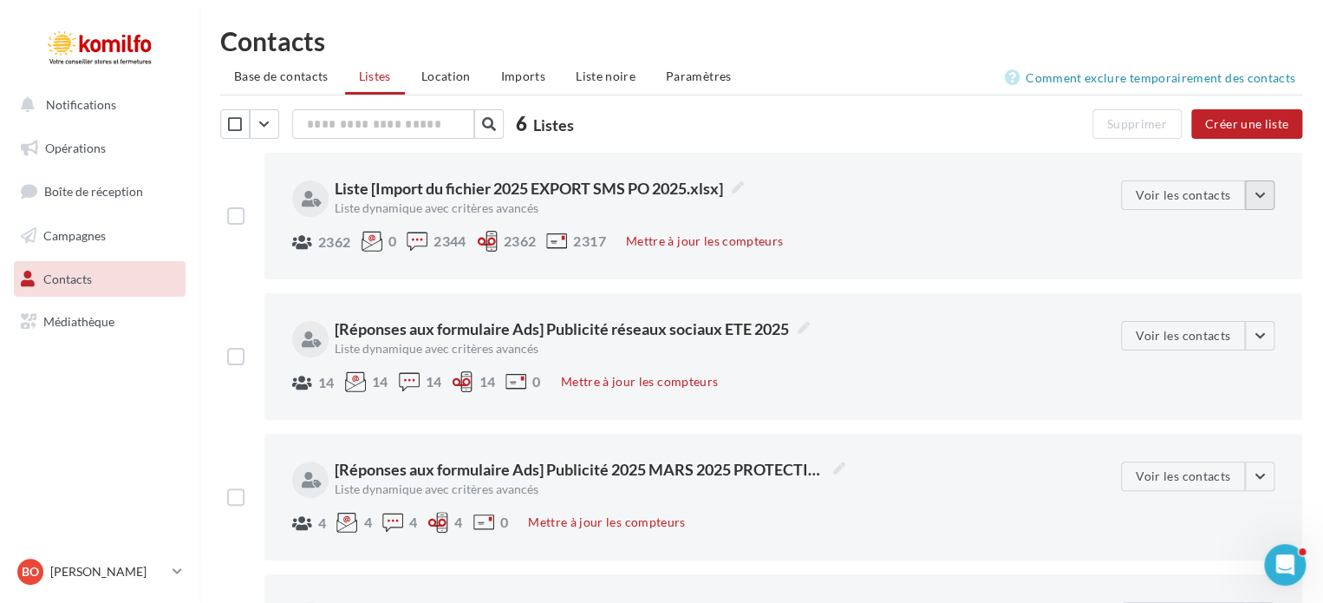
click at [1258, 200] on button "button" at bounding box center [1259, 194] width 29 height 29
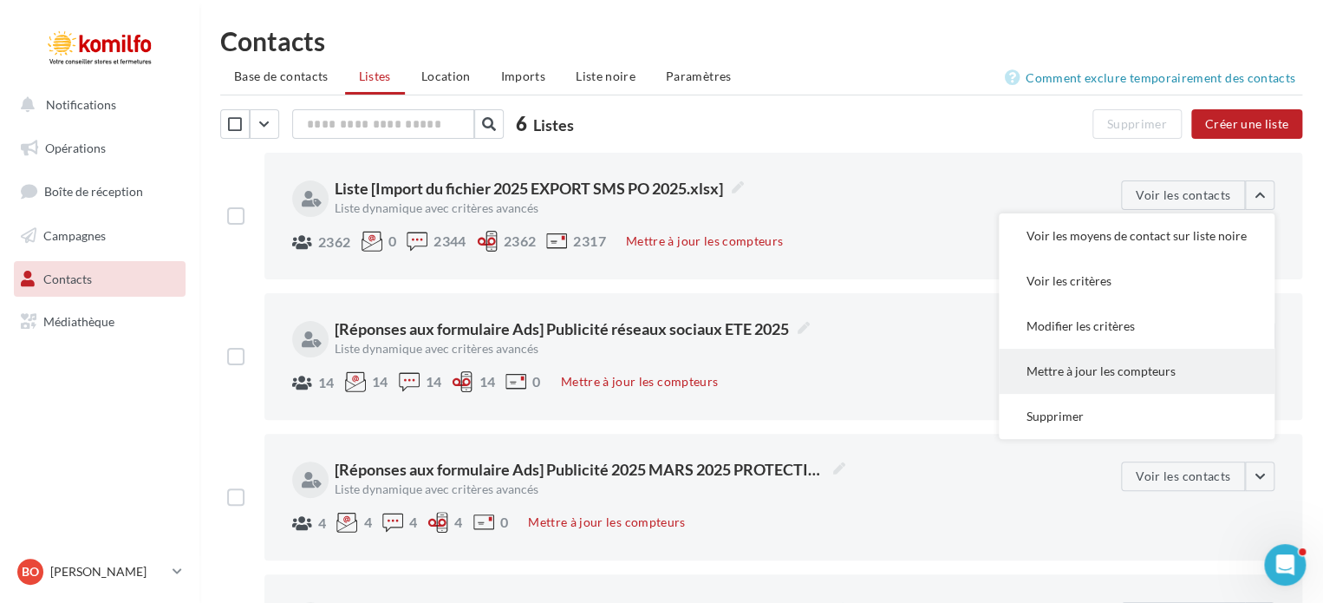
click at [1182, 378] on button "Mettre à jour les compteurs" at bounding box center [1137, 371] width 276 height 45
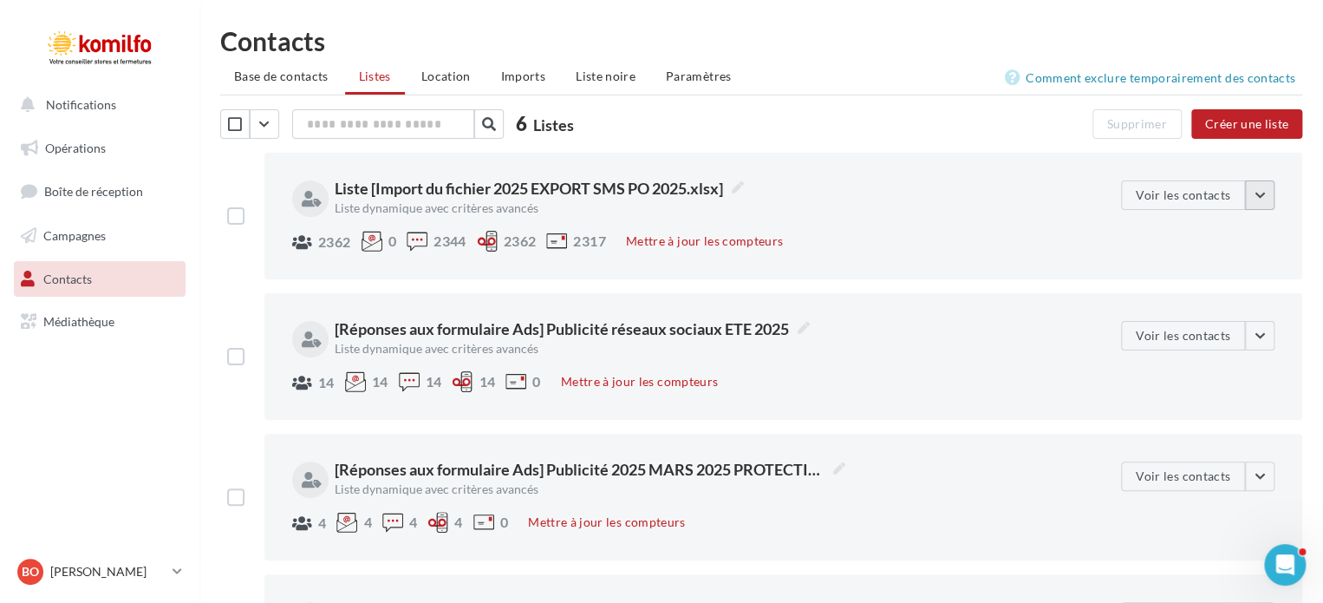
click at [1269, 195] on button "button" at bounding box center [1259, 194] width 29 height 29
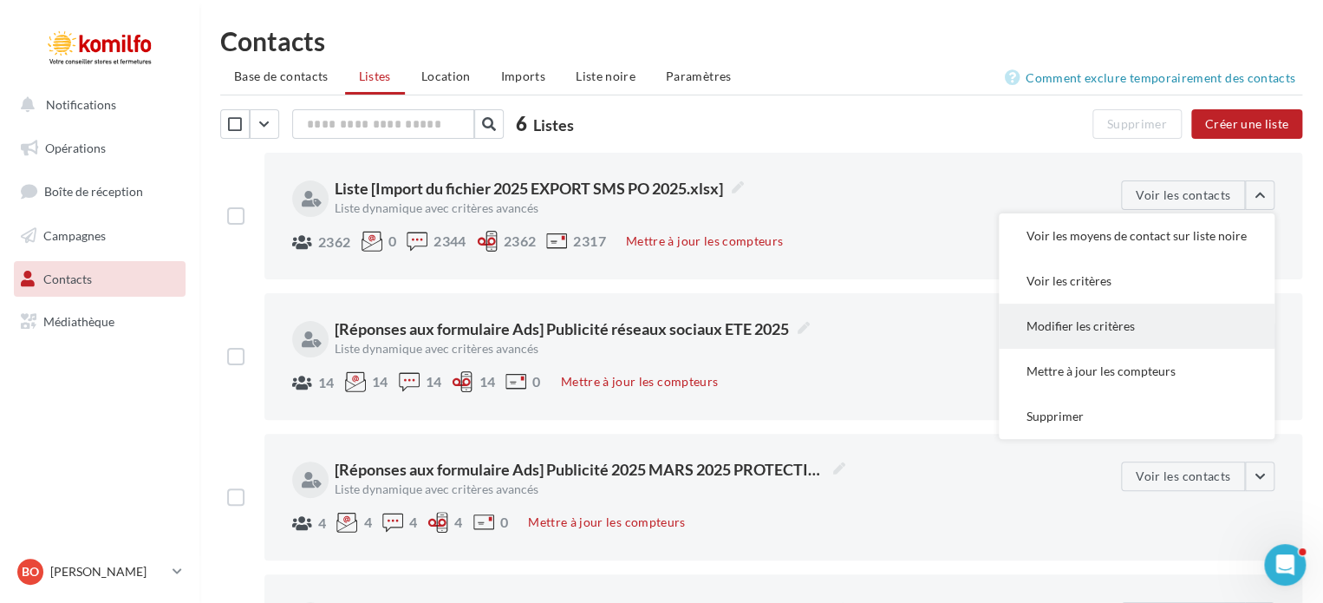
click at [1204, 328] on button "Modifier les critères" at bounding box center [1137, 325] width 276 height 45
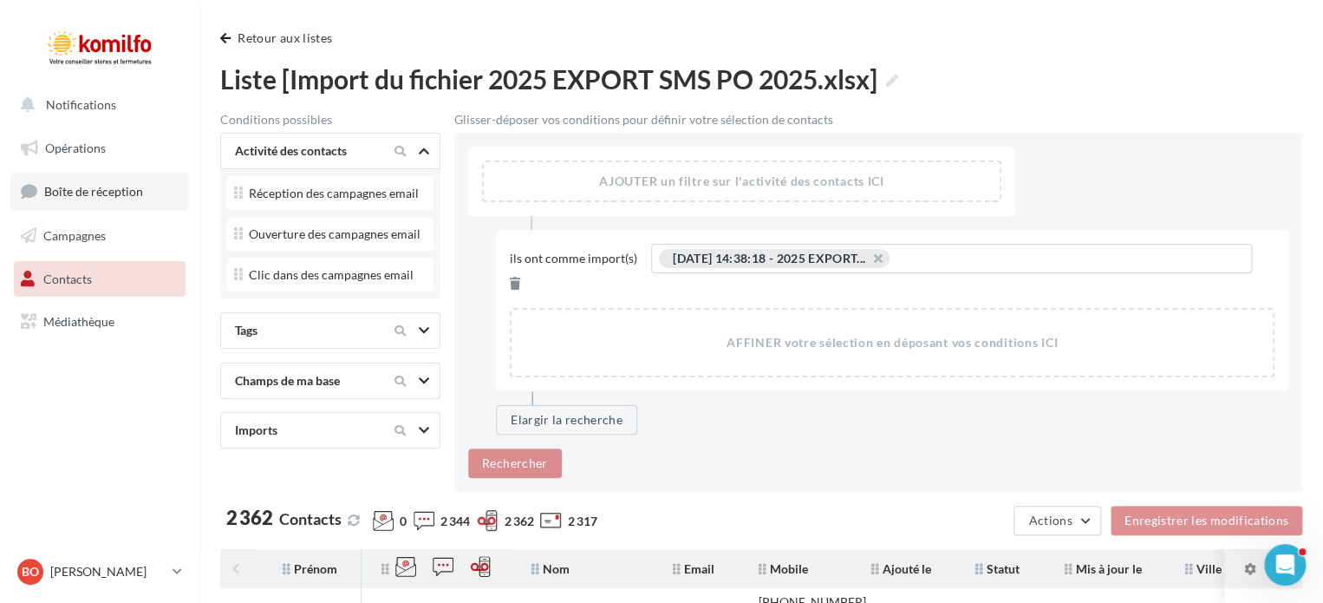
click at [87, 190] on span "Boîte de réception" at bounding box center [93, 191] width 99 height 15
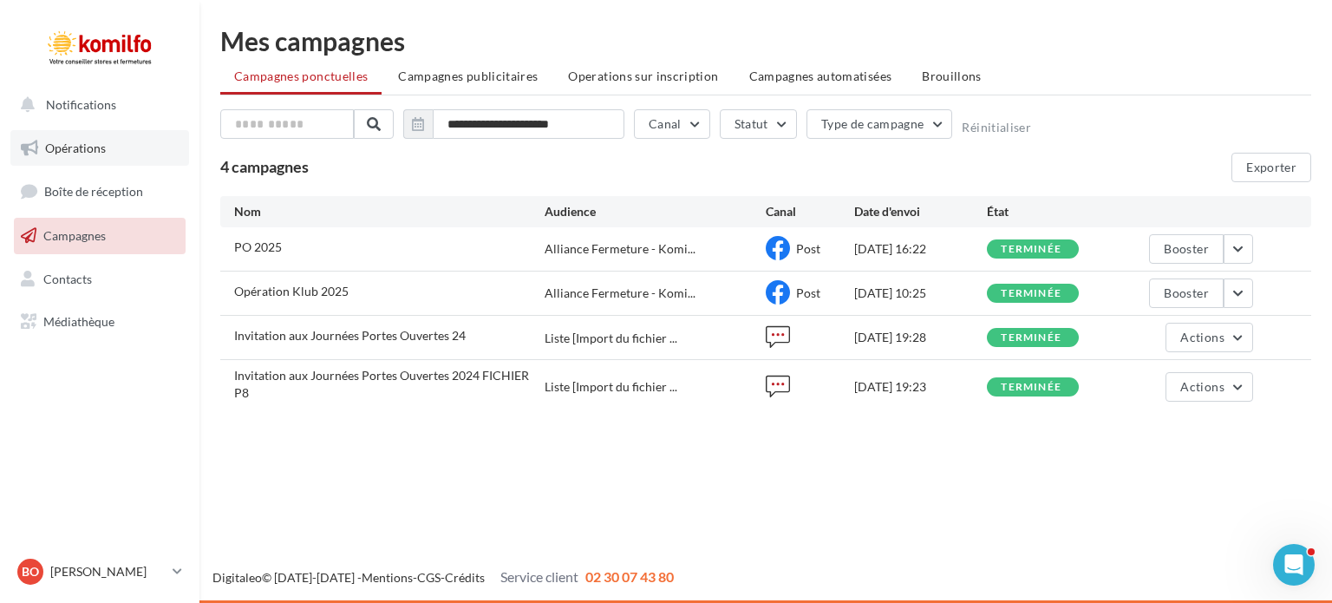
click at [85, 140] on span "Opérations" at bounding box center [75, 147] width 61 height 15
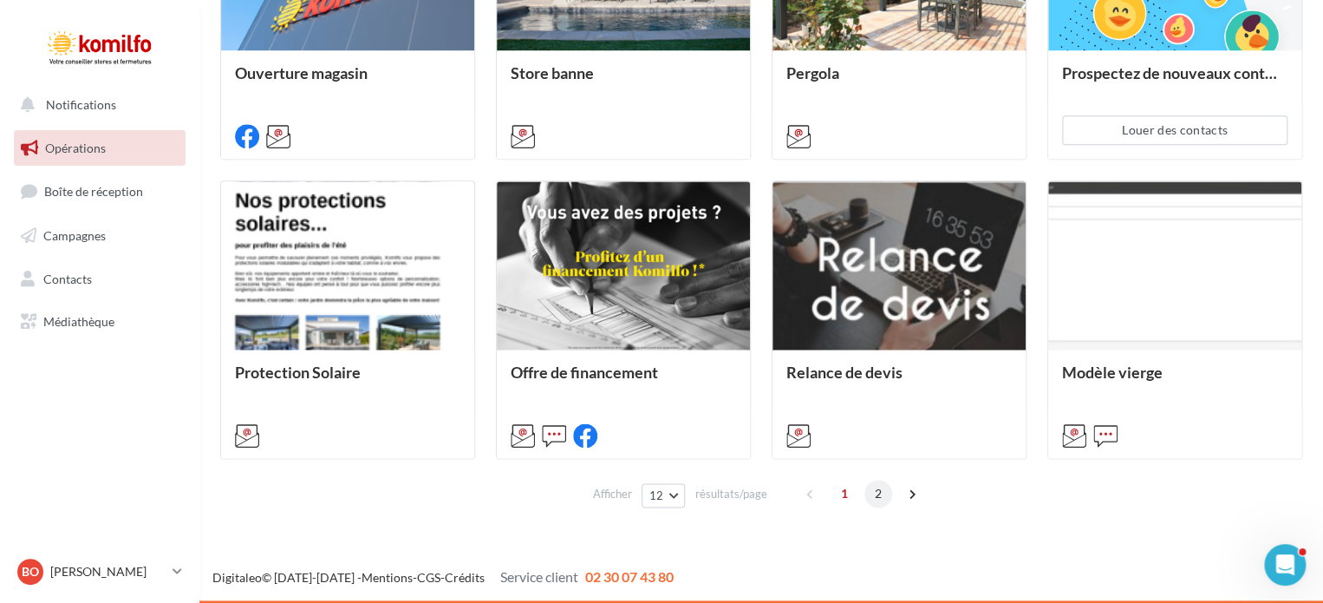
click at [873, 493] on span "2" at bounding box center [879, 494] width 28 height 28
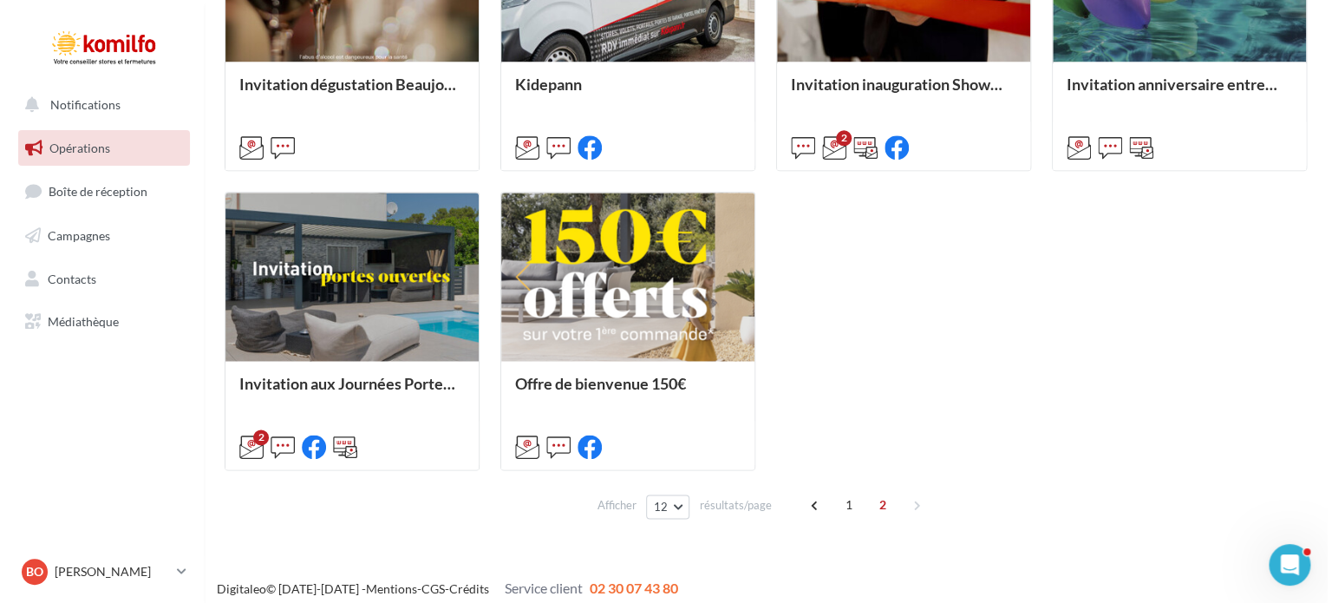
scroll to position [922, 0]
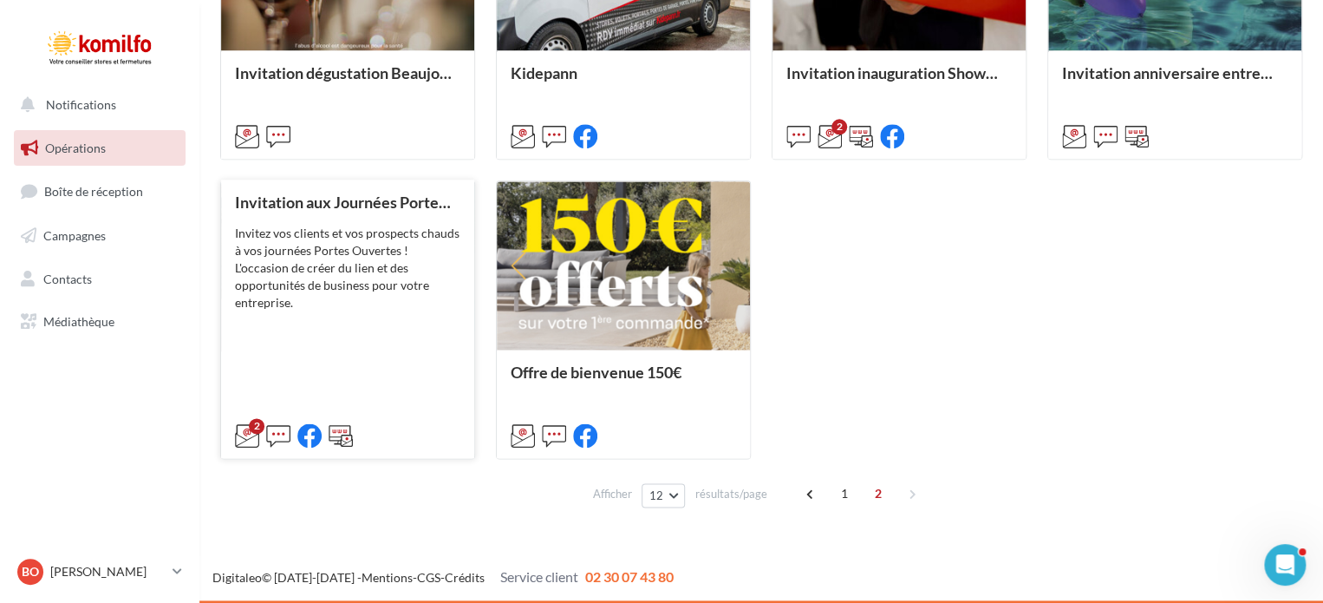
click at [342, 306] on div "Invitez vos clients et vos prospects chauds à vos journées Portes Ouvertes ! L'…" at bounding box center [347, 268] width 225 height 87
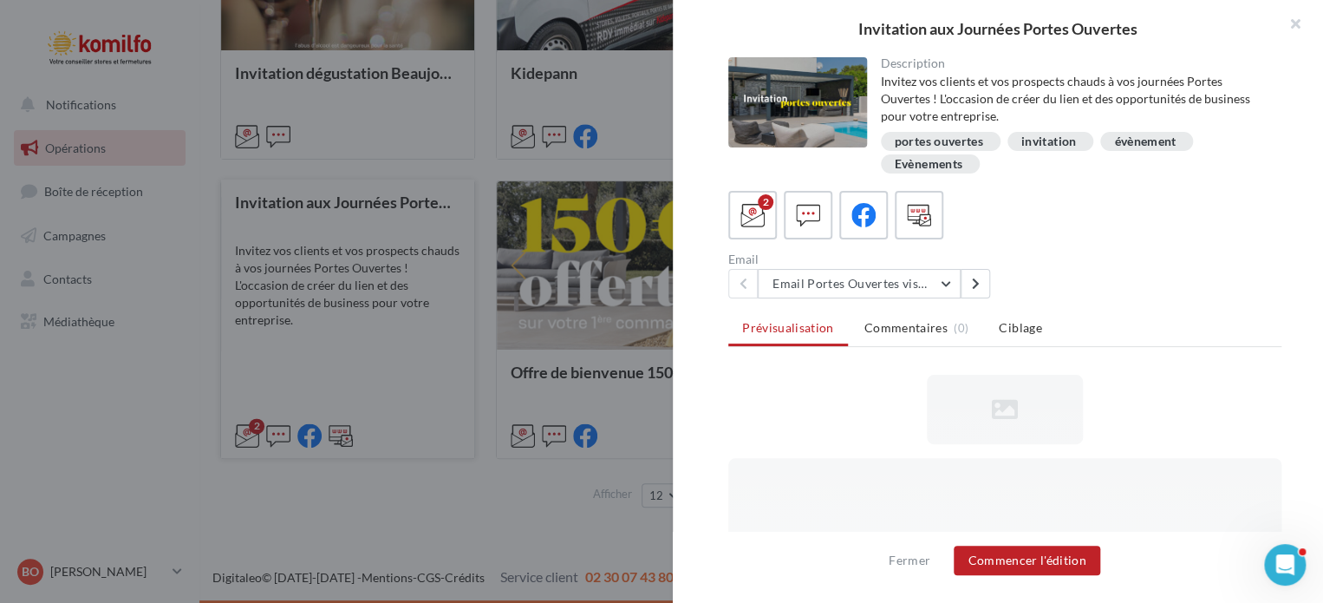
click at [342, 528] on div "Invitation aux Journées Portes Ouvertes Description Invitez vos clients et vos …" at bounding box center [761, 528] width 1082 height 0
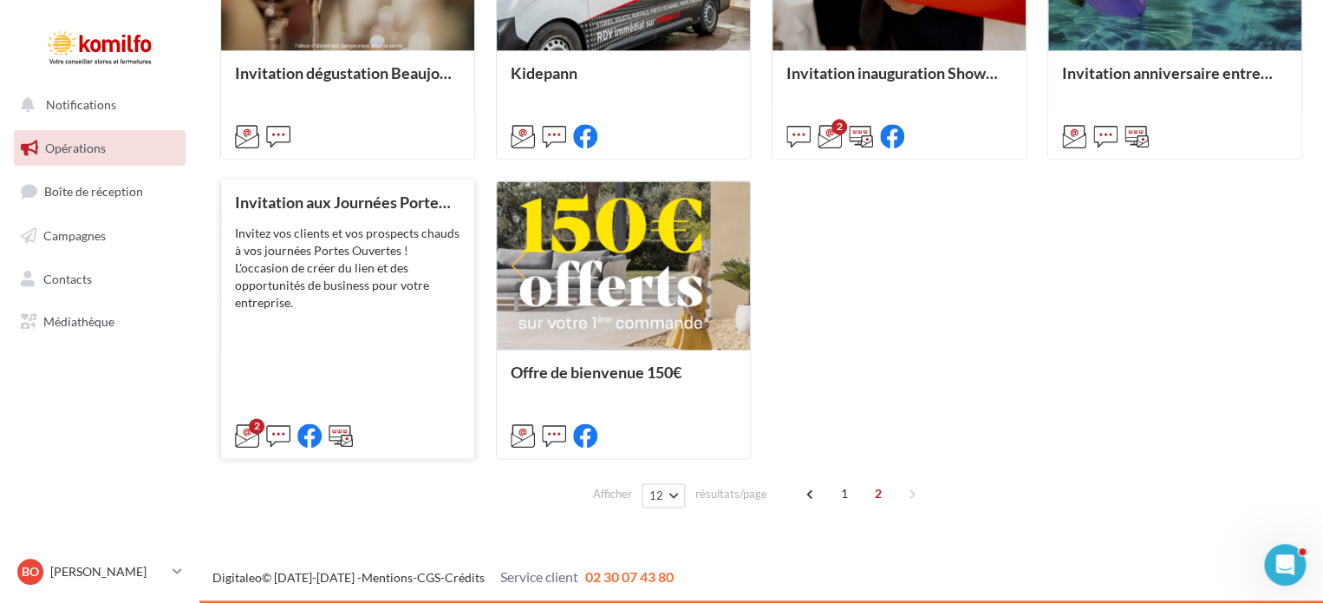
click at [345, 303] on div "Invitez vos clients et vos prospects chauds à vos journées Portes Ouvertes ! L'…" at bounding box center [347, 268] width 225 height 87
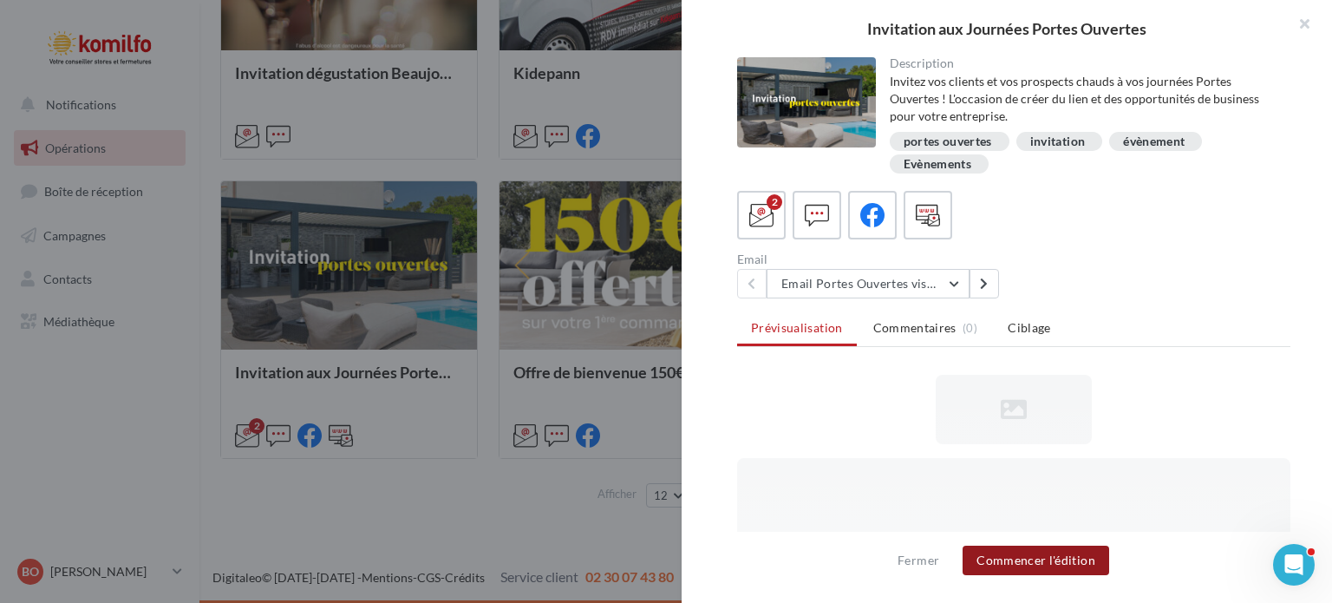
scroll to position [0, 0]
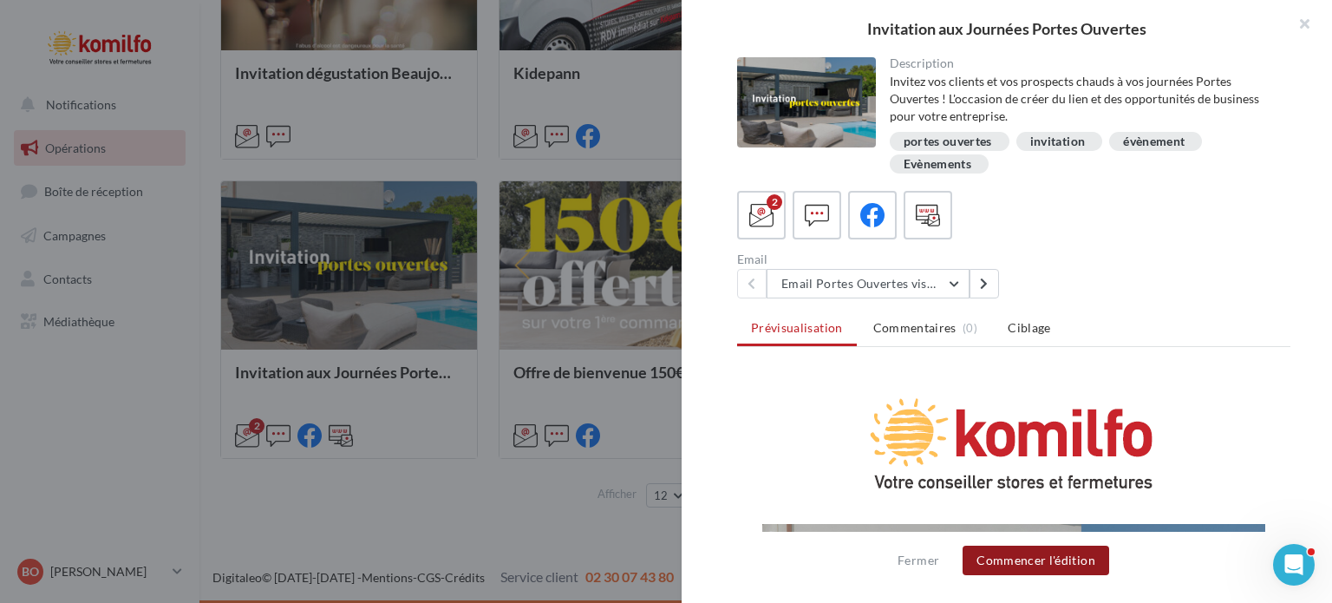
click at [1027, 561] on button "Commencer l'édition" at bounding box center [1036, 559] width 147 height 29
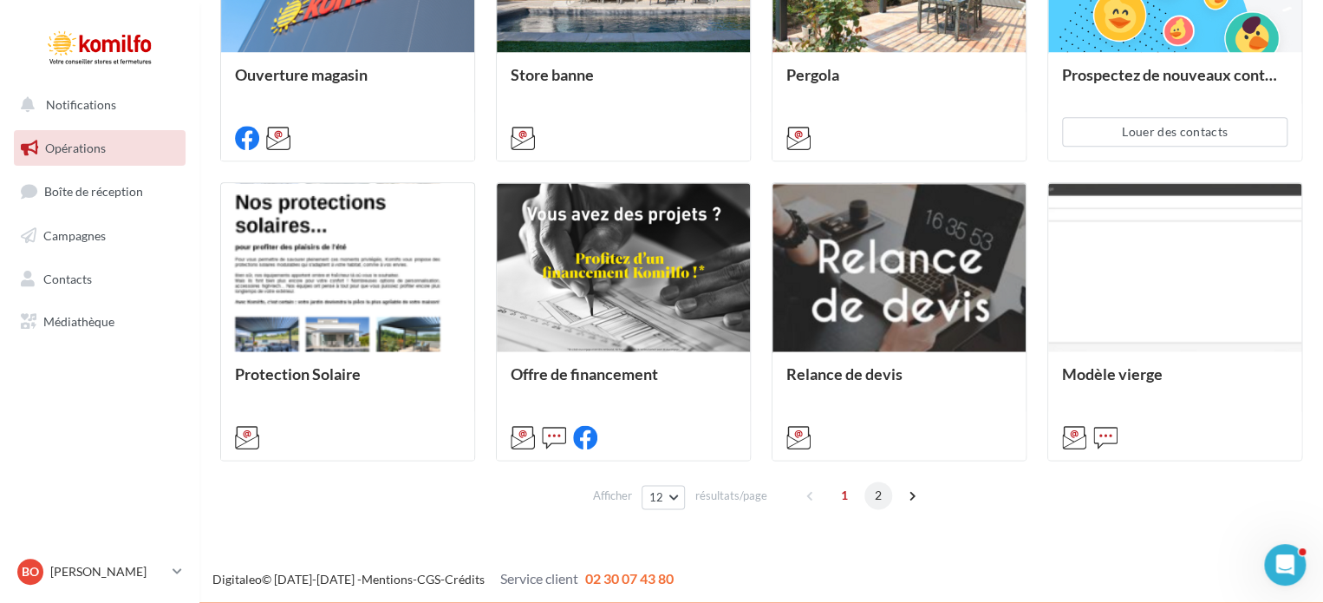
click at [874, 496] on span "2" at bounding box center [879, 495] width 28 height 28
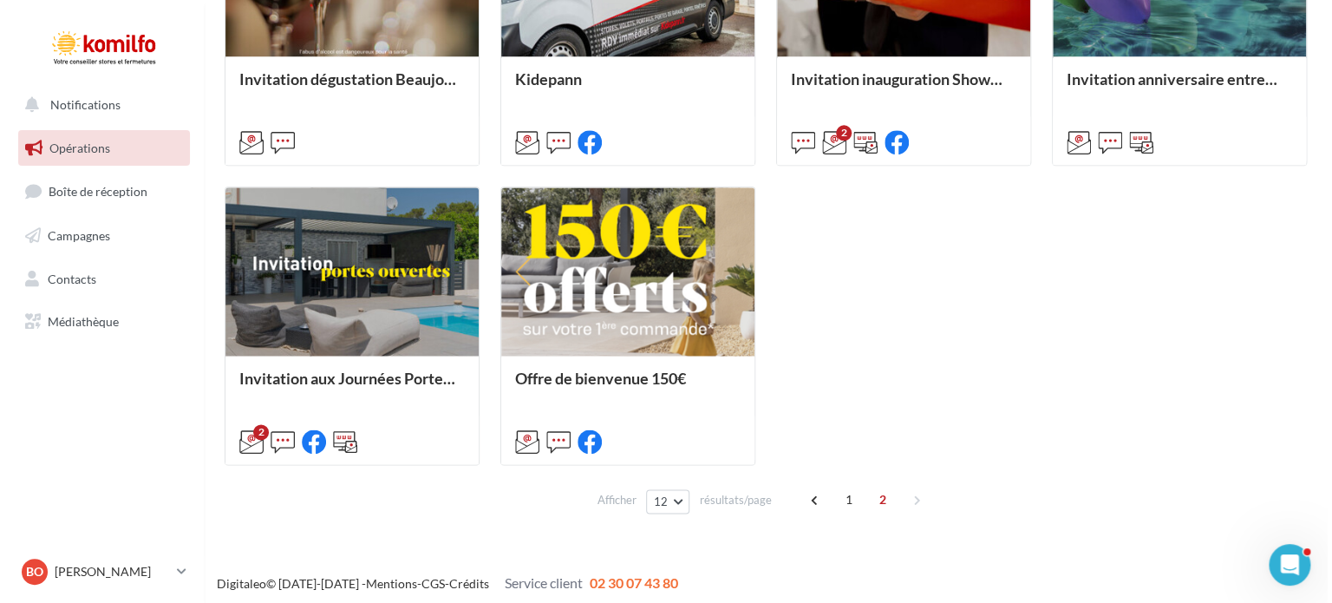
scroll to position [922, 0]
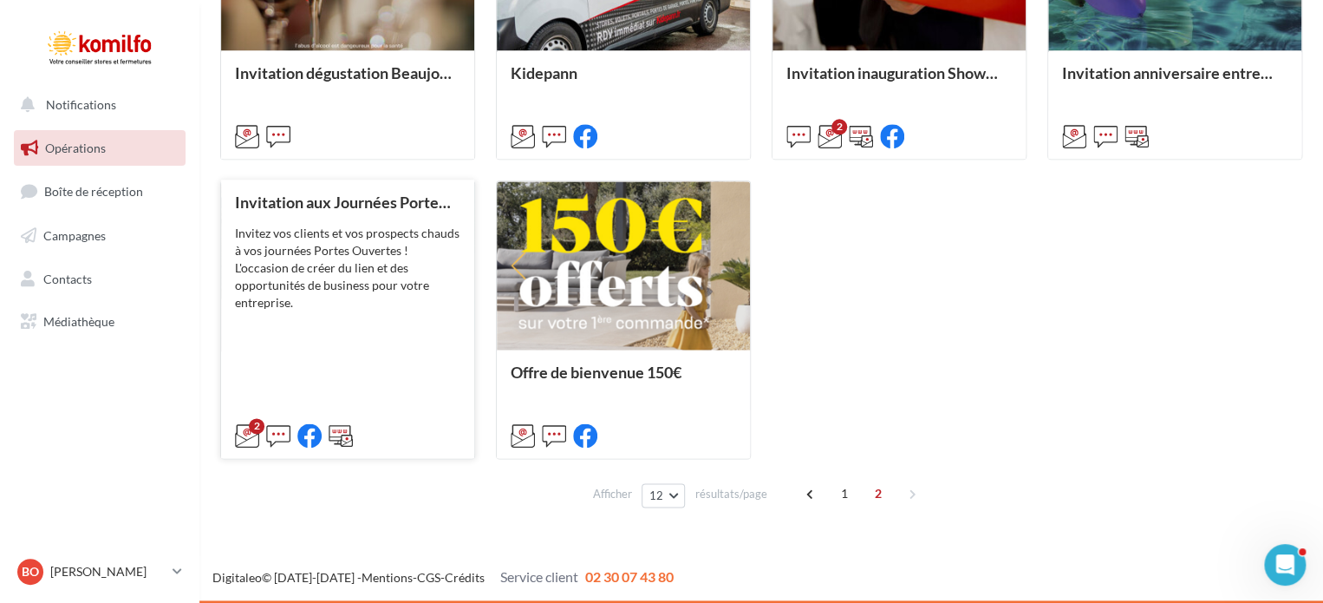
click at [319, 313] on div "Invitation aux Journées Portes Ouvertes Invitez vos clients et vos prospects ch…" at bounding box center [347, 317] width 225 height 249
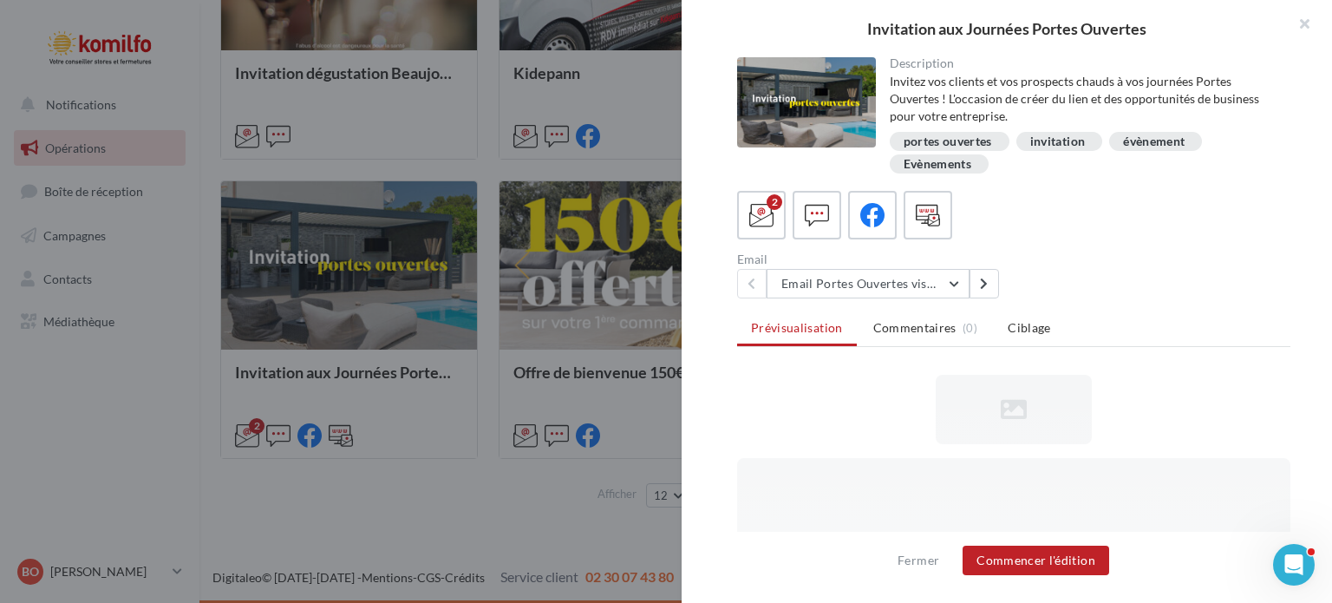
scroll to position [0, 0]
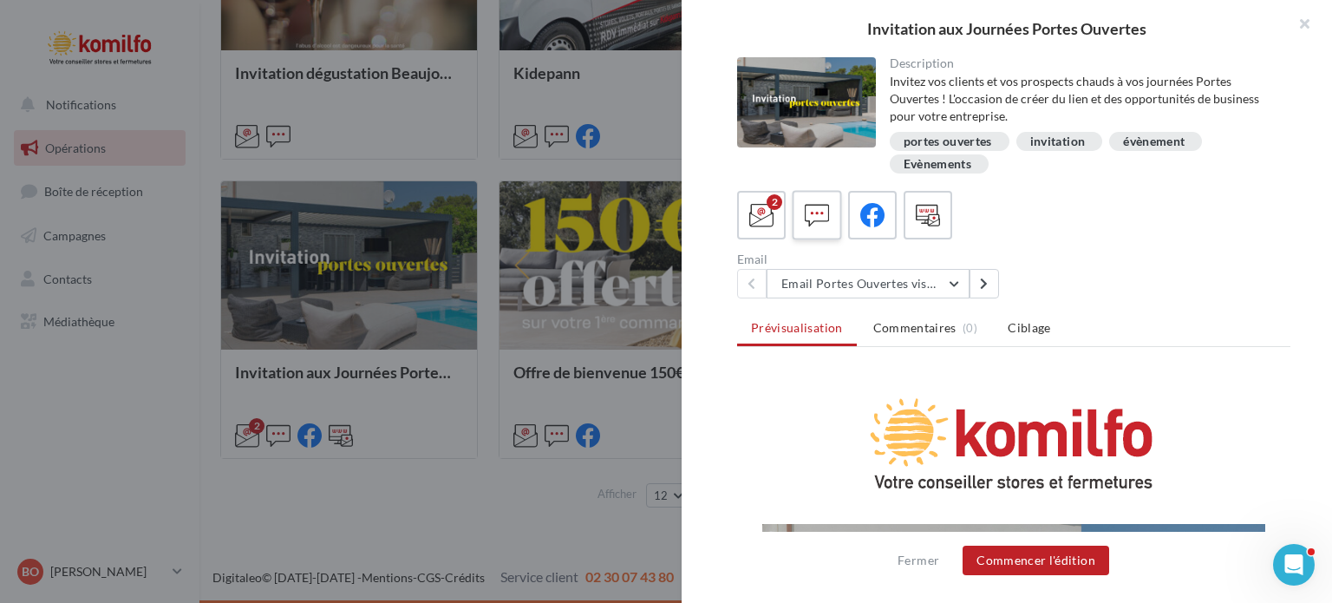
click at [829, 218] on div at bounding box center [817, 215] width 32 height 32
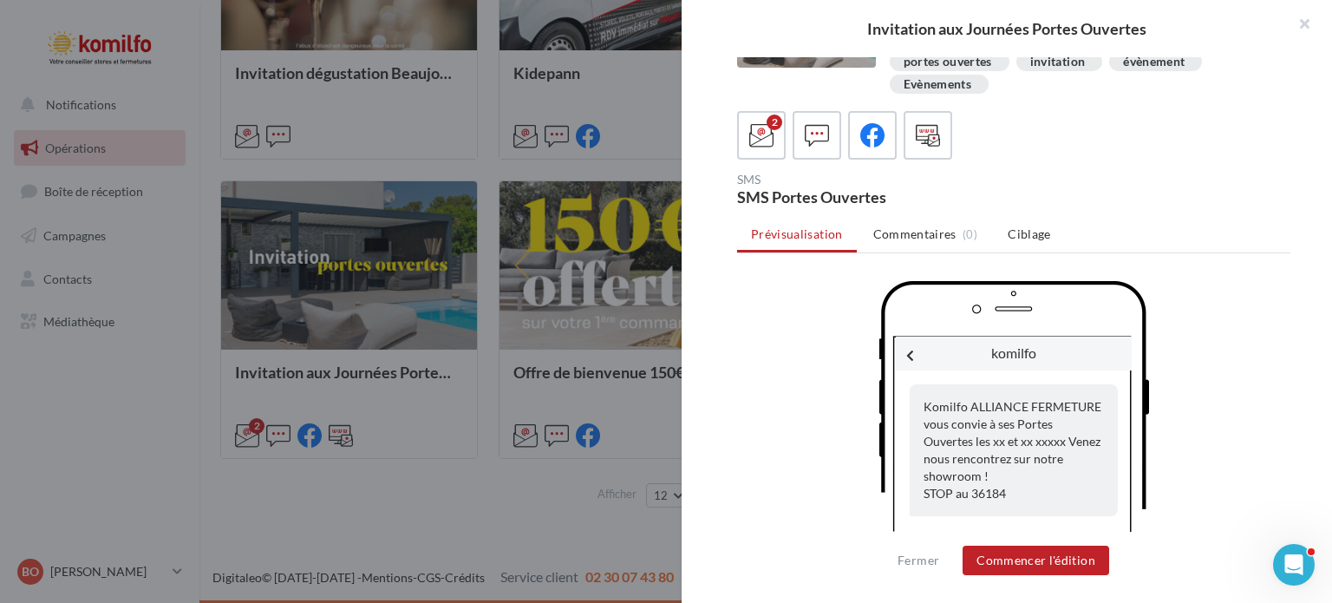
scroll to position [107, 0]
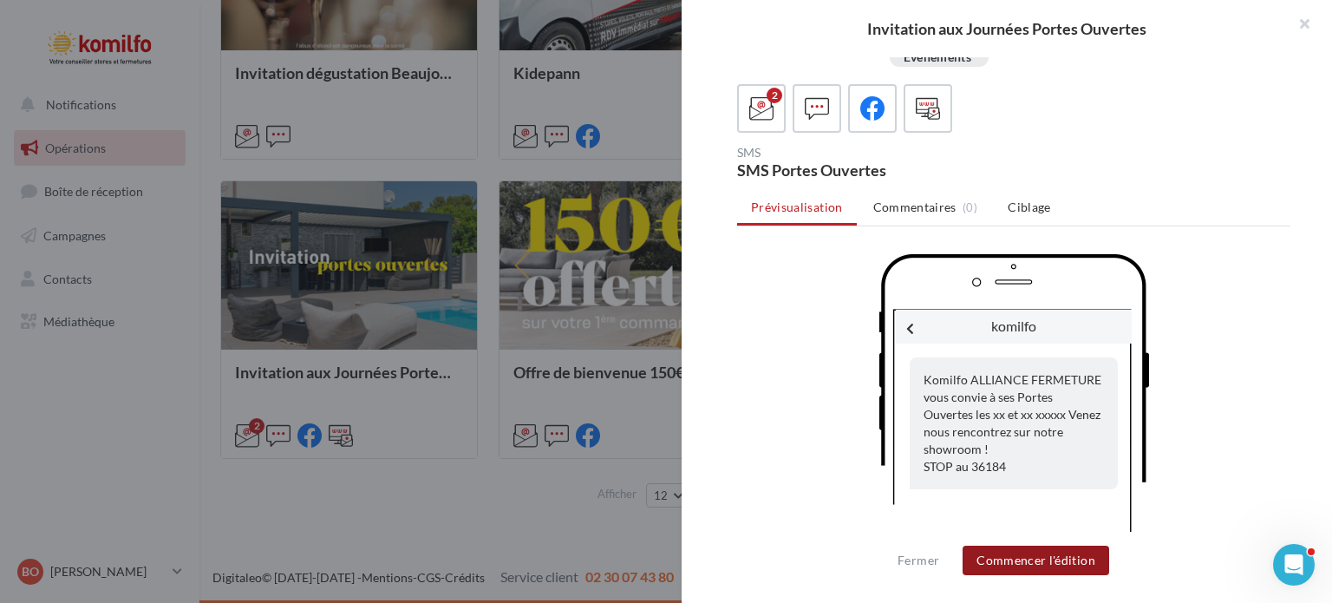
click at [1047, 565] on button "Commencer l'édition" at bounding box center [1036, 559] width 147 height 29
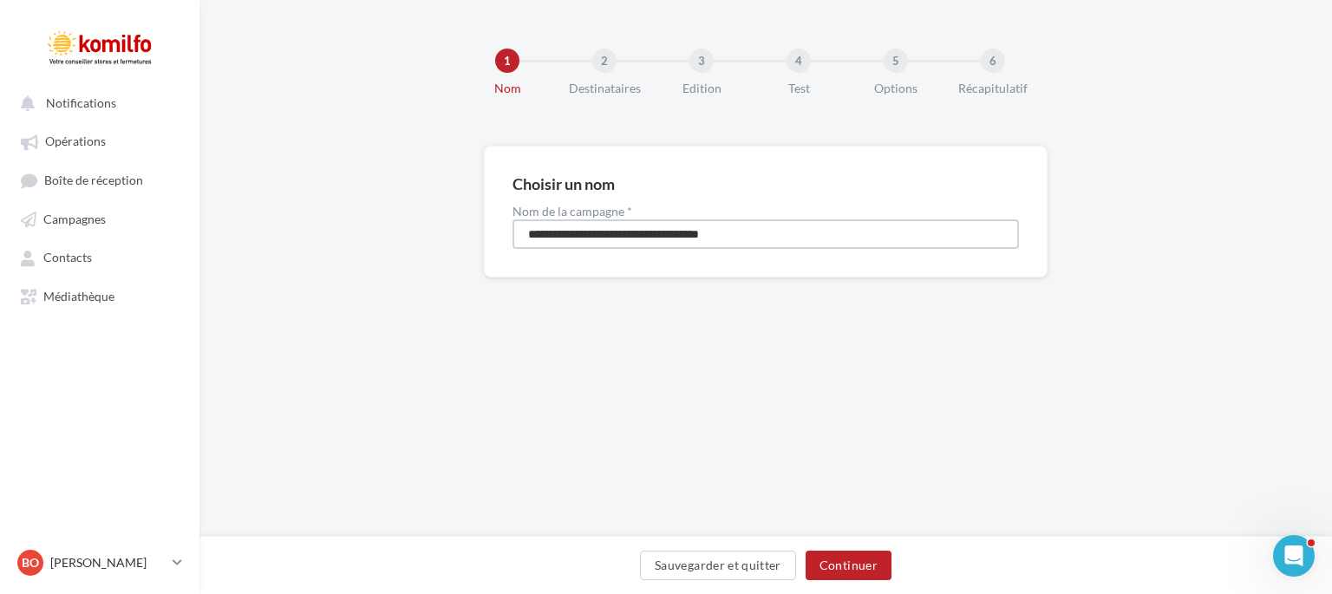
click at [767, 243] on input "**********" at bounding box center [765, 233] width 506 height 29
type input "**********"
click at [857, 555] on button "Continuer" at bounding box center [849, 565] width 86 height 29
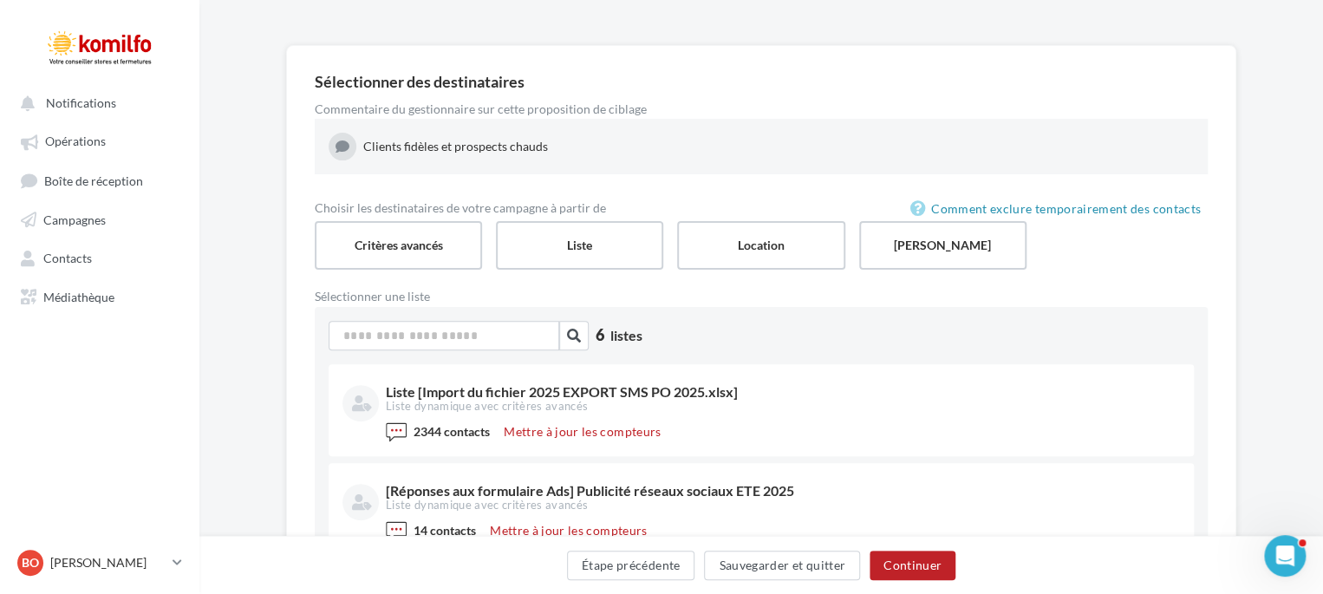
scroll to position [193, 0]
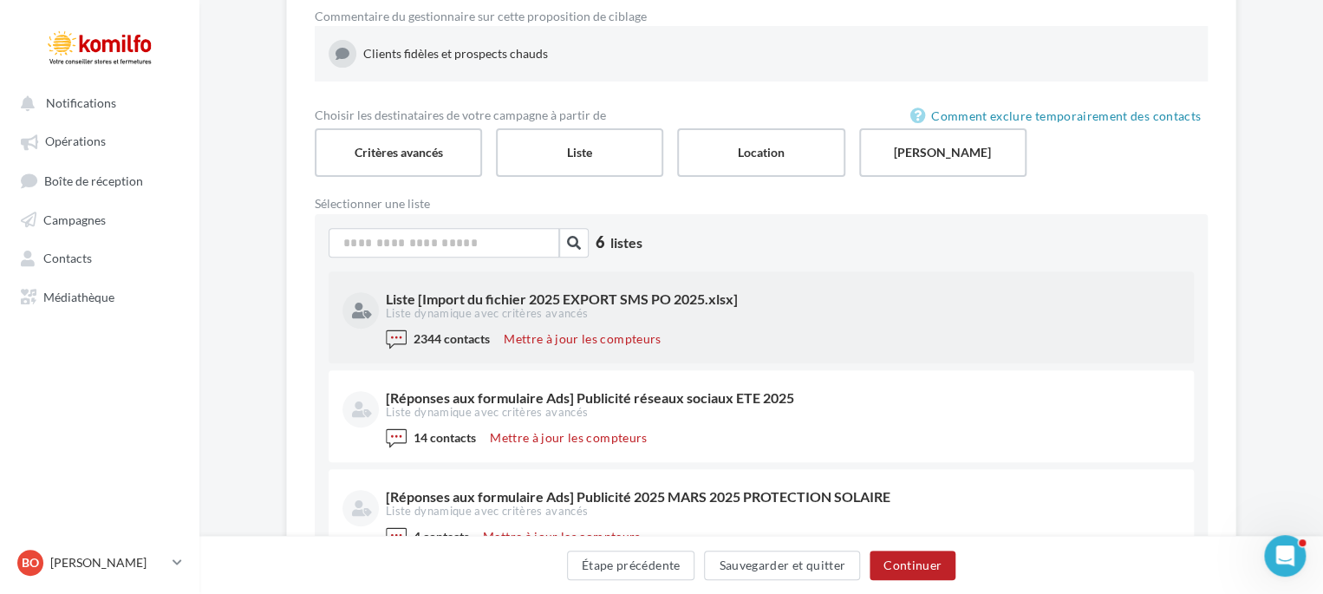
click at [803, 309] on div "Liste dynamique avec critères avancés" at bounding box center [781, 314] width 791 height 16
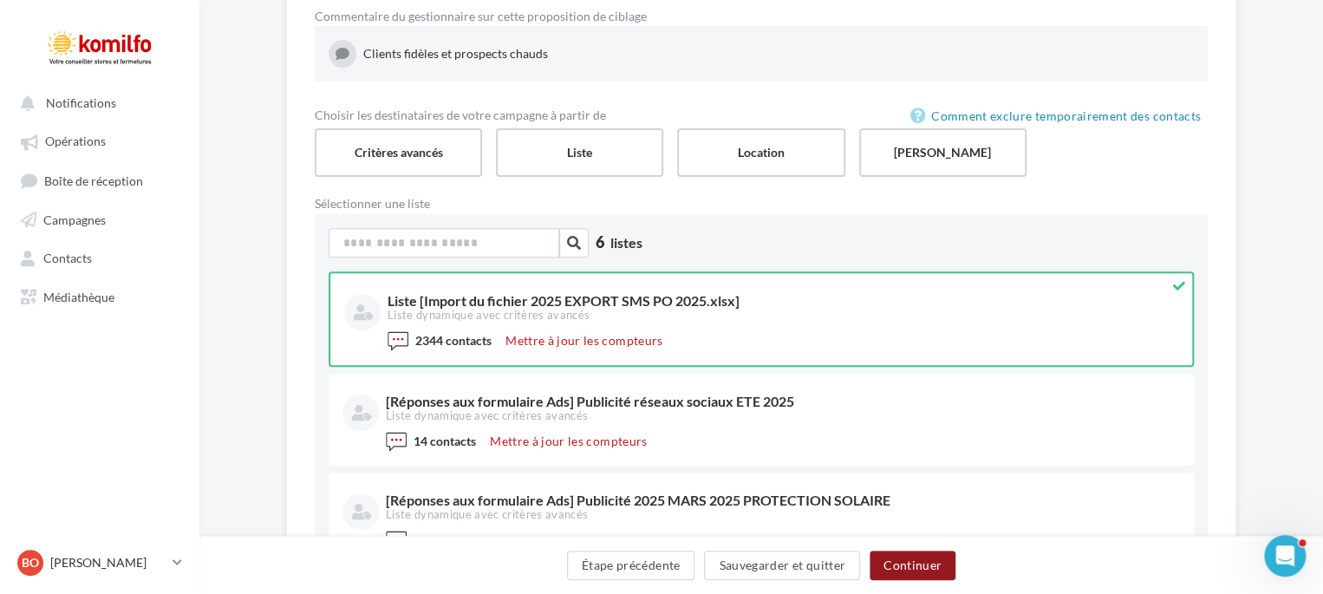
click at [904, 564] on button "Continuer" at bounding box center [913, 565] width 86 height 29
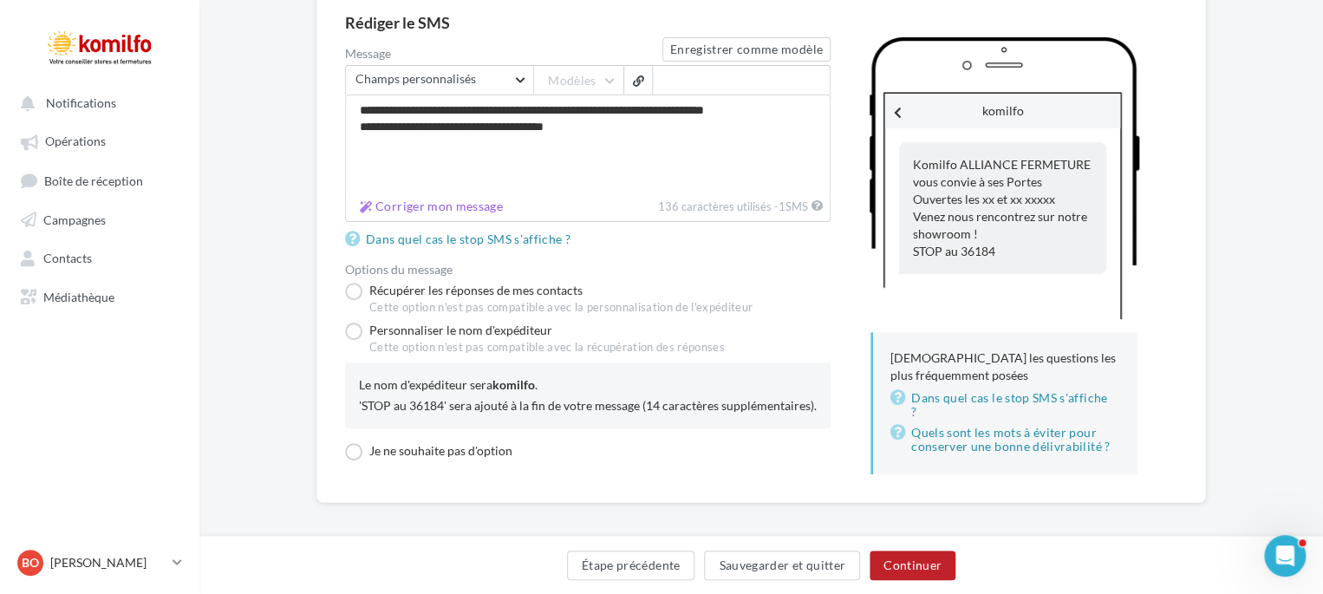
scroll to position [159, 0]
click at [353, 289] on label "Récupérer les réponses de mes contacts Cette option n'est pas compatible avec l…" at bounding box center [549, 300] width 408 height 33
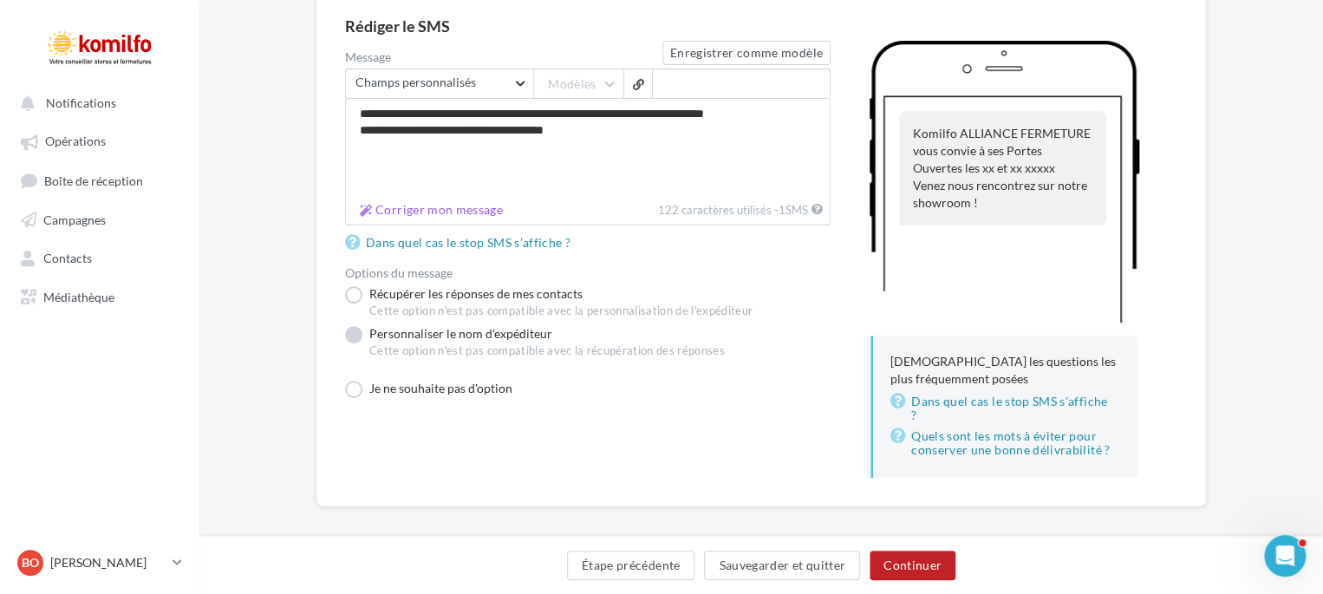
click at [351, 329] on label "Personnaliser le nom d'expéditeur Cette option n'est pas compatible avec la réc…" at bounding box center [535, 346] width 380 height 40
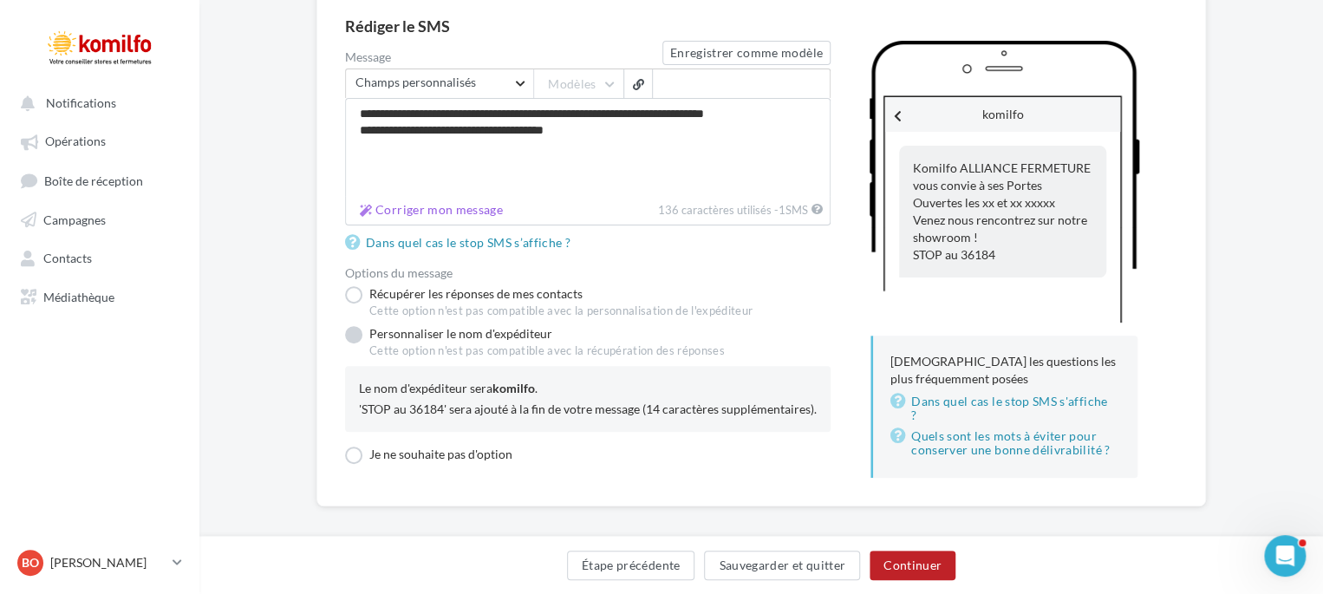
scroll to position [159, 0]
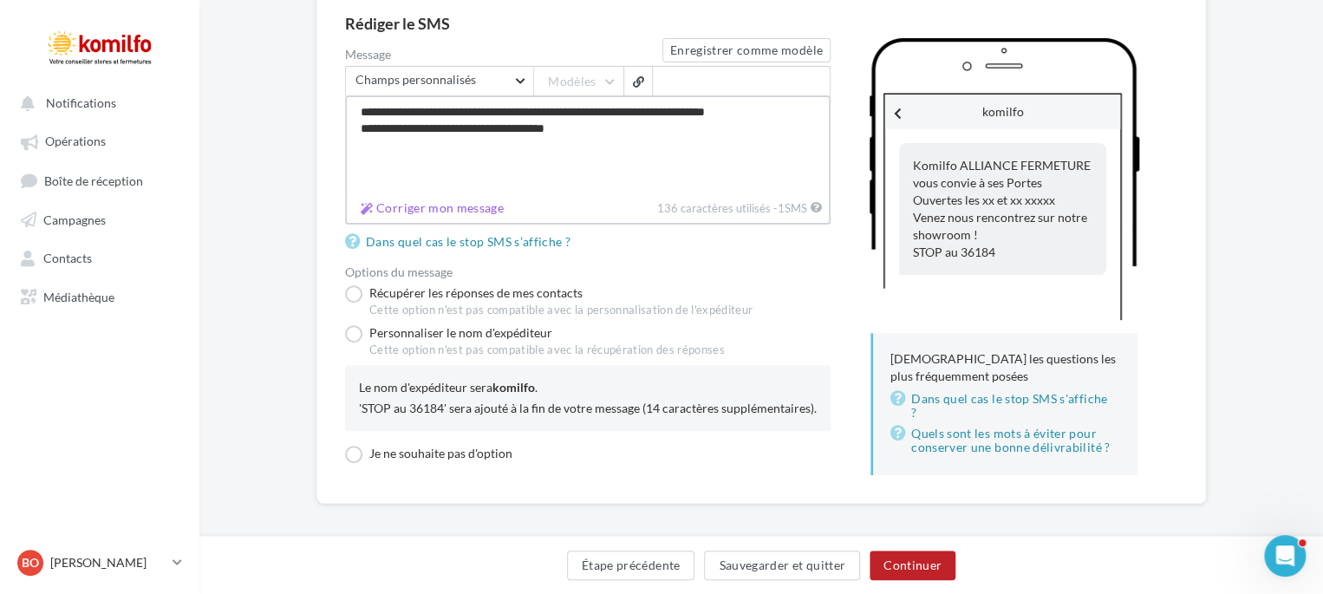
drag, startPoint x: 735, startPoint y: 112, endPoint x: 749, endPoint y: 112, distance: 13.9
click at [749, 112] on textarea "**********" at bounding box center [588, 144] width 486 height 99
drag, startPoint x: 538, startPoint y: 106, endPoint x: 406, endPoint y: 88, distance: 133.1
click at [406, 88] on div "**********" at bounding box center [588, 145] width 486 height 159
drag, startPoint x: 765, startPoint y: 112, endPoint x: 812, endPoint y: 114, distance: 47.7
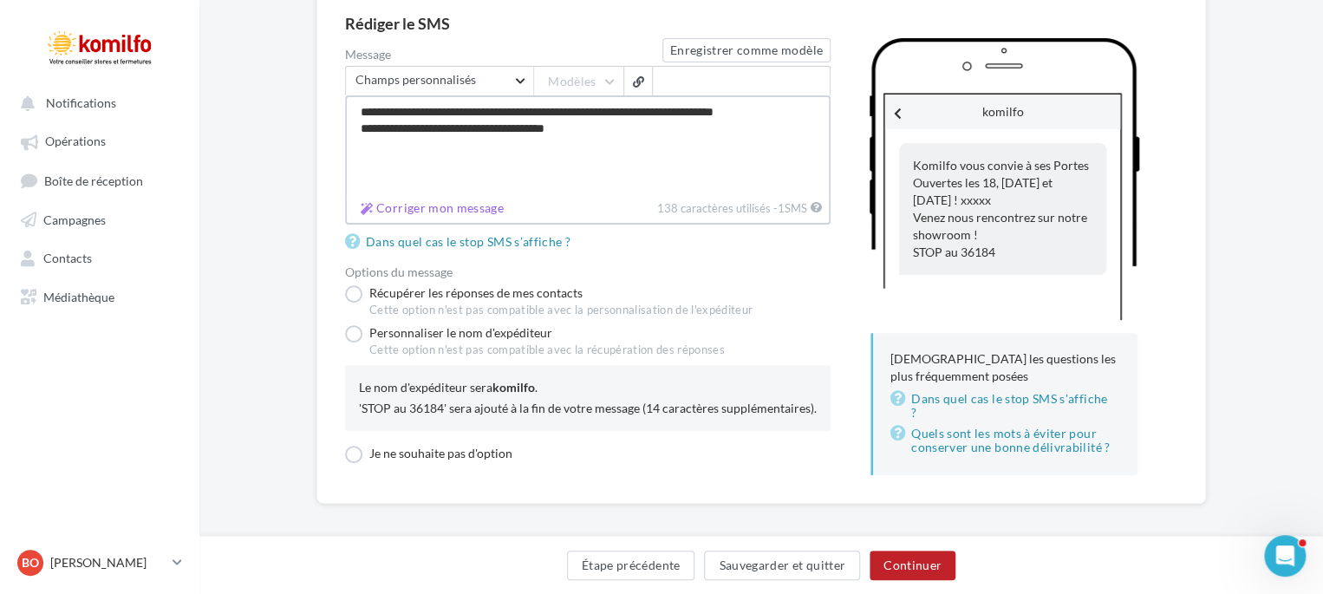
click at [812, 114] on textarea "**********" at bounding box center [588, 144] width 486 height 99
type textarea "**********"
